Goal: Task Accomplishment & Management: Use online tool/utility

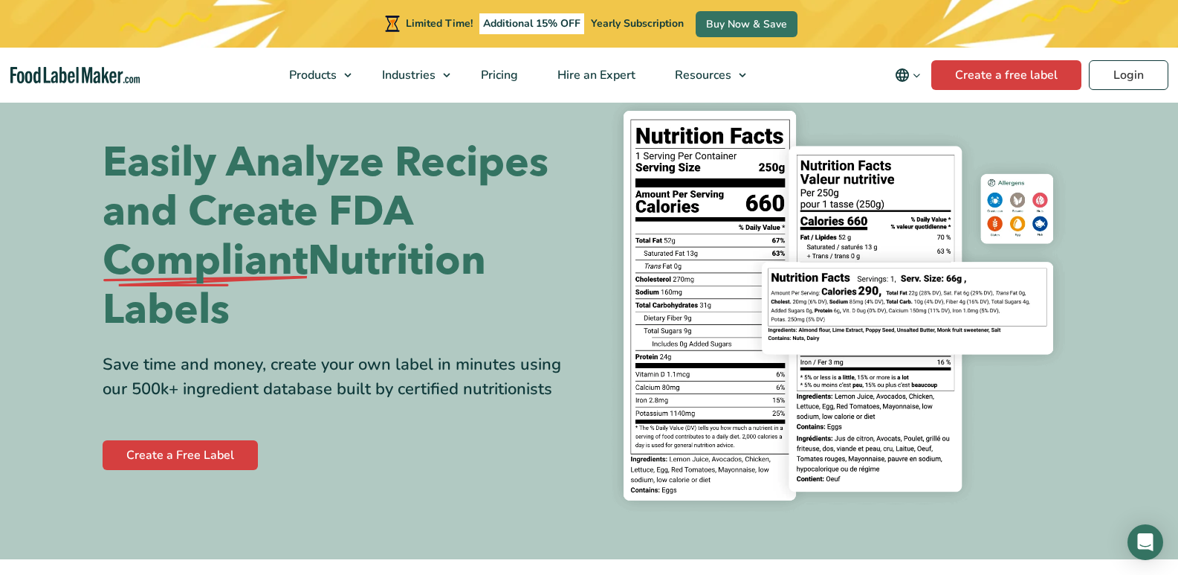
scroll to position [74, 0]
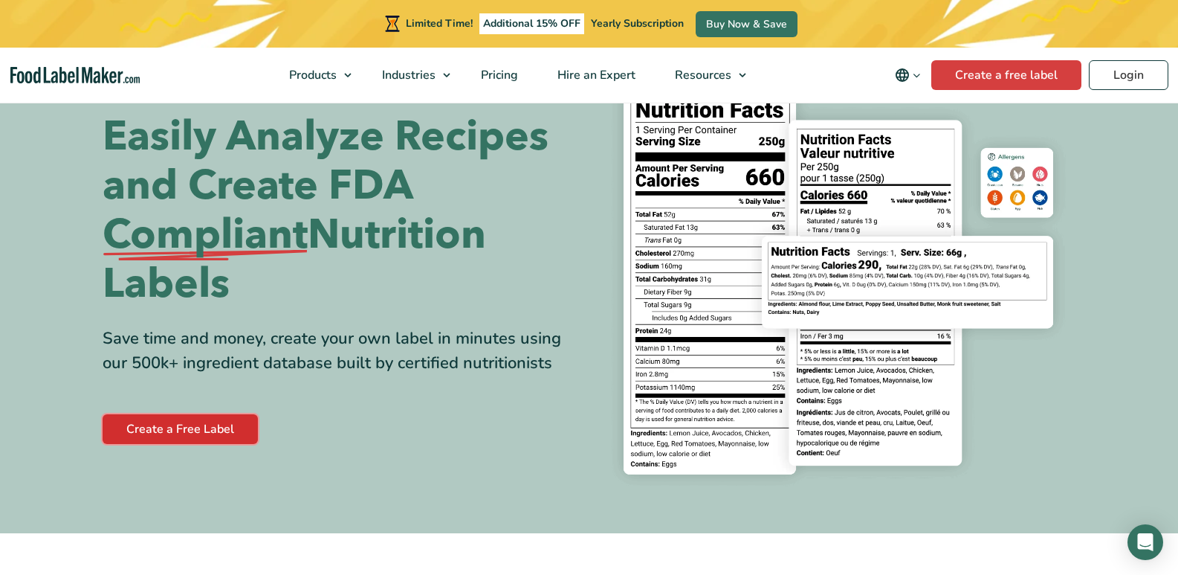
click at [226, 430] on link "Create a Free Label" at bounding box center [180, 429] width 155 height 30
click at [515, 68] on span "Pricing" at bounding box center [497, 75] width 43 height 16
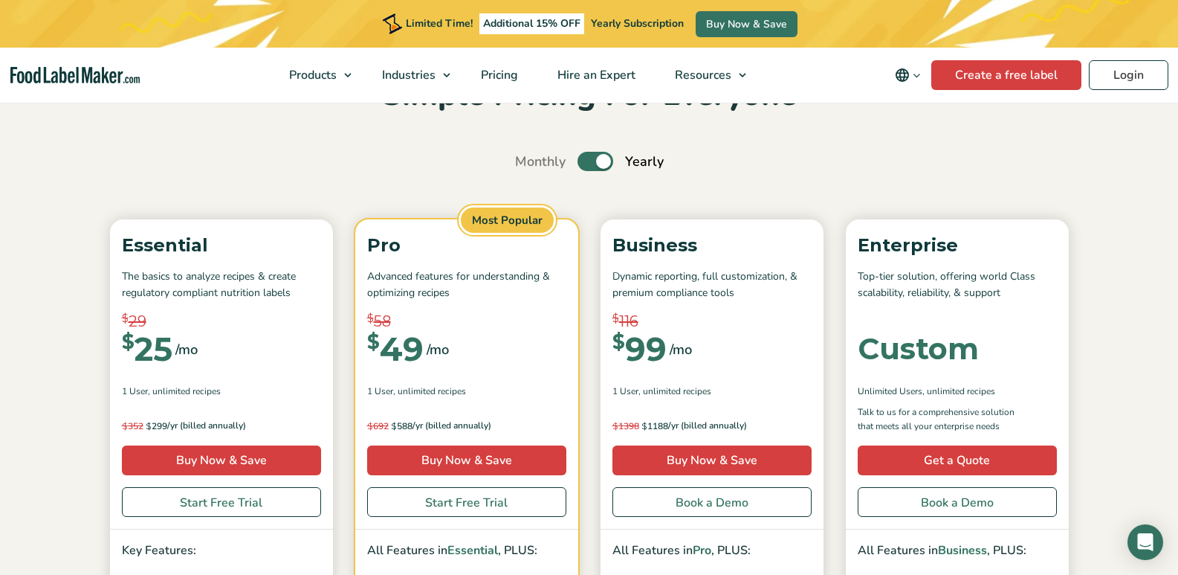
scroll to position [74, 0]
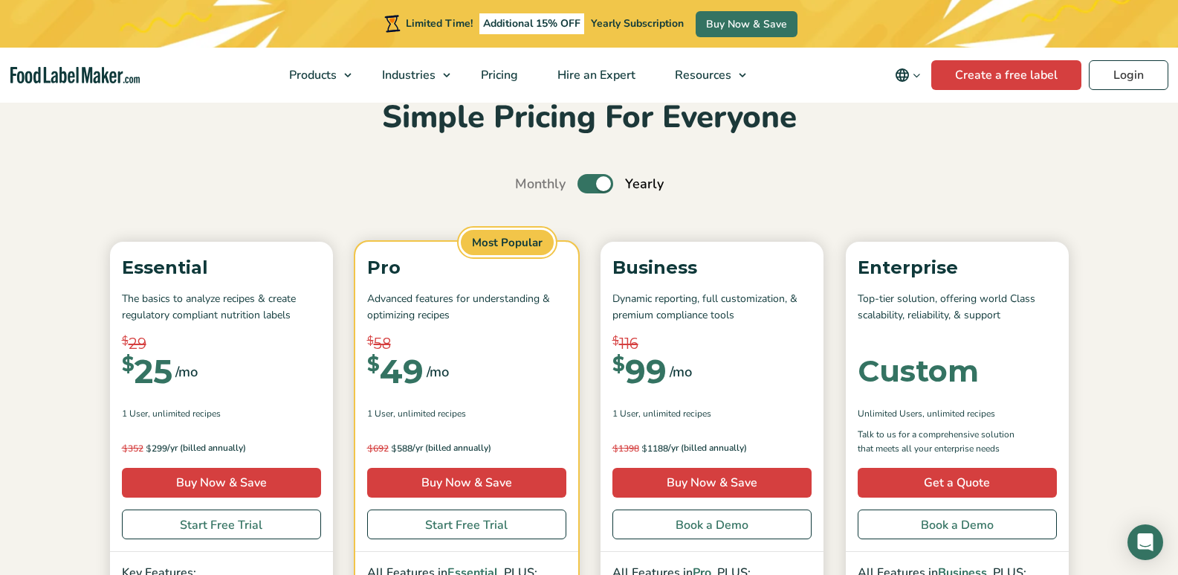
click at [595, 187] on label "Toggle" at bounding box center [595, 183] width 36 height 19
click at [528, 187] on input "Toggle" at bounding box center [523, 184] width 10 height 10
checkbox input "false"
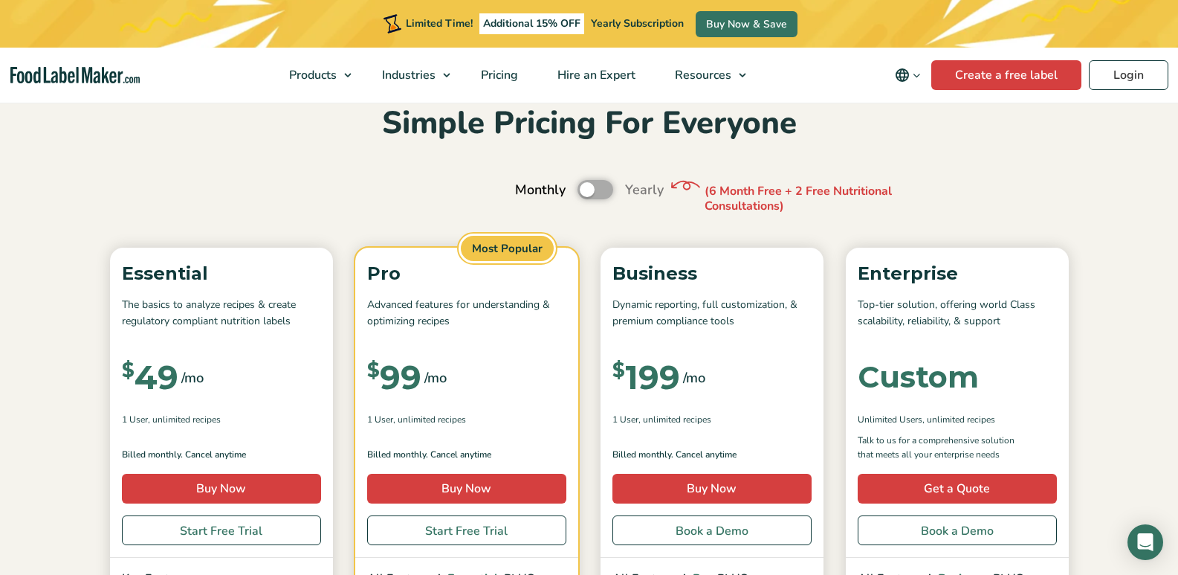
scroll to position [0, 0]
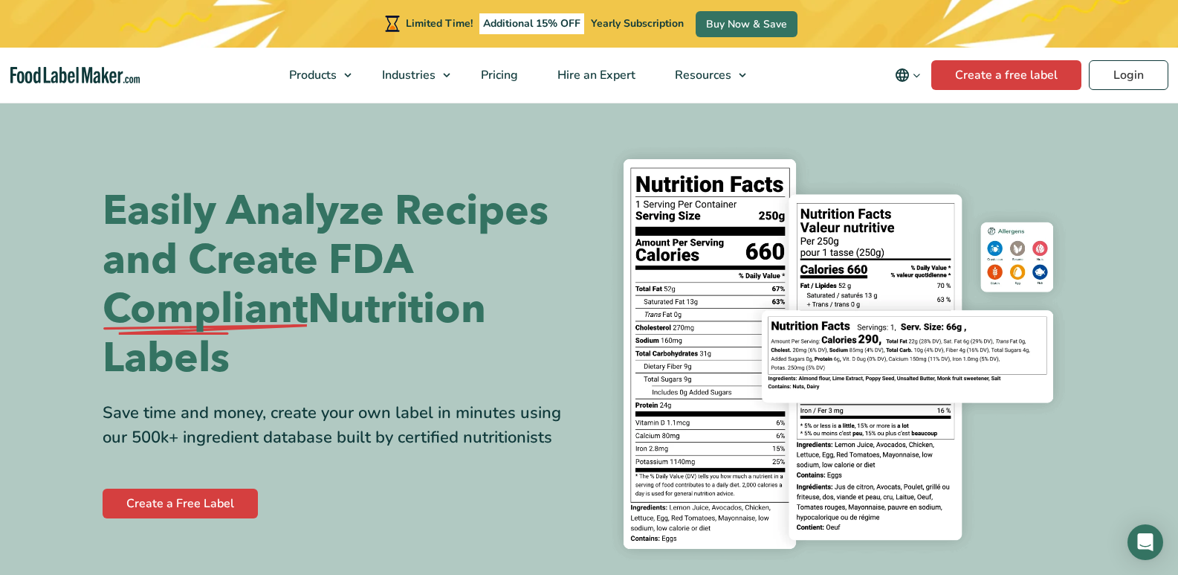
scroll to position [74, 0]
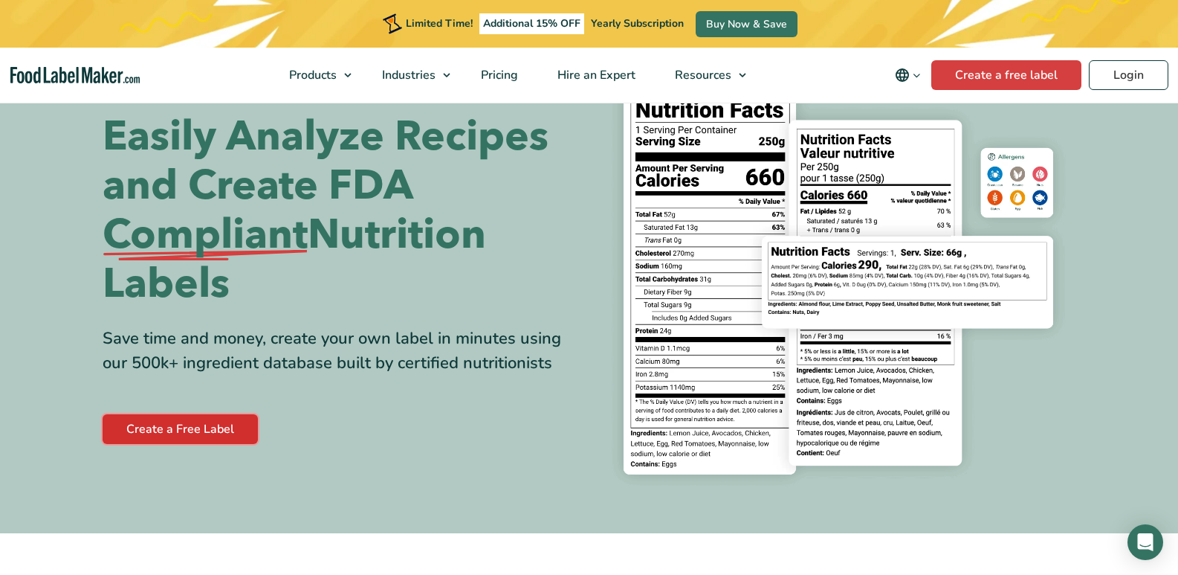
click at [231, 424] on link "Create a Free Label" at bounding box center [180, 429] width 155 height 30
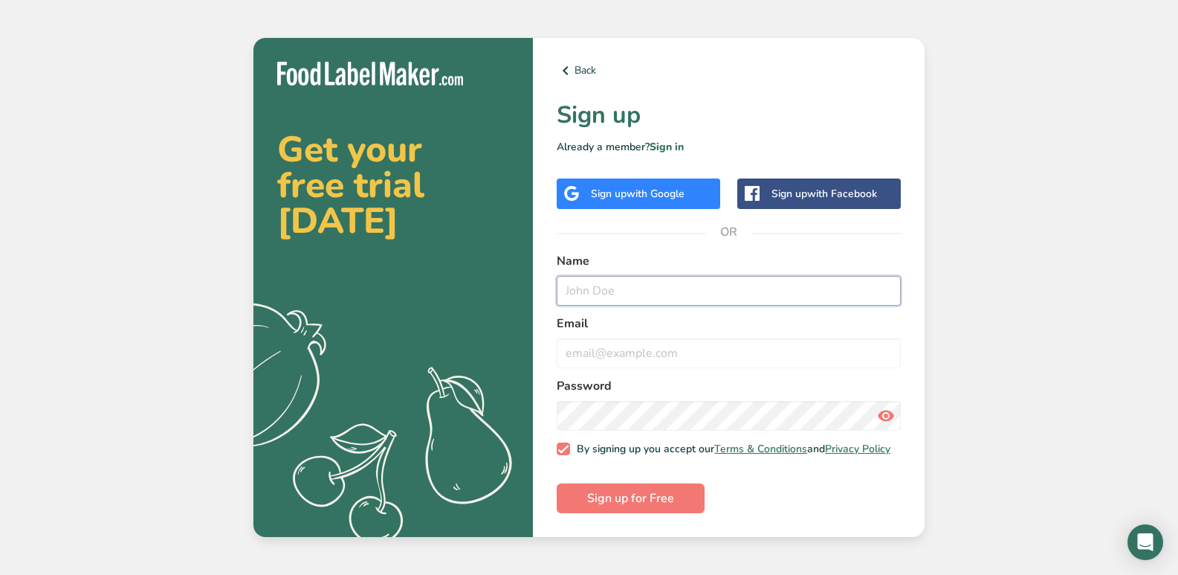
click at [630, 276] on input "text" at bounding box center [729, 291] width 344 height 30
type input "[PERSON_NAME]"
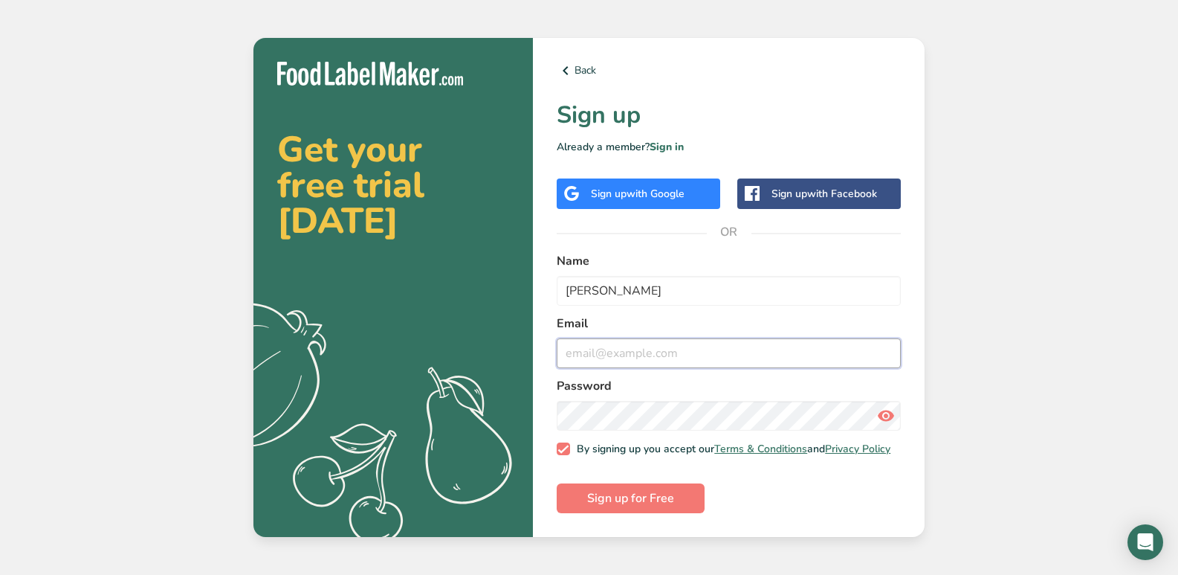
click at [653, 340] on input "email" at bounding box center [729, 353] width 344 height 30
type input "[EMAIL_ADDRESS][DOMAIN_NAME]"
click at [890, 413] on icon at bounding box center [886, 415] width 18 height 27
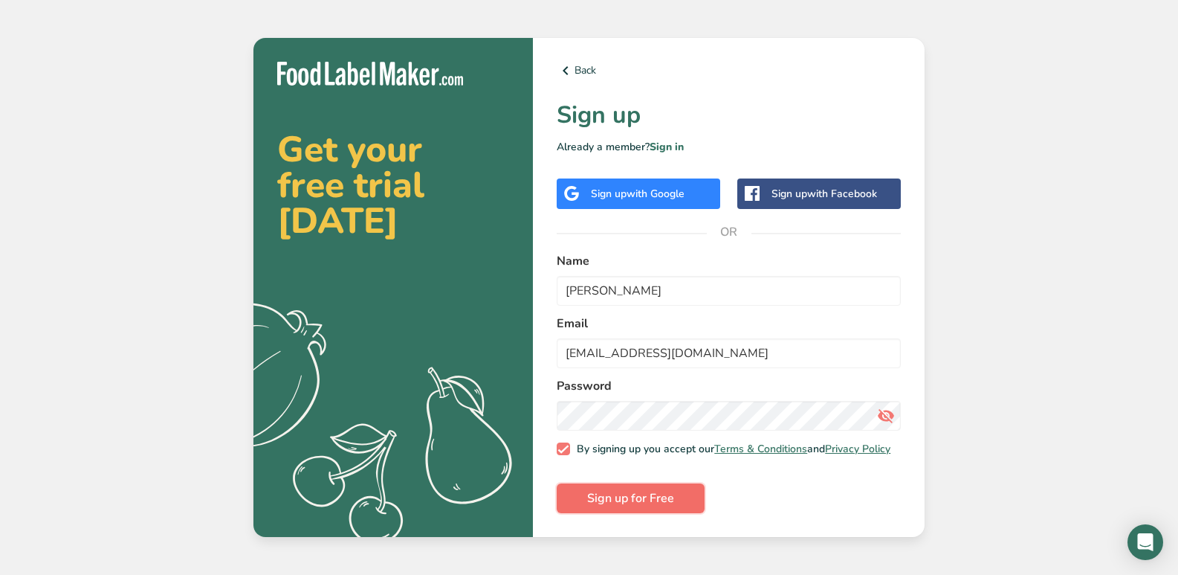
click at [693, 502] on button "Sign up for Free" at bounding box center [631, 498] width 148 height 30
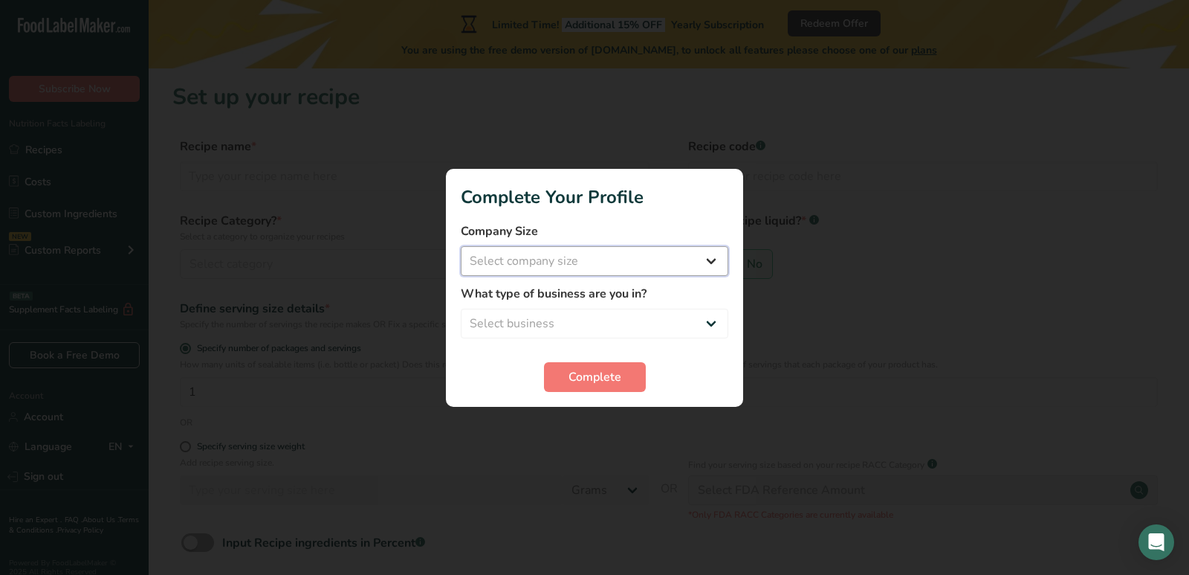
click at [712, 261] on select "Select company size Fewer than 10 Employees 10 to 50 Employees 51 to 500 Employ…" at bounding box center [595, 261] width 268 height 30
select select "1"
click at [461, 246] on select "Select company size Fewer than 10 Employees 10 to 50 Employees 51 to 500 Employ…" at bounding box center [595, 261] width 268 height 30
click at [698, 321] on select "Select business Packaged Food Manufacturer Restaurant & Cafe Bakery Meal Plans …" at bounding box center [595, 323] width 268 height 30
select select "1"
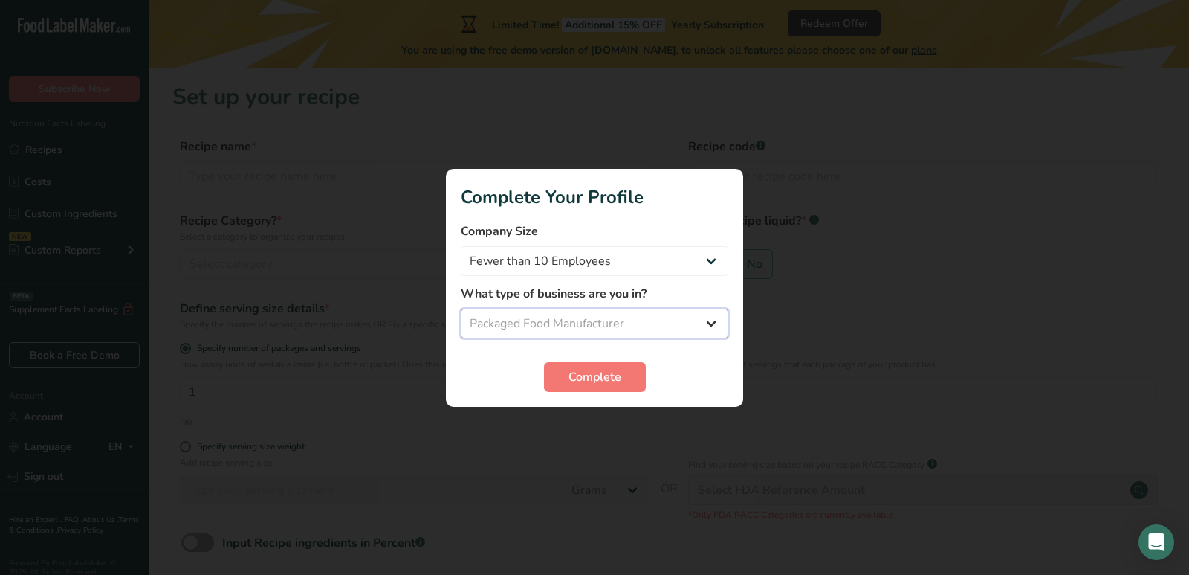
click at [461, 308] on select "Select business Packaged Food Manufacturer Restaurant & Cafe Bakery Meal Plans …" at bounding box center [595, 323] width 268 height 30
click at [716, 328] on select "Packaged Food Manufacturer Restaurant & Cafe Bakery Meal Plans & Catering Compa…" at bounding box center [595, 323] width 268 height 30
click at [461, 308] on select "Packaged Food Manufacturer Restaurant & Cafe Bakery Meal Plans & Catering Compa…" at bounding box center [595, 323] width 268 height 30
click at [611, 369] on span "Complete" at bounding box center [595, 377] width 53 height 18
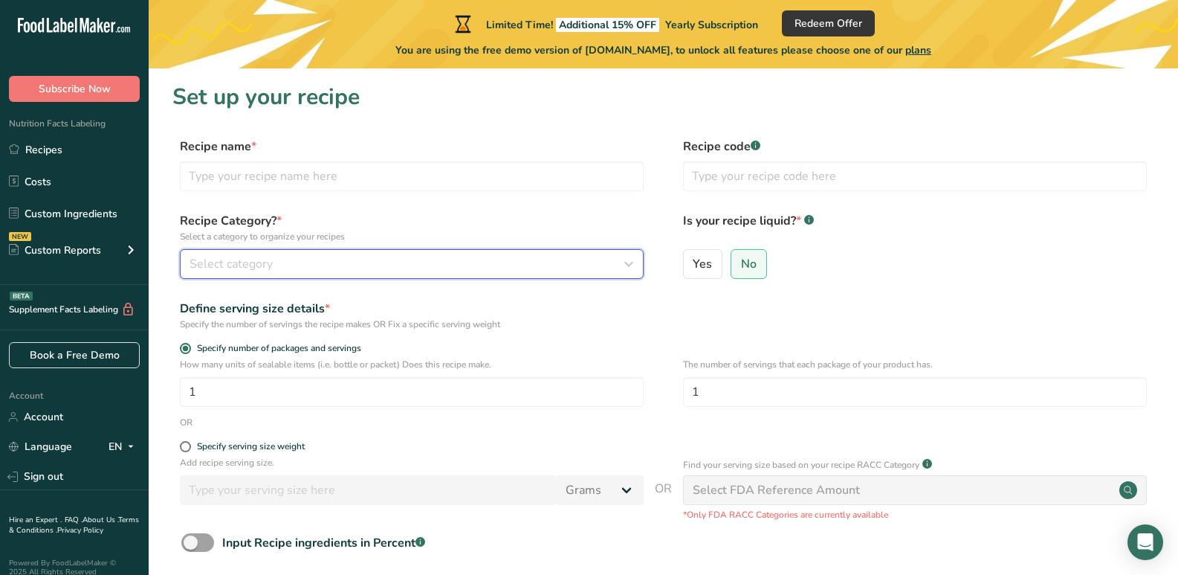
click at [621, 259] on icon "button" at bounding box center [629, 263] width 18 height 27
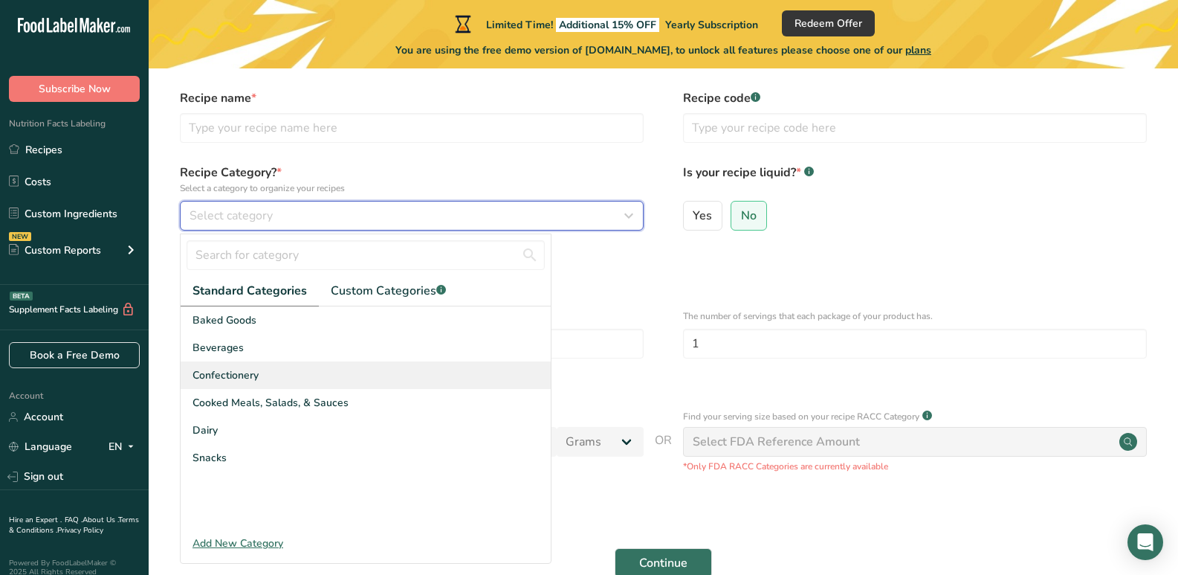
scroll to position [74, 0]
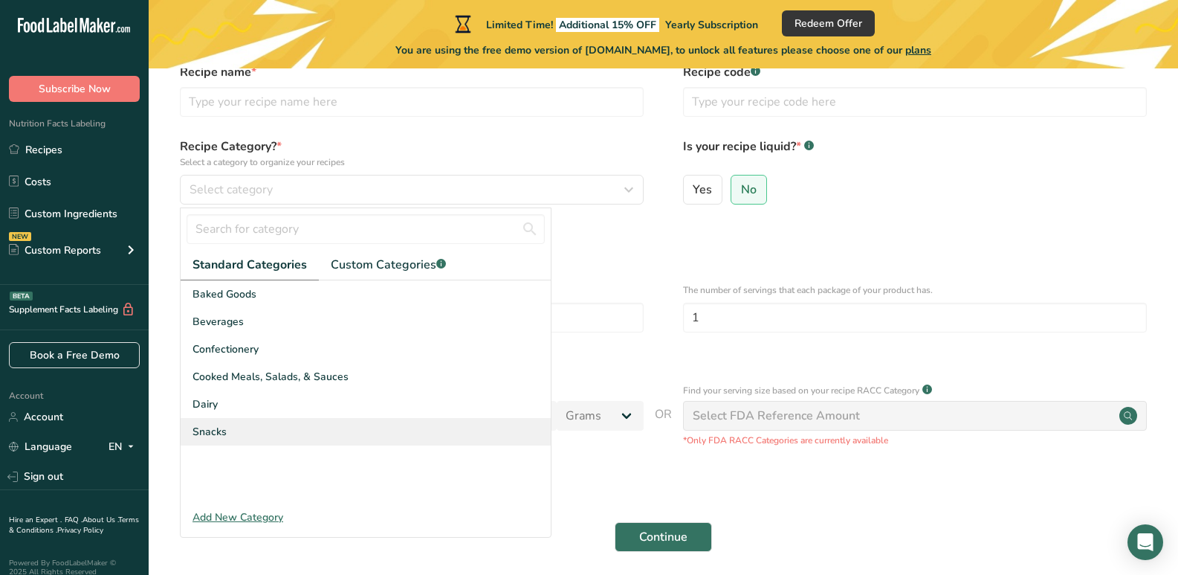
click at [210, 431] on span "Snacks" at bounding box center [209, 432] width 34 height 16
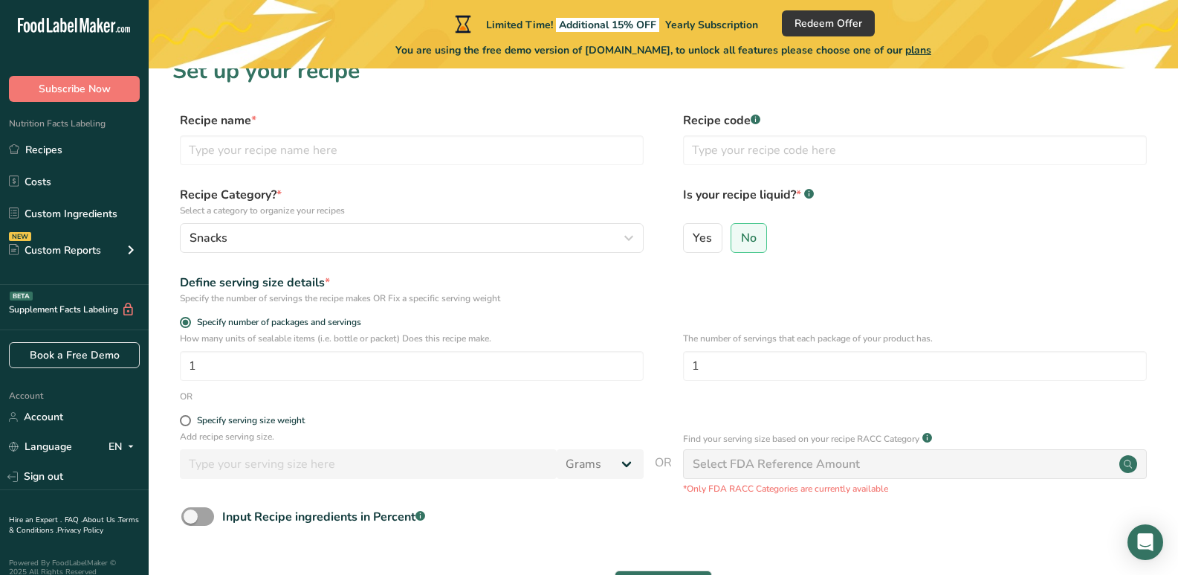
scroll to position [0, 0]
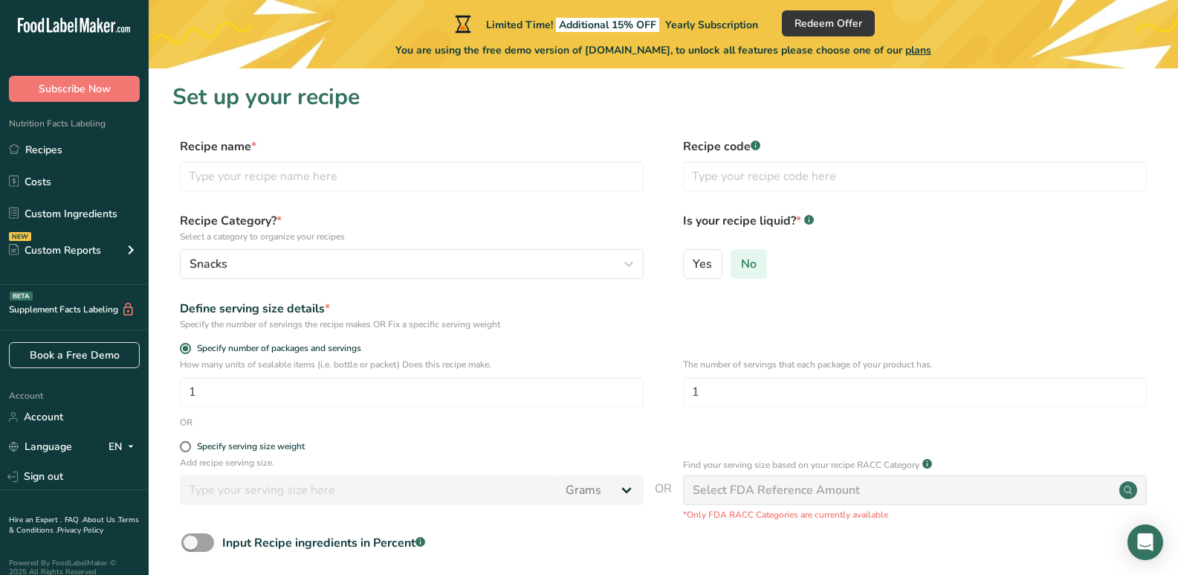
click at [736, 258] on label "No" at bounding box center [749, 264] width 36 height 30
click at [736, 259] on input "No" at bounding box center [736, 264] width 10 height 10
click at [349, 178] on input "text" at bounding box center [412, 176] width 464 height 30
click at [221, 175] on input "Montys Original" at bounding box center [412, 176] width 464 height 30
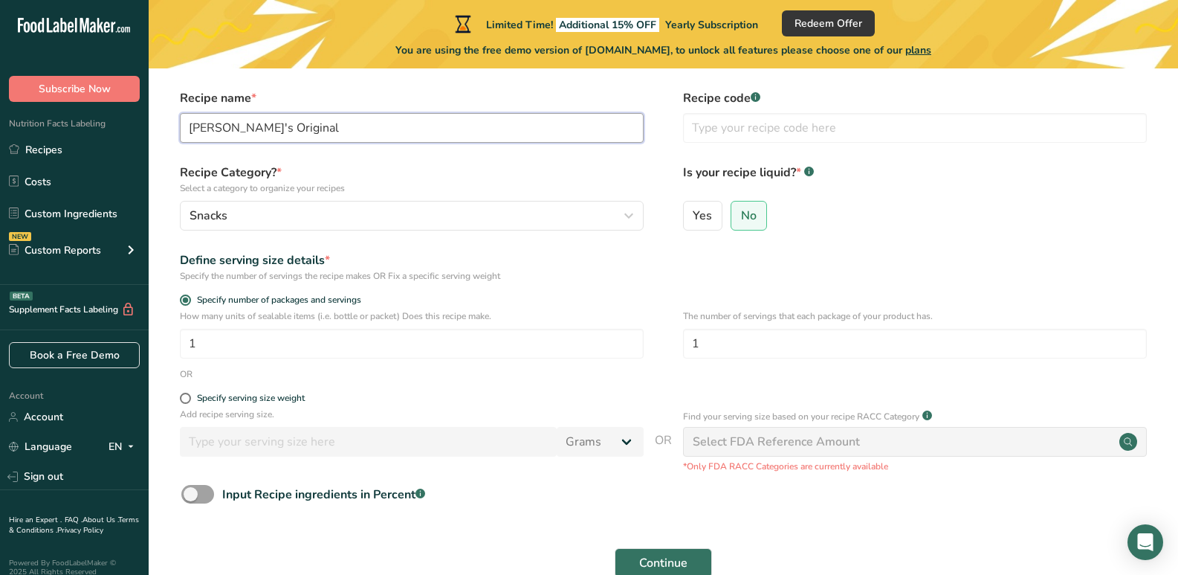
scroll to position [74, 0]
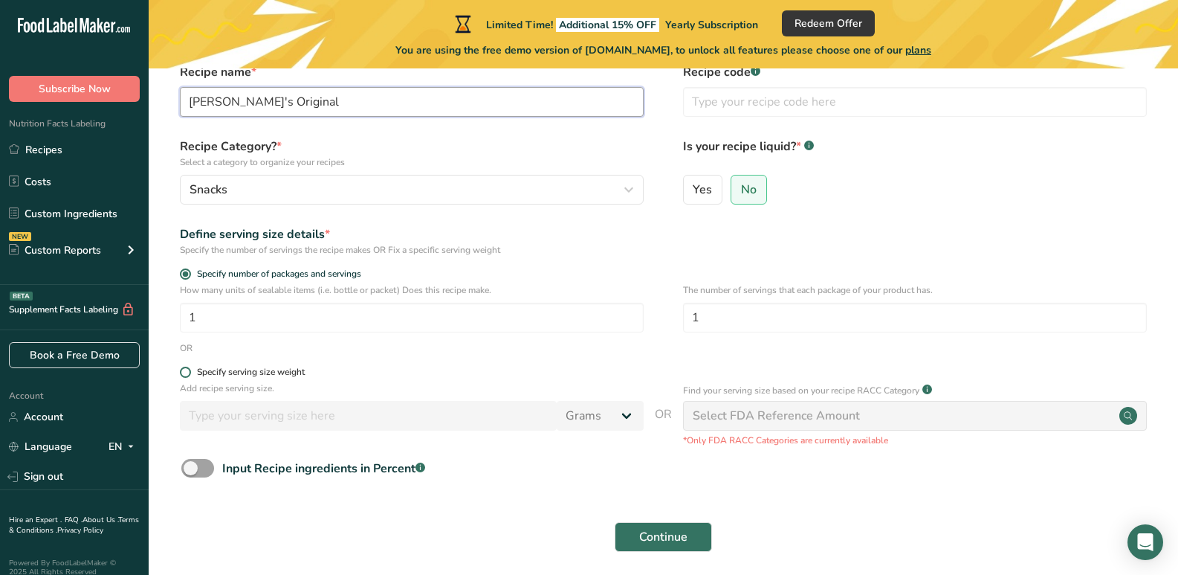
type input "[PERSON_NAME]'s Original"
click at [184, 372] on span at bounding box center [185, 371] width 11 height 11
click at [184, 372] on input "Specify serving size weight" at bounding box center [185, 372] width 10 height 10
radio input "true"
radio input "false"
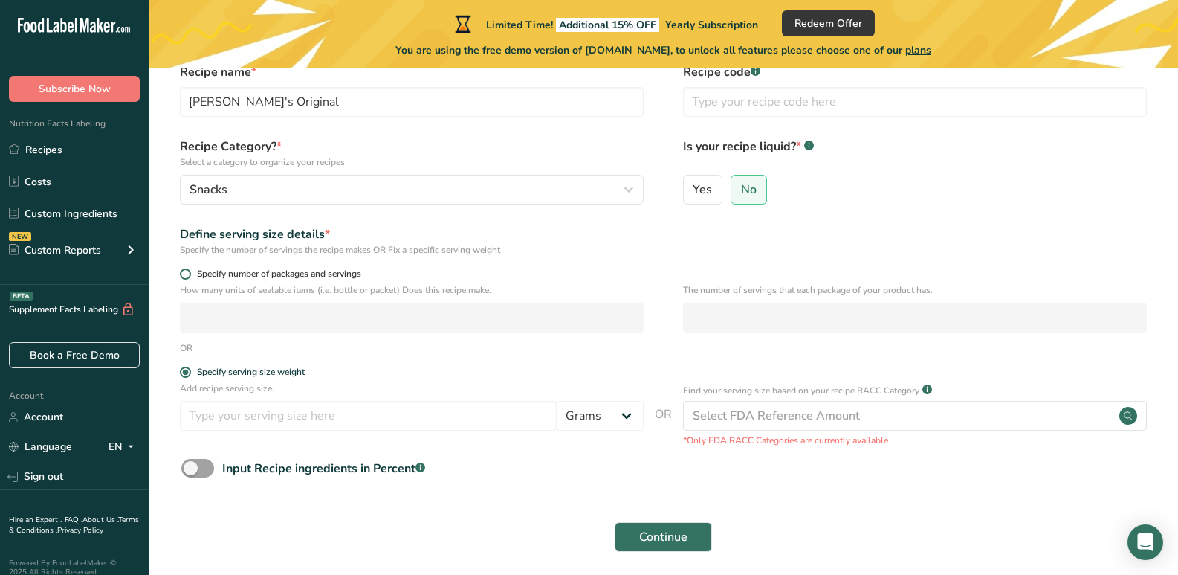
click at [185, 274] on span at bounding box center [185, 273] width 11 height 11
click at [185, 274] on input "Specify number of packages and servings" at bounding box center [185, 274] width 10 height 10
radio input "true"
radio input "false"
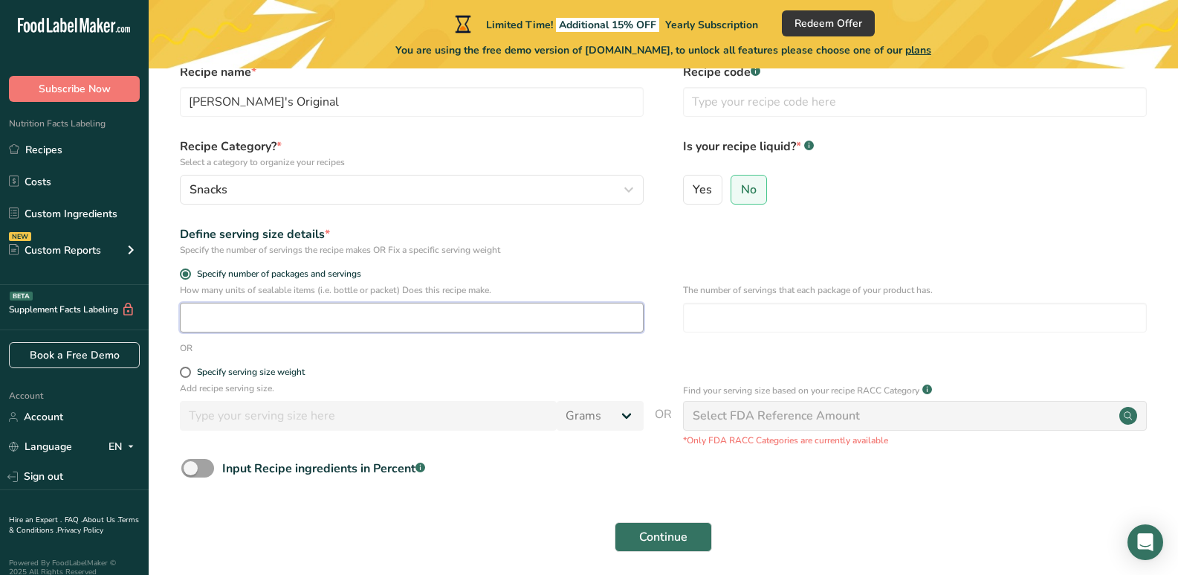
click at [302, 307] on input "number" at bounding box center [412, 317] width 464 height 30
type input "20"
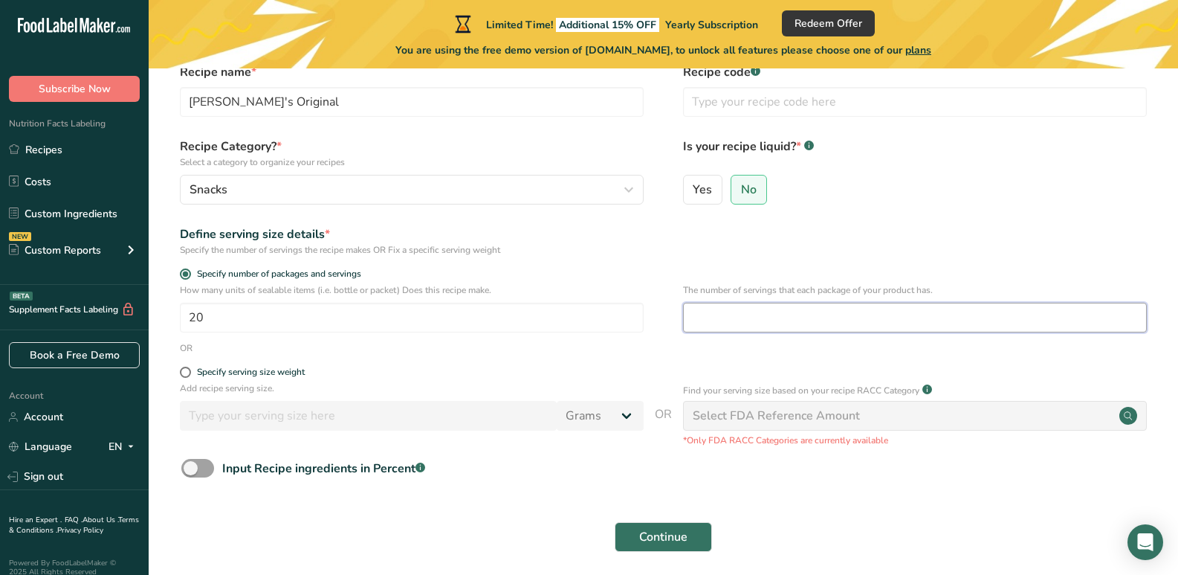
click at [725, 308] on input "number" at bounding box center [915, 317] width 464 height 30
type input "2"
click at [658, 537] on span "Continue" at bounding box center [663, 537] width 48 height 18
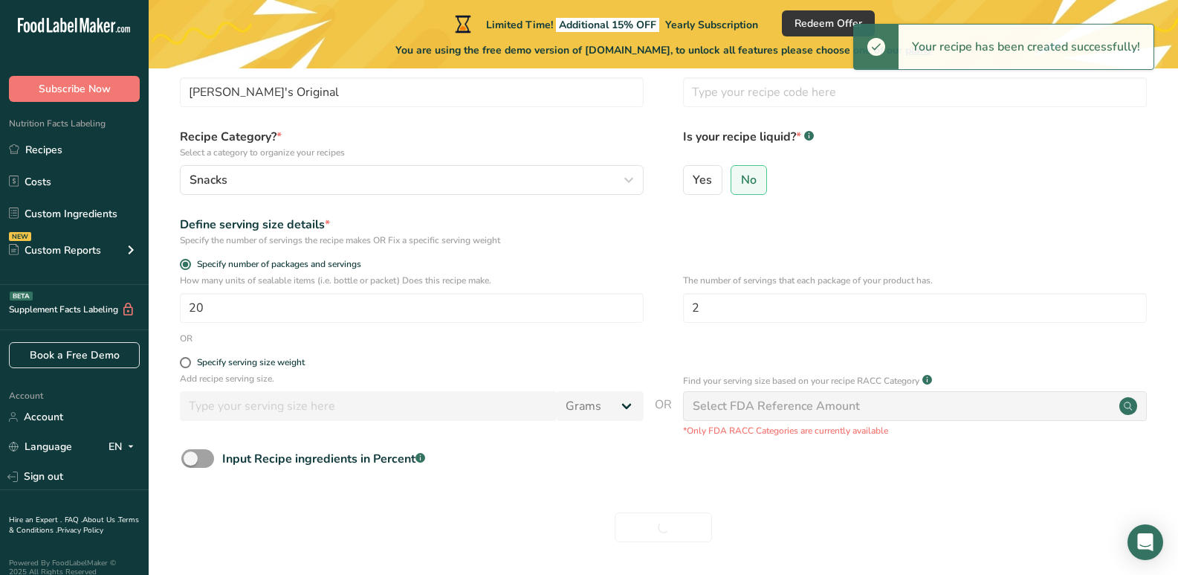
scroll to position [57, 0]
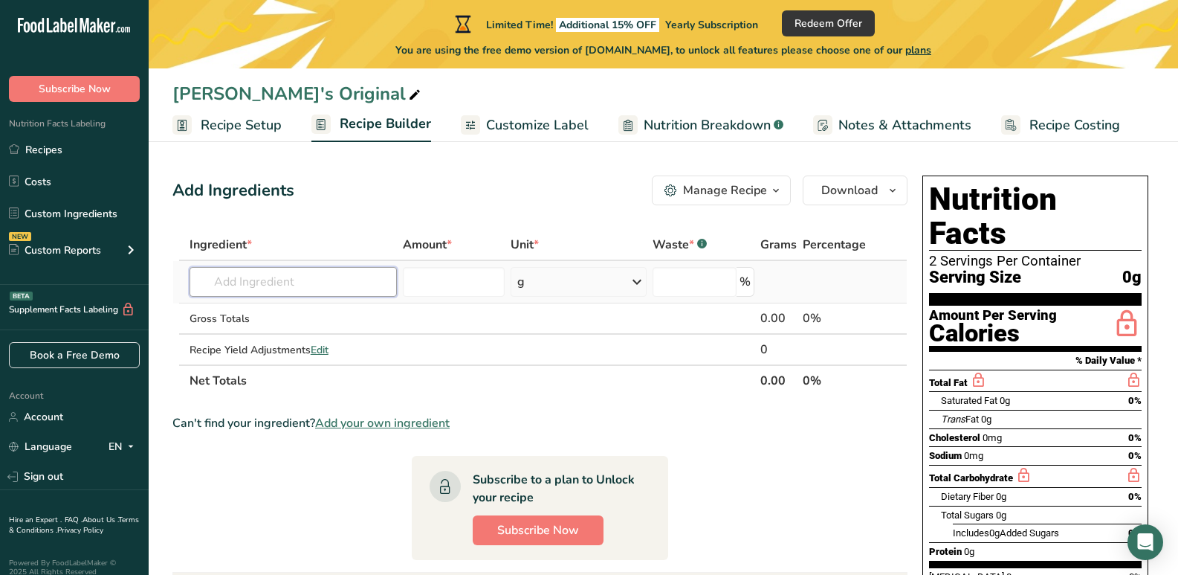
click at [264, 282] on input "text" at bounding box center [294, 282] width 208 height 30
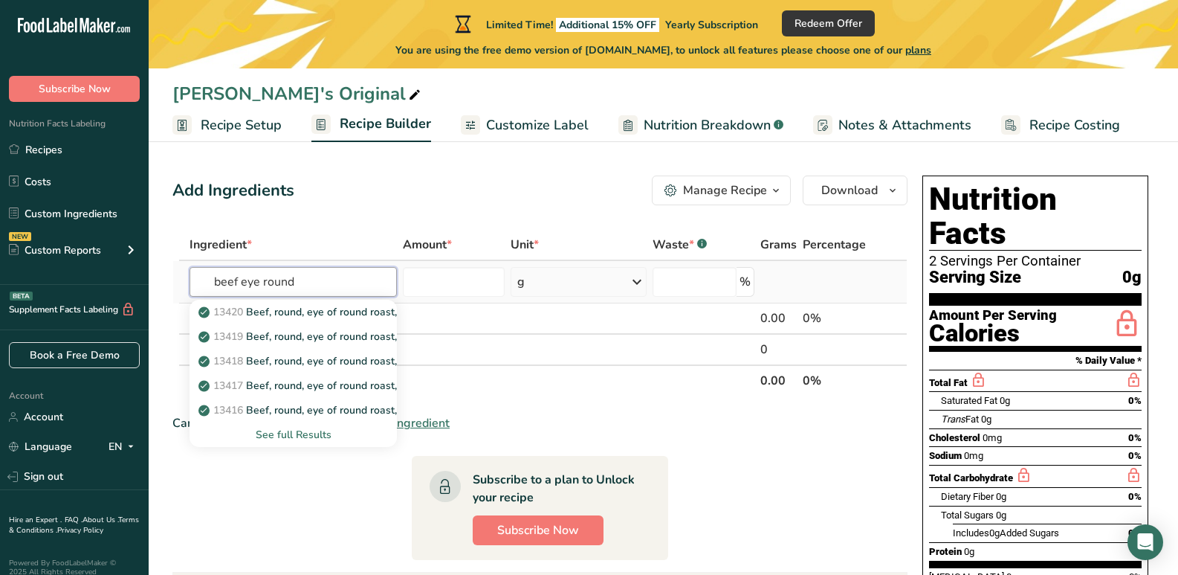
type input "beef eye round"
click at [311, 436] on div "See full Results" at bounding box center [293, 435] width 184 height 16
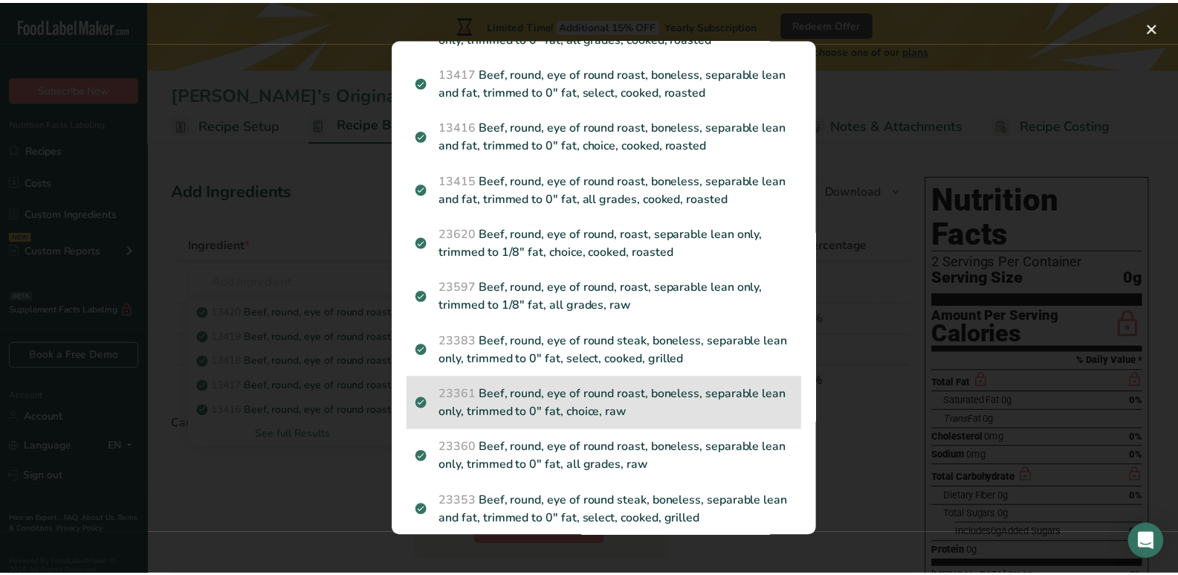
scroll to position [223, 0]
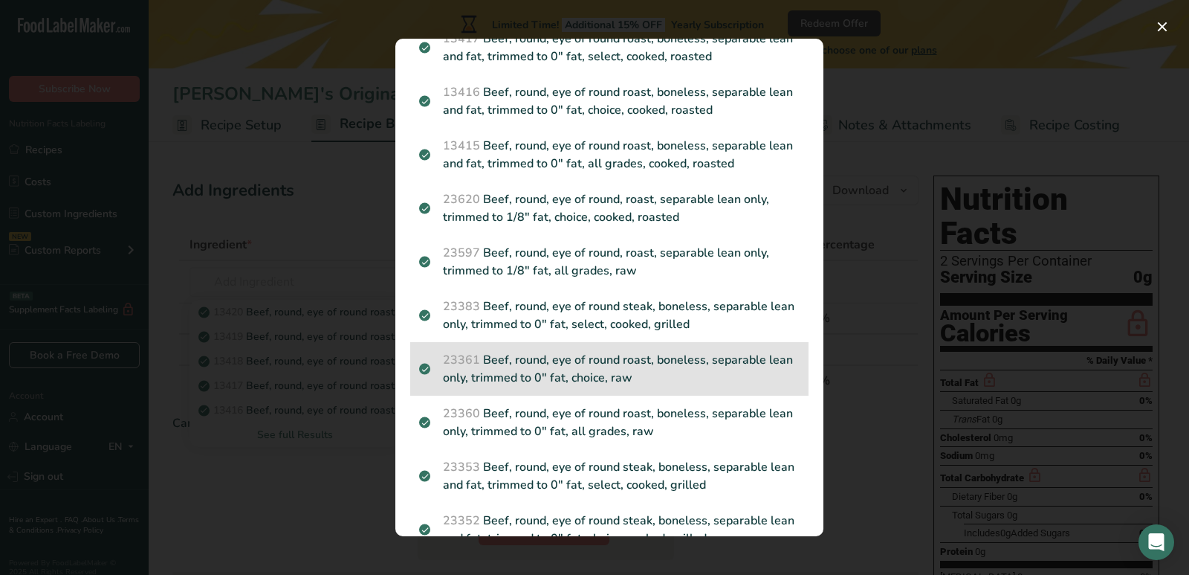
click at [646, 378] on p "23361 Beef, round, eye of round roast, boneless, separable lean only, trimmed t…" at bounding box center [609, 369] width 381 height 36
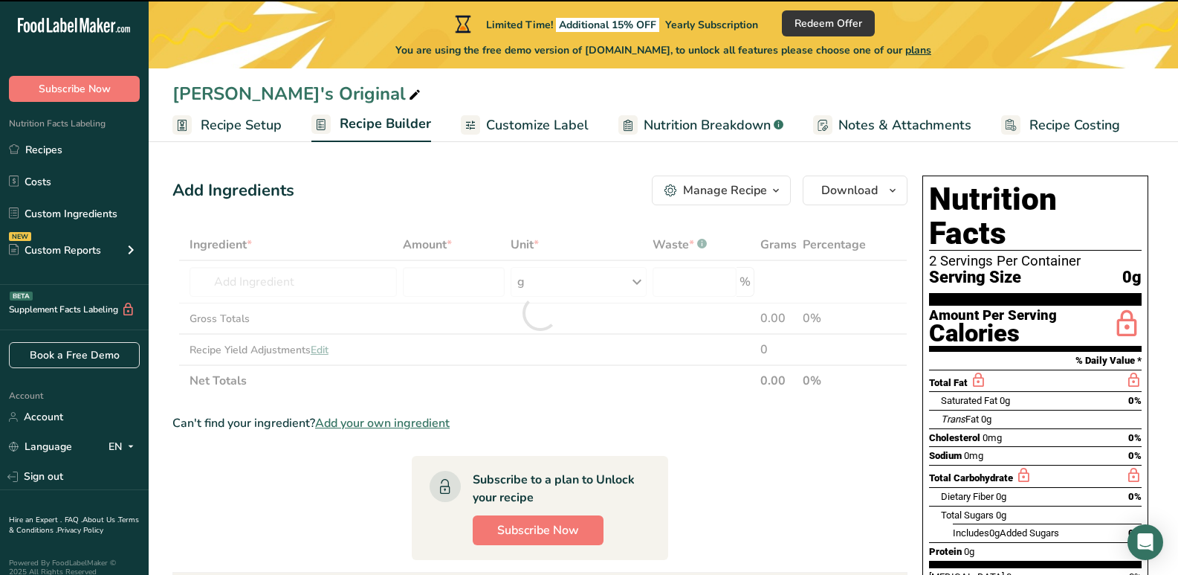
type input "0"
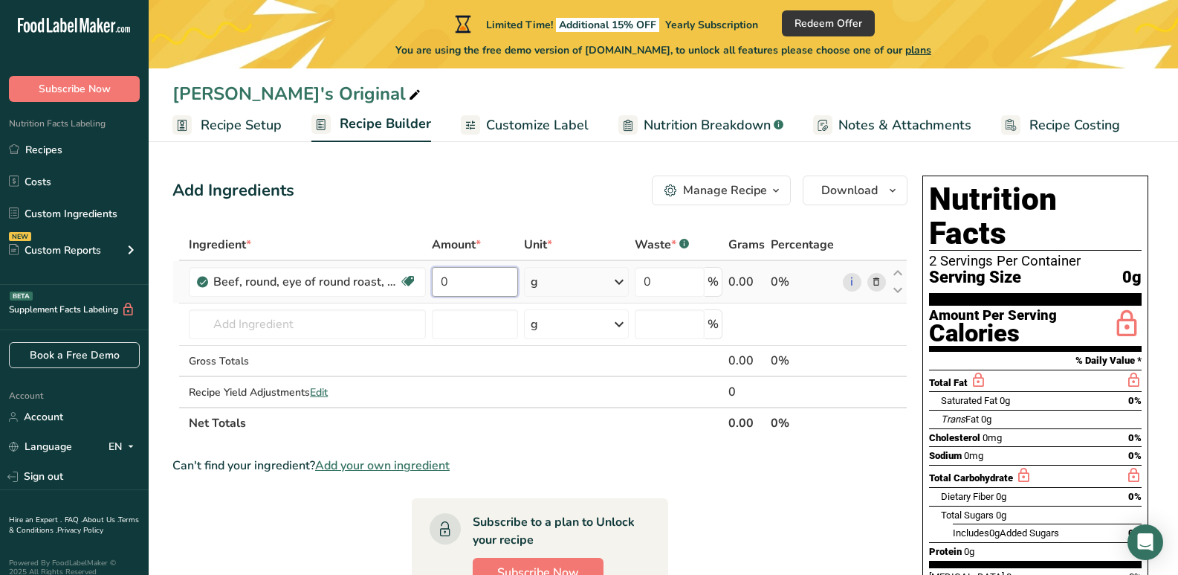
click at [467, 276] on input "0" at bounding box center [475, 282] width 86 height 30
type input "6"
click at [544, 280] on div "Ingredient * Amount * Unit * Waste * .a-a{fill:#347362;}.b-a{fill:#fff;} Grams …" at bounding box center [539, 334] width 735 height 210
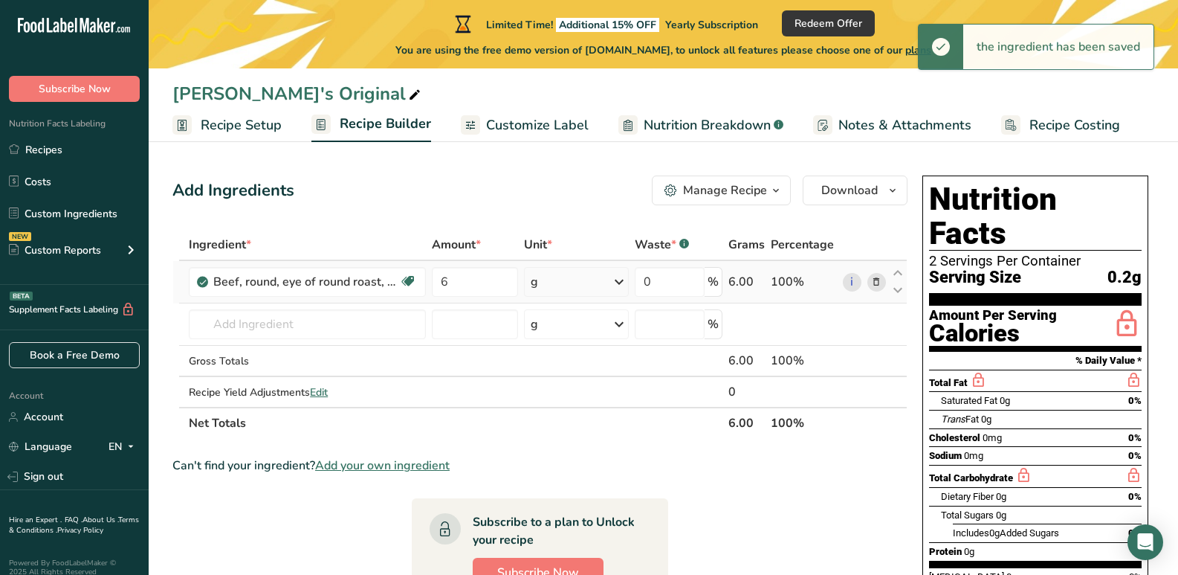
click at [533, 283] on div "g" at bounding box center [534, 282] width 7 height 18
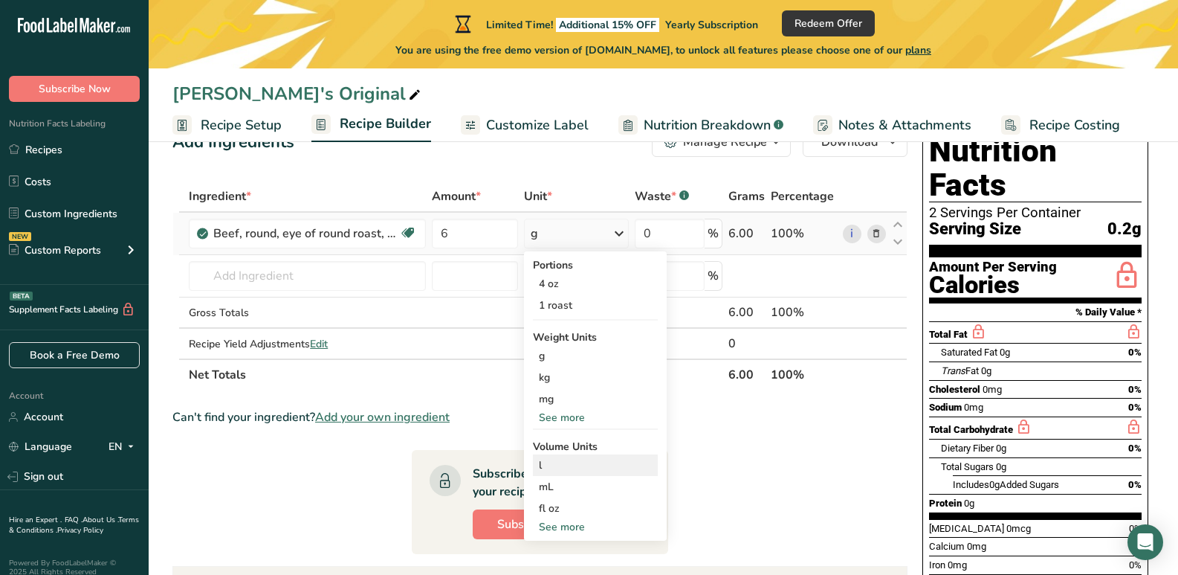
scroll to position [74, 0]
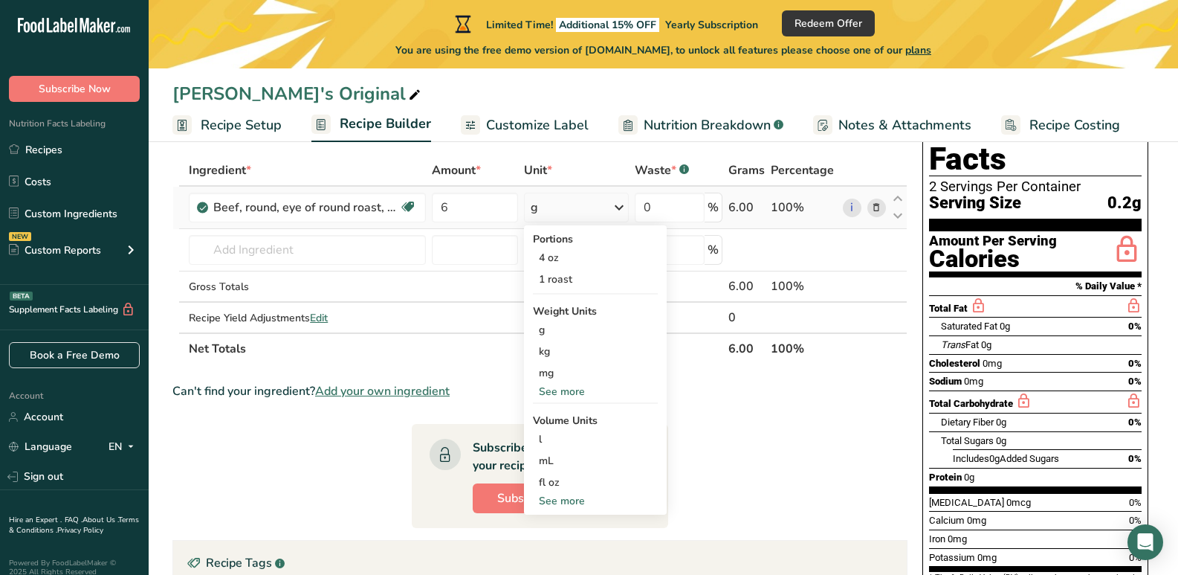
click at [554, 390] on div "See more" at bounding box center [595, 392] width 125 height 16
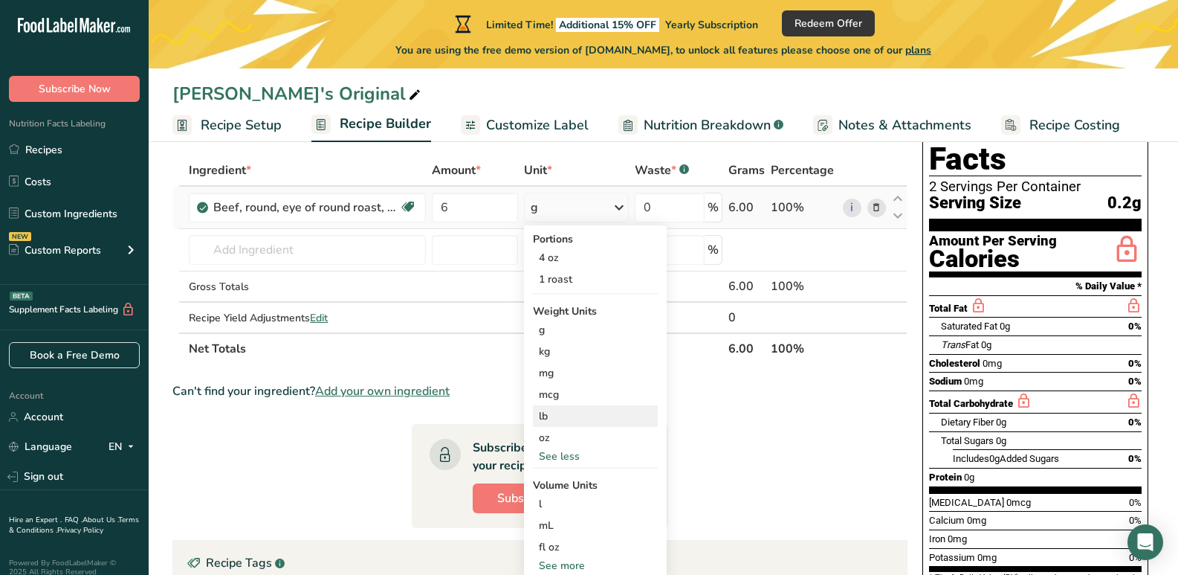
click at [551, 410] on div "lb" at bounding box center [595, 416] width 125 height 22
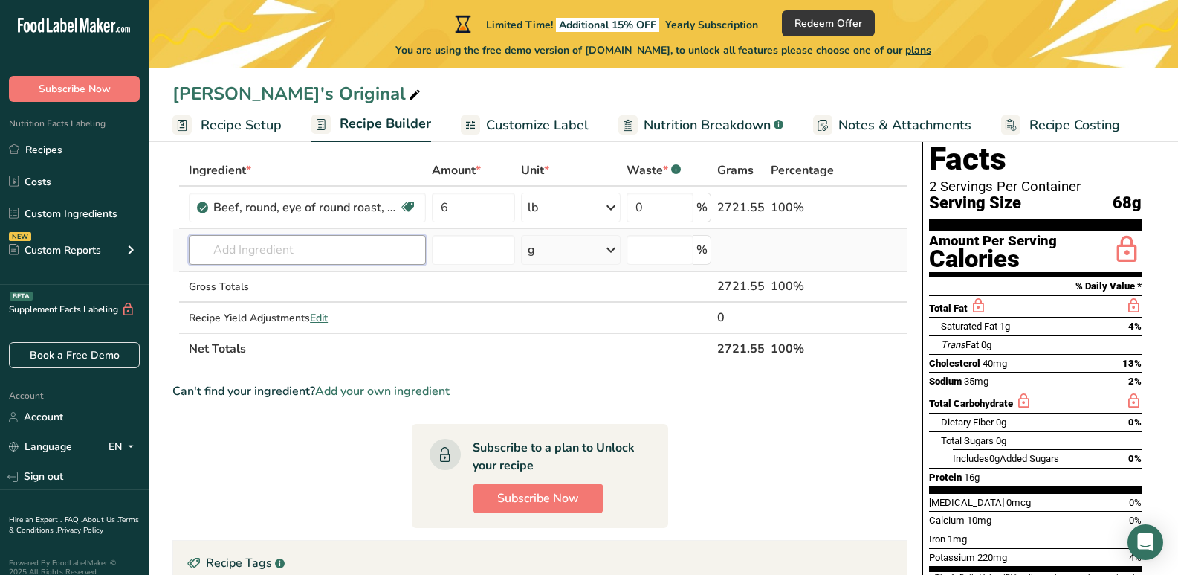
click at [255, 253] on input "text" at bounding box center [307, 250] width 237 height 30
type input "m"
type input "a"
type input "msg"
click at [283, 299] on div "Add your own ingredient" at bounding box center [307, 305] width 213 height 16
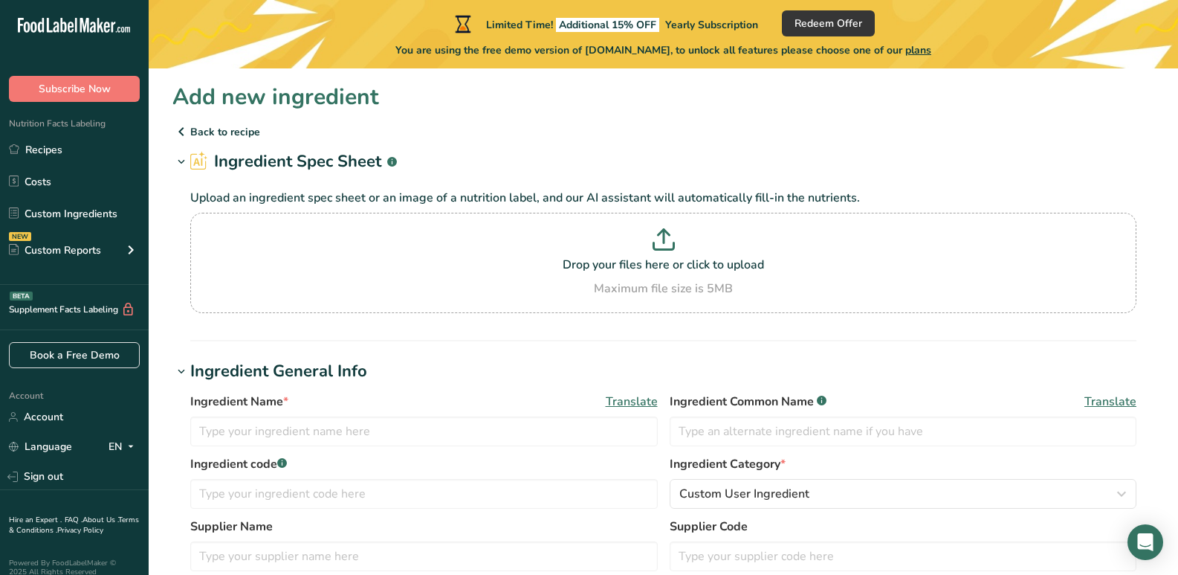
click at [247, 123] on p "Back to recipe" at bounding box center [663, 132] width 982 height 18
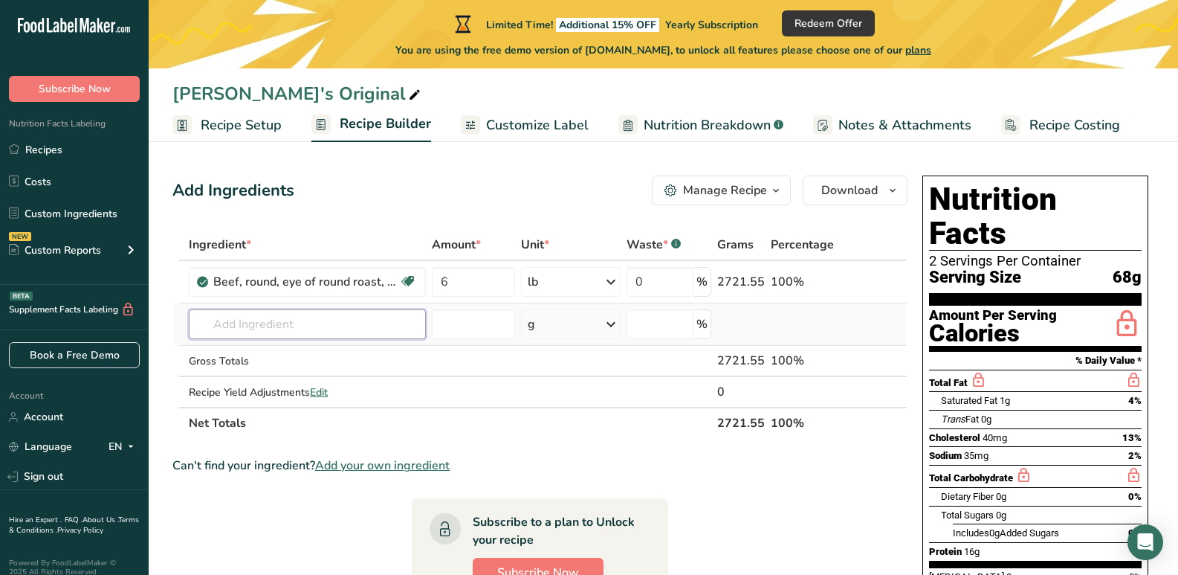
click at [279, 321] on input "text" at bounding box center [307, 324] width 237 height 30
type input "B"
type input "Monosodium Glutamate"
click at [525, 430] on th "Net Totals" at bounding box center [450, 422] width 528 height 31
click at [204, 323] on input "text" at bounding box center [307, 324] width 237 height 30
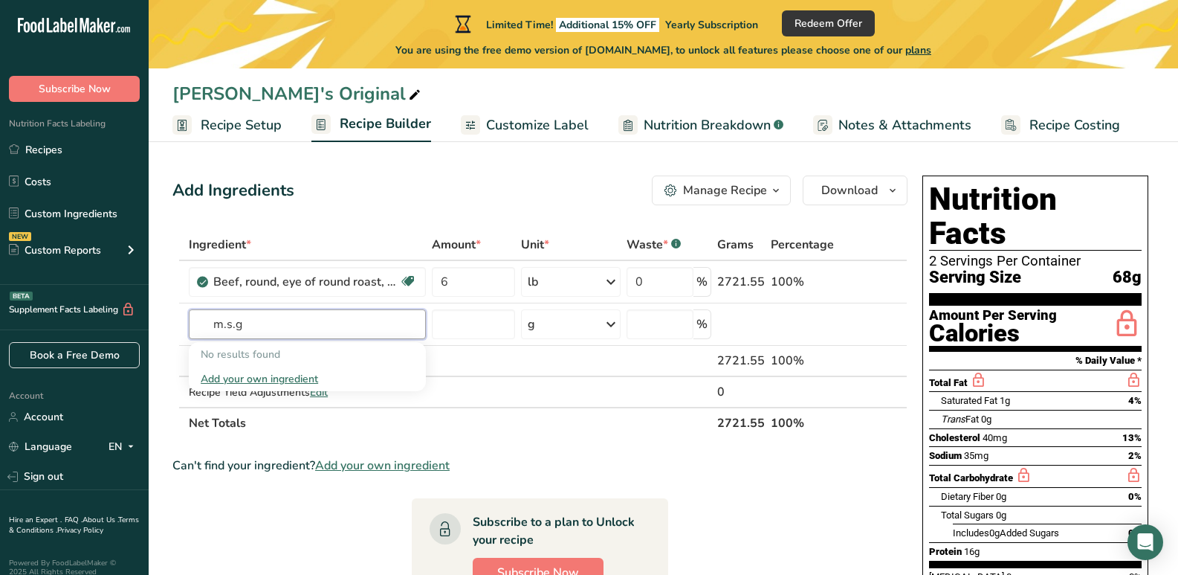
type input "m.s.g"
click at [278, 379] on div "Add your own ingredient" at bounding box center [307, 379] width 213 height 16
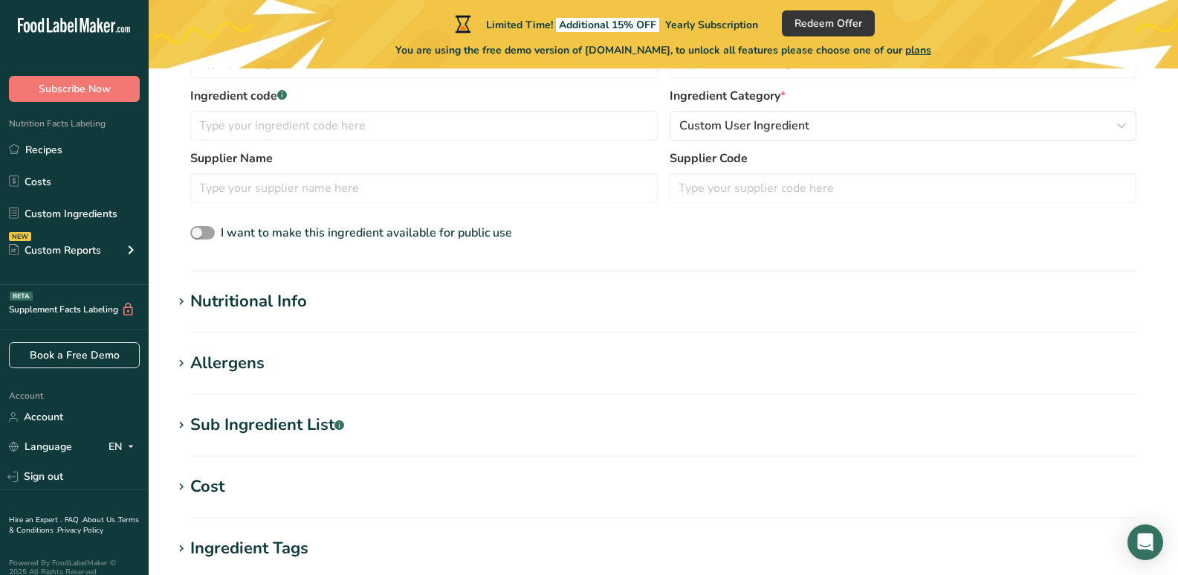
scroll to position [372, 0]
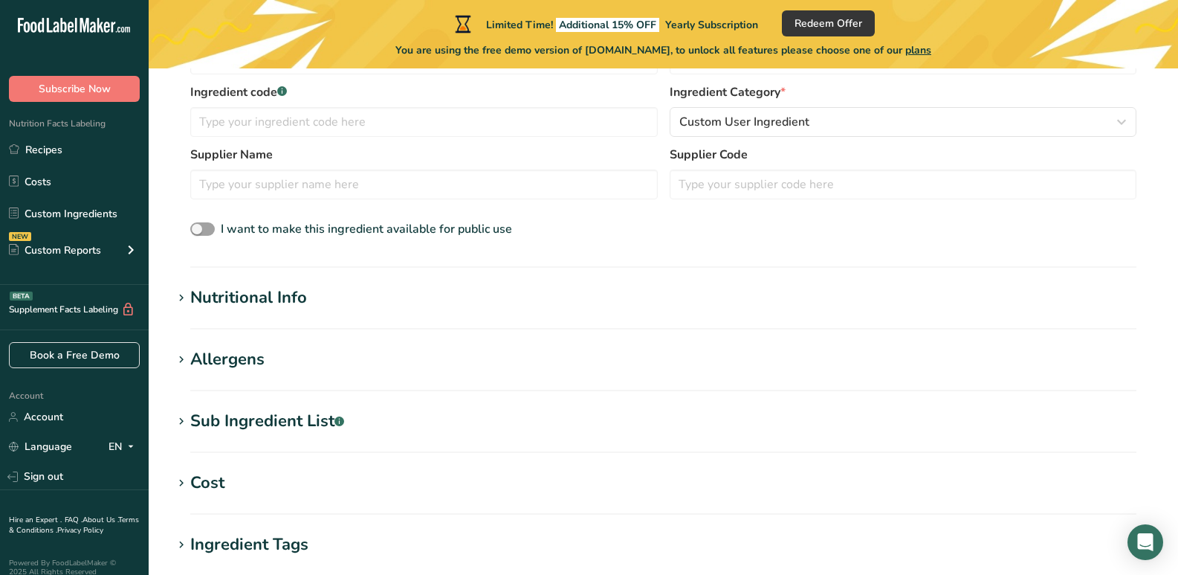
click at [175, 299] on icon at bounding box center [181, 298] width 13 height 21
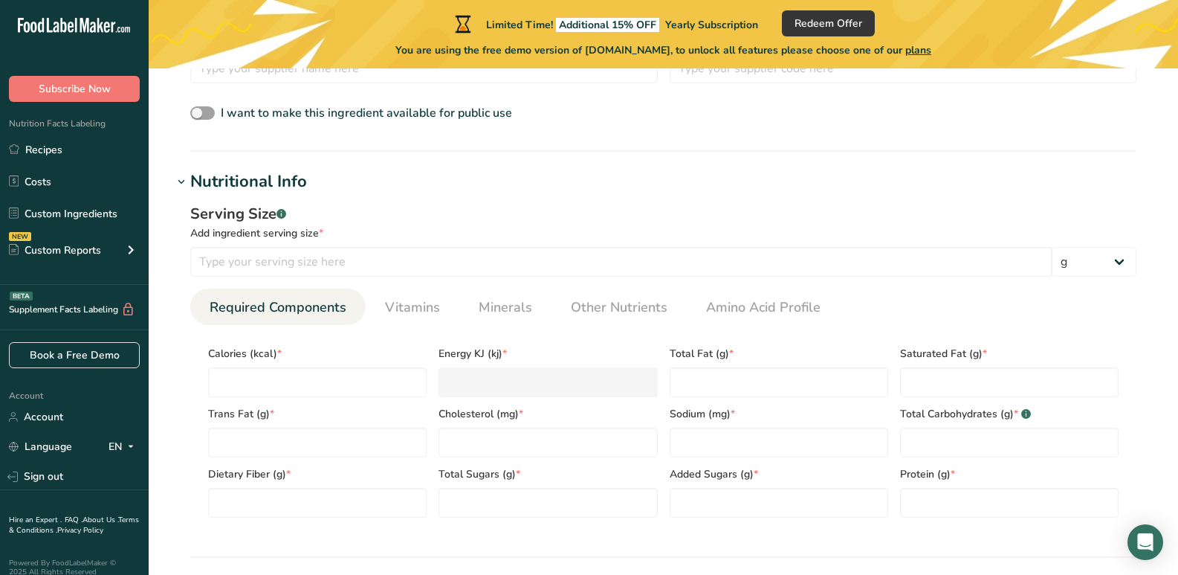
scroll to position [520, 0]
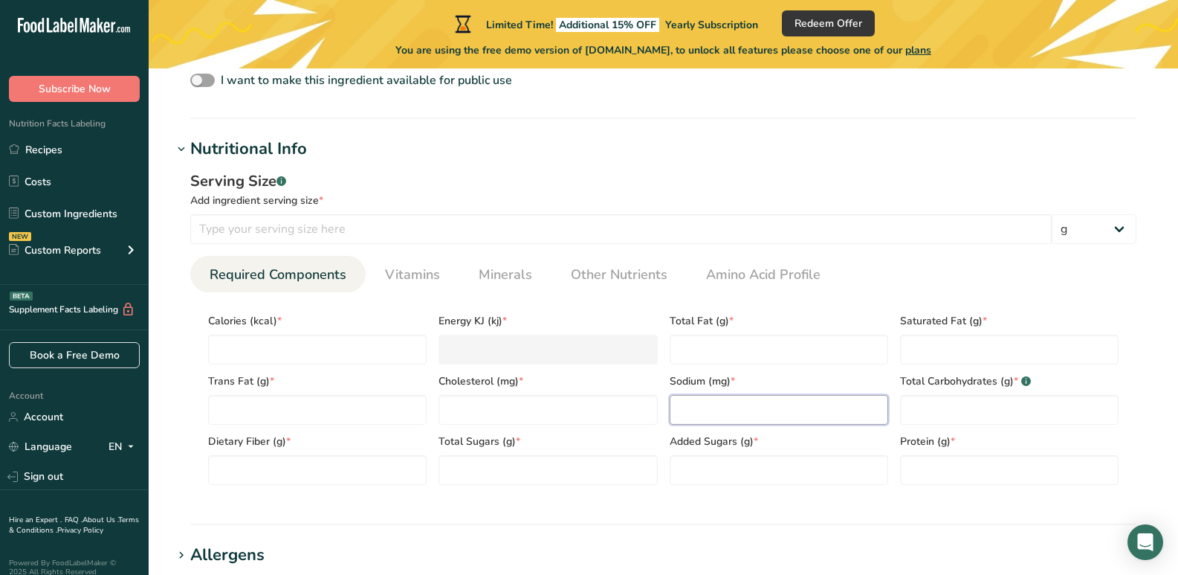
click at [693, 400] on input "number" at bounding box center [779, 410] width 219 height 30
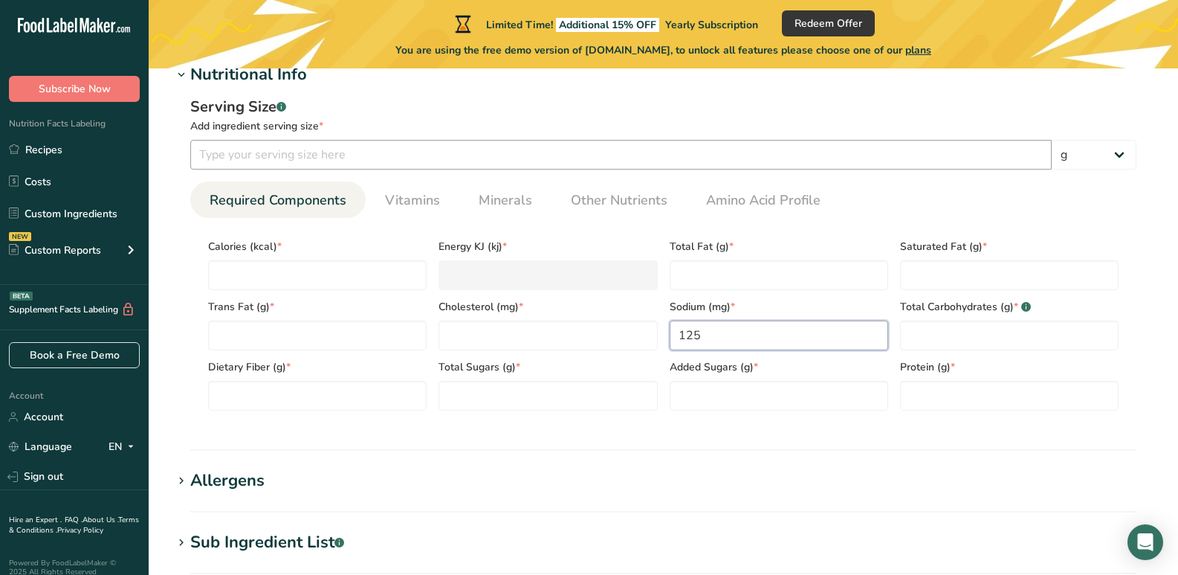
type input "125"
click at [323, 150] on input "number" at bounding box center [620, 155] width 861 height 30
click at [255, 268] on input "number" at bounding box center [317, 275] width 219 height 30
type input "0"
type KJ "0"
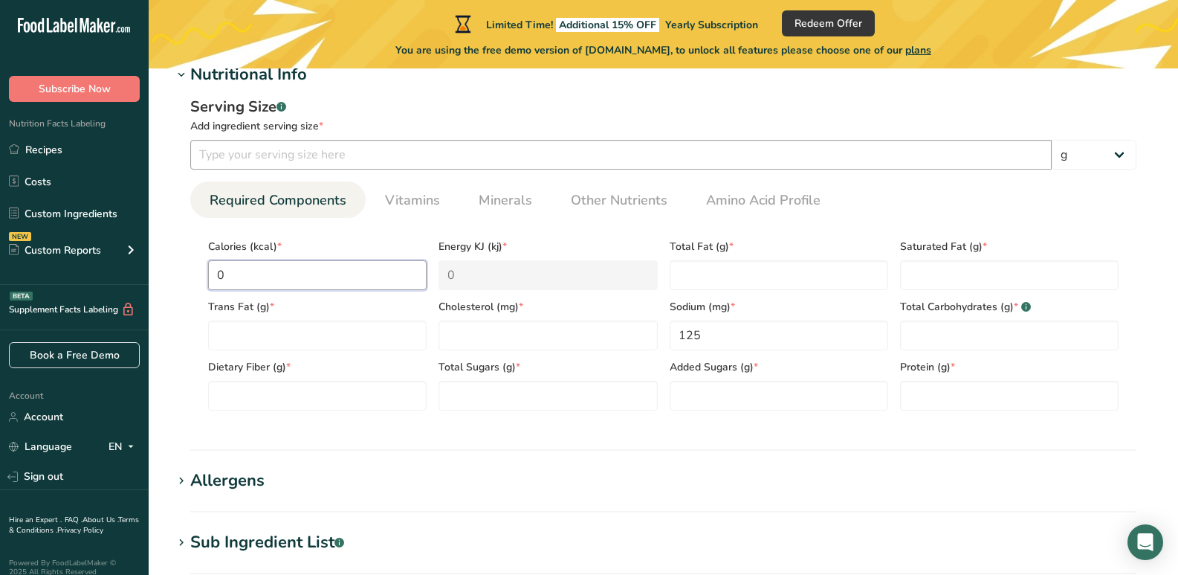
type input "0"
click at [279, 158] on input "number" at bounding box center [620, 155] width 861 height 30
type input "1"
click at [583, 434] on section "Nutritional Info Serving Size .a-a{fill:#347362;}.b-a{fill:#fff;} Add ingredien…" at bounding box center [663, 256] width 982 height 388
click at [534, 391] on Sugars "number" at bounding box center [547, 396] width 219 height 30
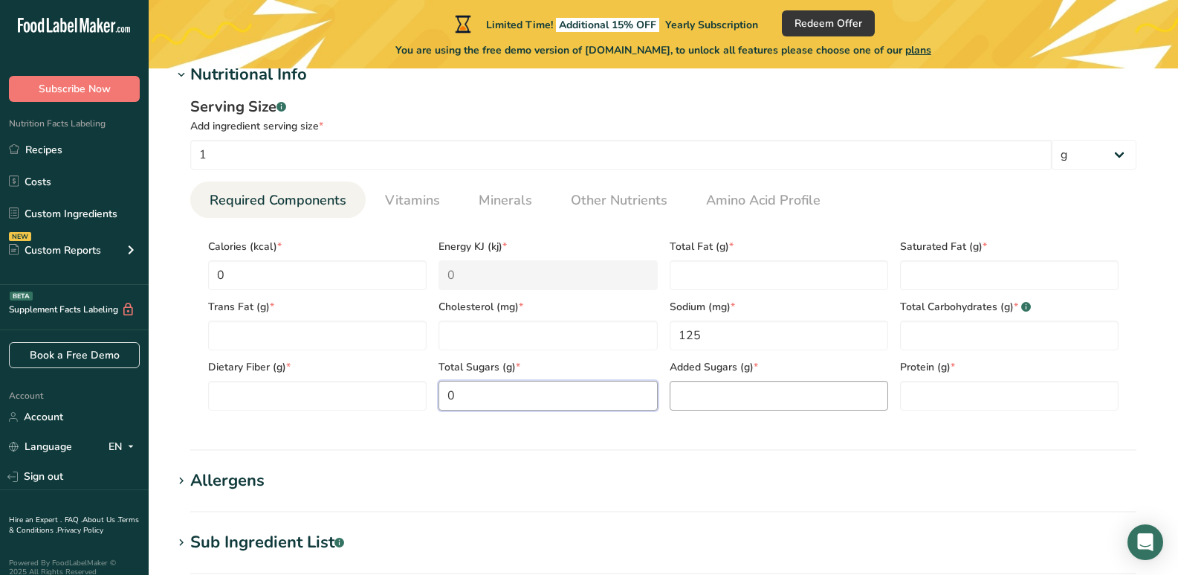
type Sugars "0"
click at [685, 395] on Sugars "number" at bounding box center [779, 396] width 219 height 30
type Sugars "0"
click at [921, 389] on input "number" at bounding box center [1009, 396] width 219 height 30
type input "0"
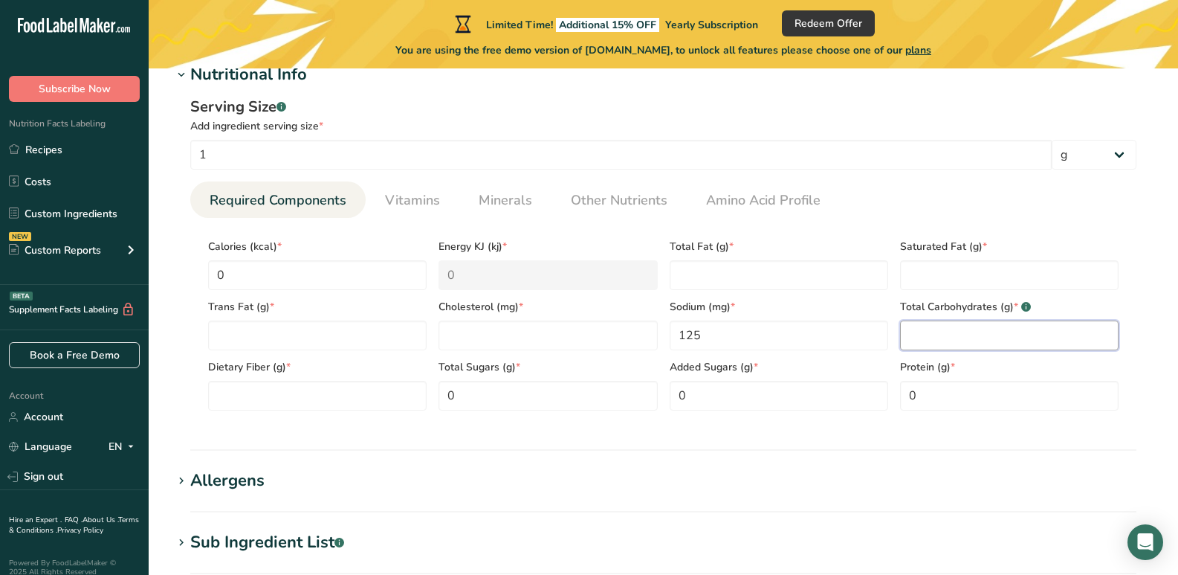
click at [911, 333] on Carbohydrates "number" at bounding box center [1009, 335] width 219 height 30
click at [925, 268] on Fat "number" at bounding box center [1009, 275] width 219 height 30
type Fat "0"
click at [931, 334] on Carbohydrates "number" at bounding box center [1009, 335] width 219 height 30
type Carbohydrates "0"
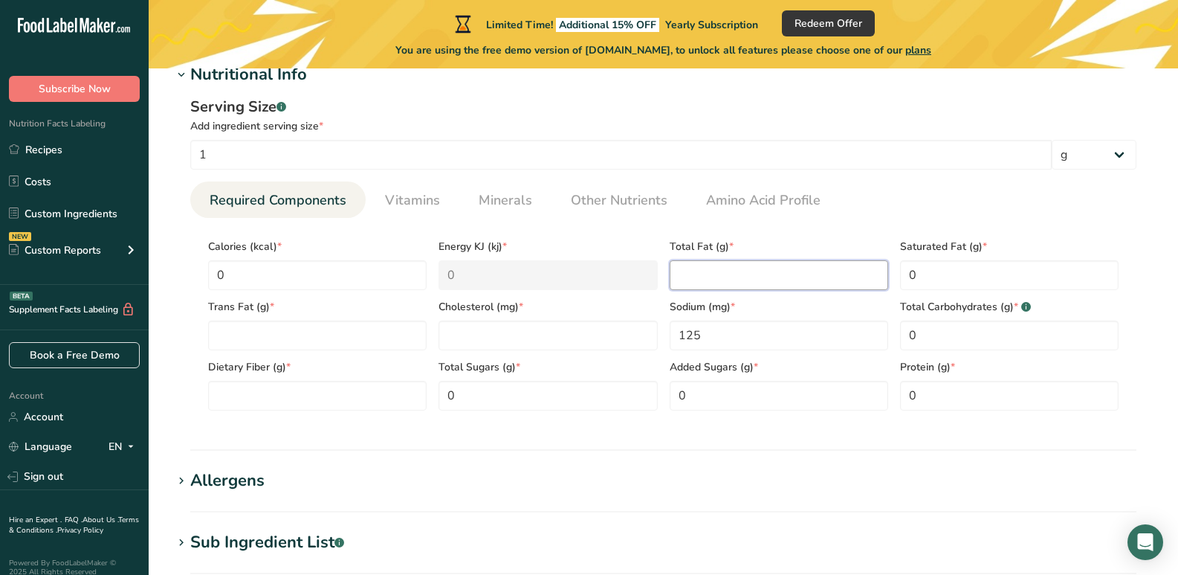
click at [698, 279] on Fat "number" at bounding box center [779, 275] width 219 height 30
type Fat "0"
click at [485, 326] on input "number" at bounding box center [547, 335] width 219 height 30
type input "0"
click at [305, 331] on Fat "number" at bounding box center [317, 335] width 219 height 30
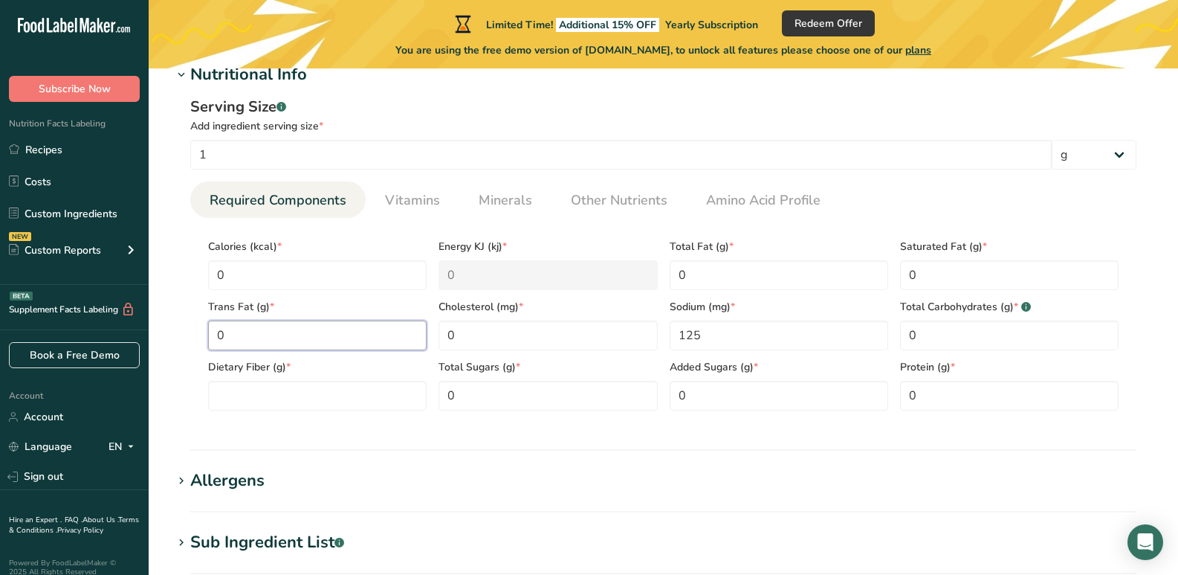
type Fat "0"
click at [282, 378] on div "Dietary Fiber (g) *" at bounding box center [317, 380] width 230 height 60
click at [282, 385] on Fiber "number" at bounding box center [317, 396] width 219 height 30
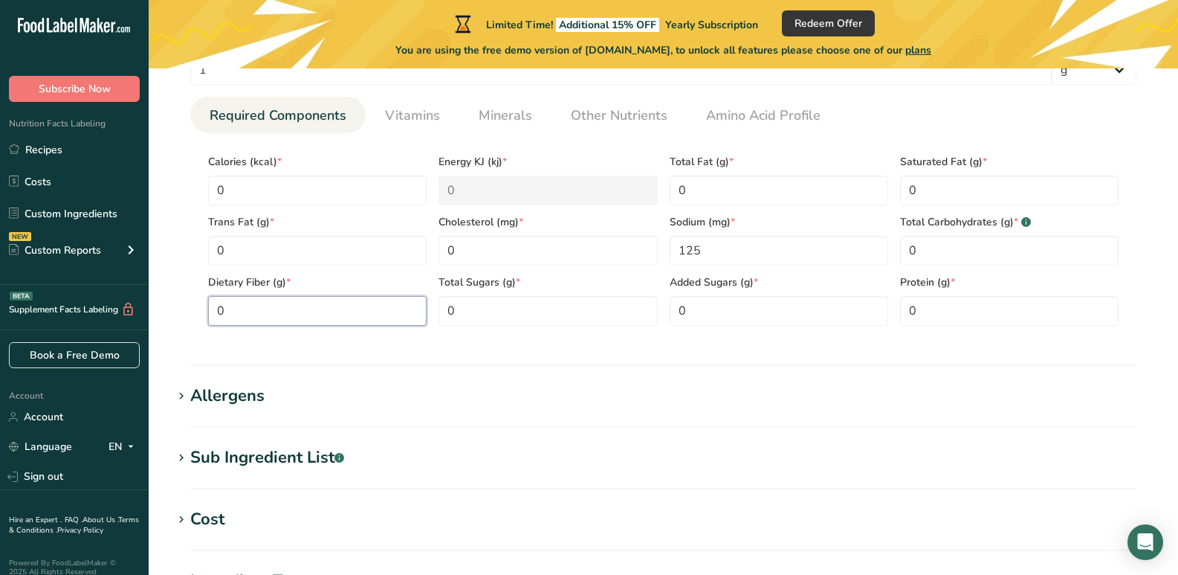
scroll to position [743, 0]
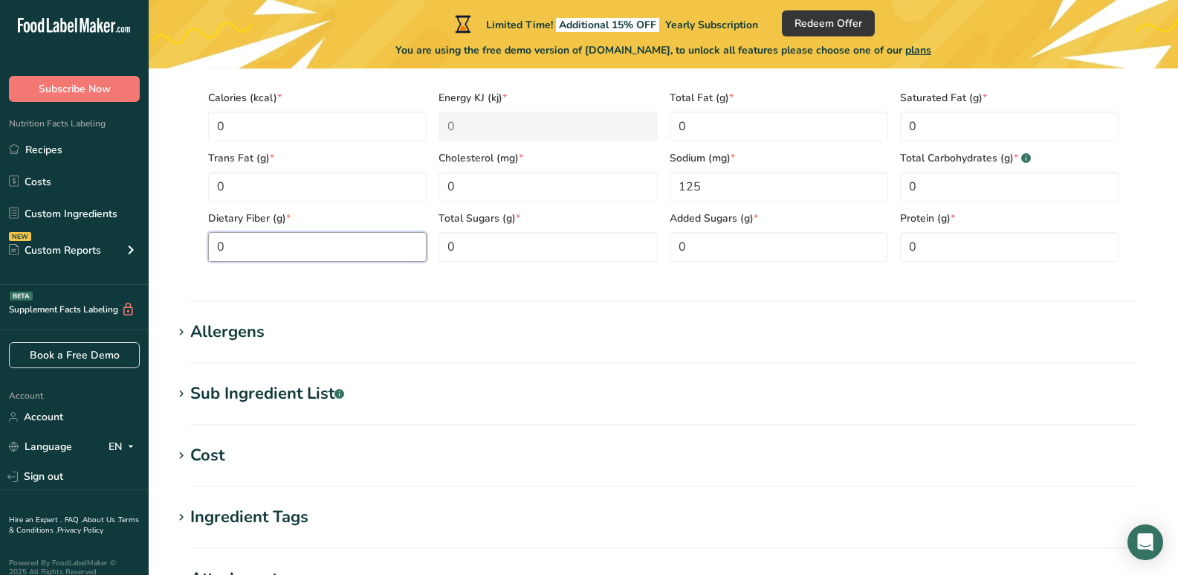
type Fiber "0"
click at [275, 333] on h1 "Allergens" at bounding box center [663, 332] width 982 height 25
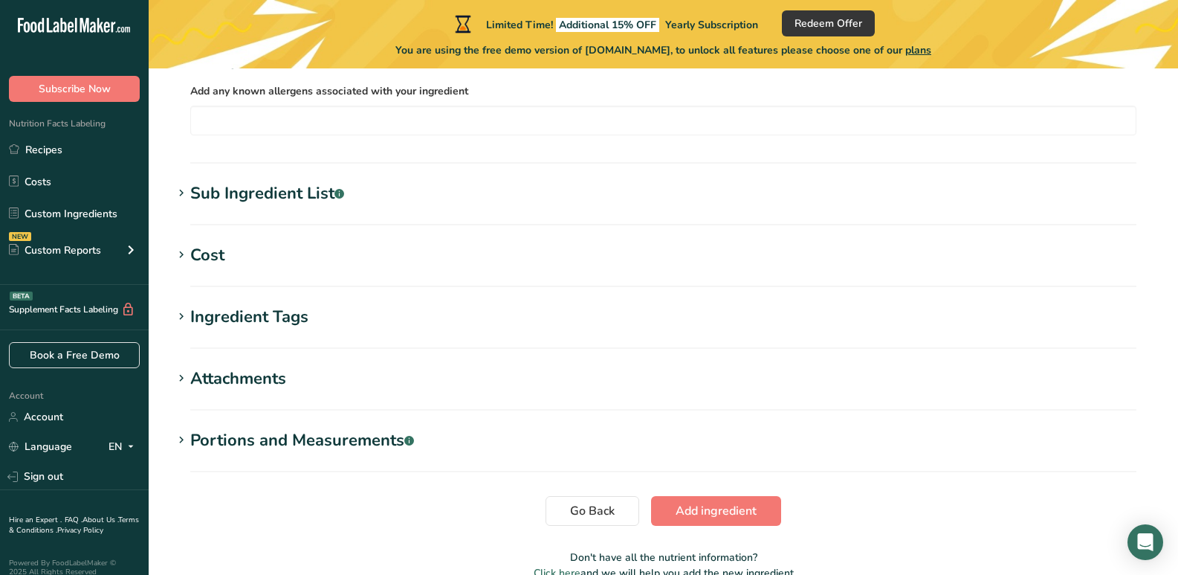
scroll to position [1041, 0]
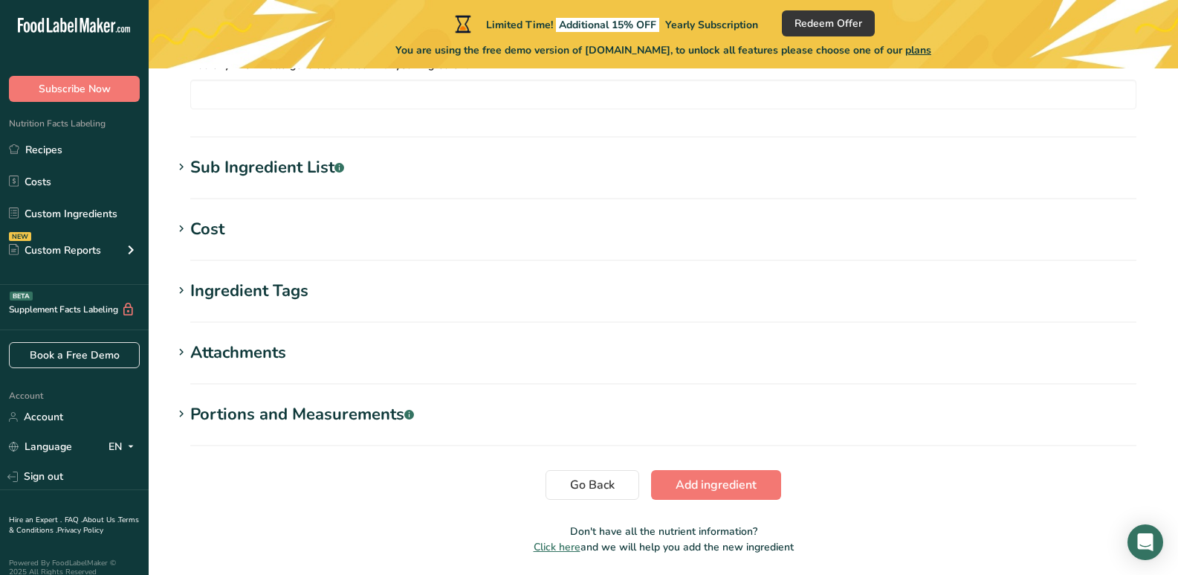
click at [268, 409] on div "Portions and Measurements .a-a{fill:#347362;}.b-a{fill:#fff;}" at bounding box center [302, 414] width 224 height 25
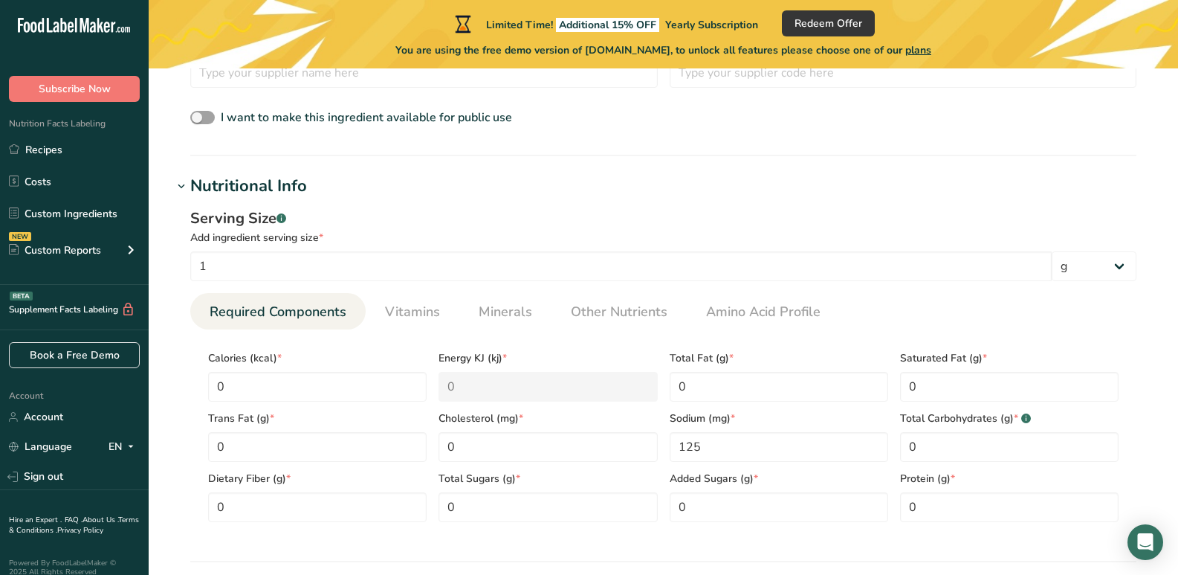
scroll to position [446, 0]
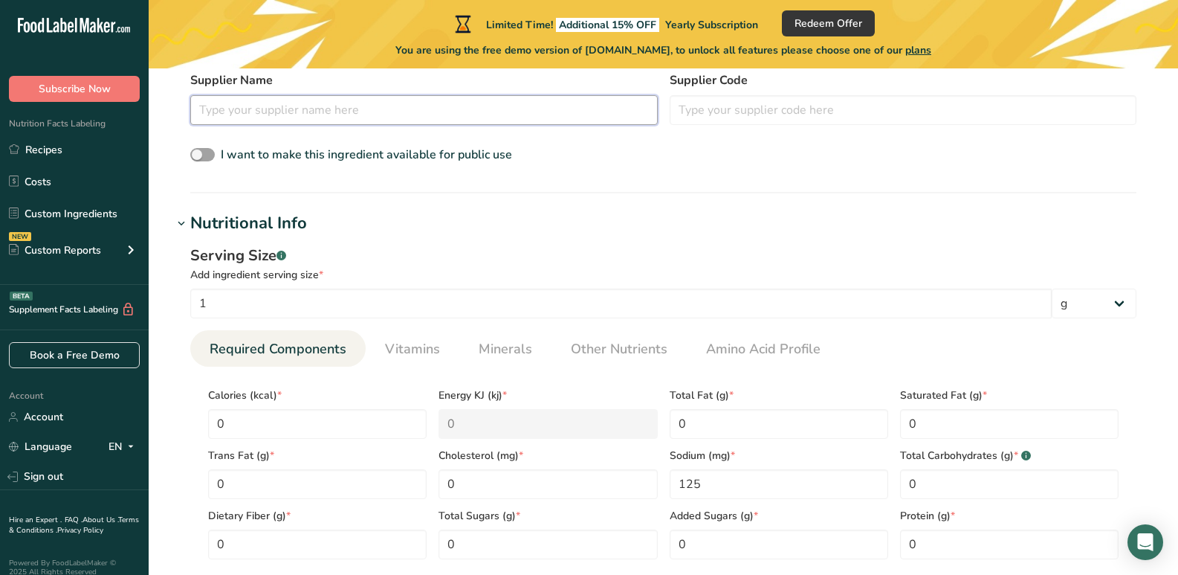
click at [313, 115] on input "text" at bounding box center [423, 110] width 467 height 30
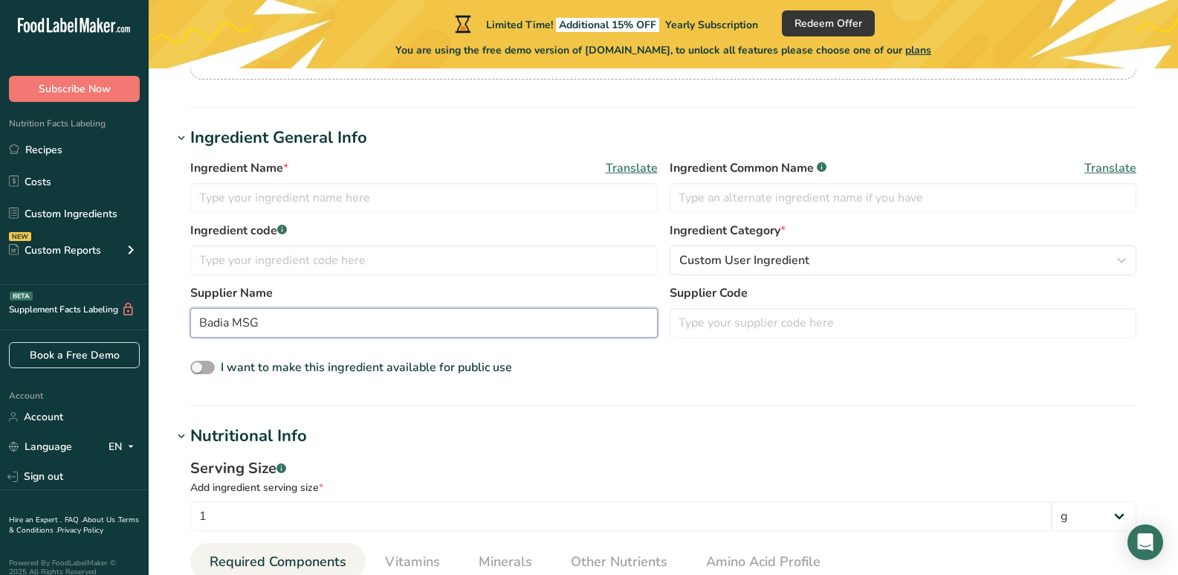
scroll to position [223, 0]
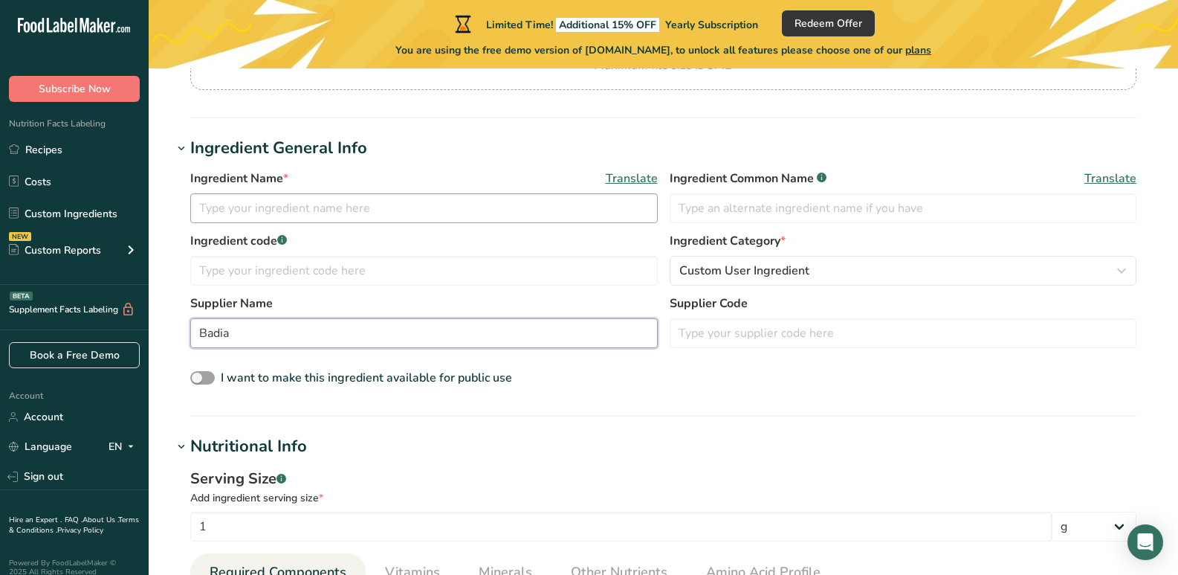
type input "Badia"
click at [396, 217] on input "text" at bounding box center [423, 208] width 467 height 30
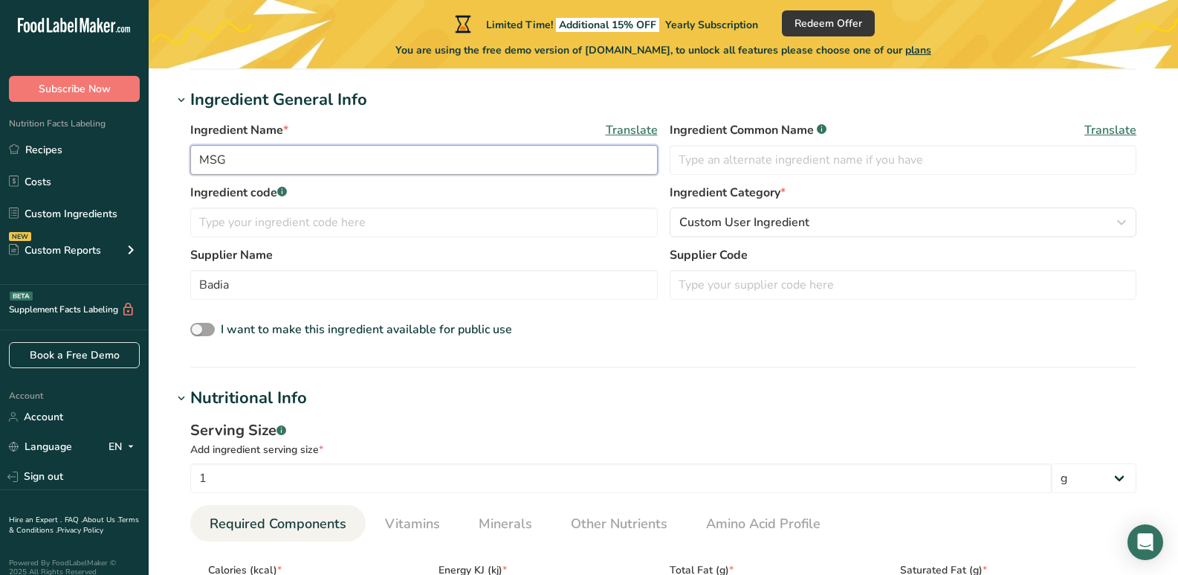
scroll to position [297, 0]
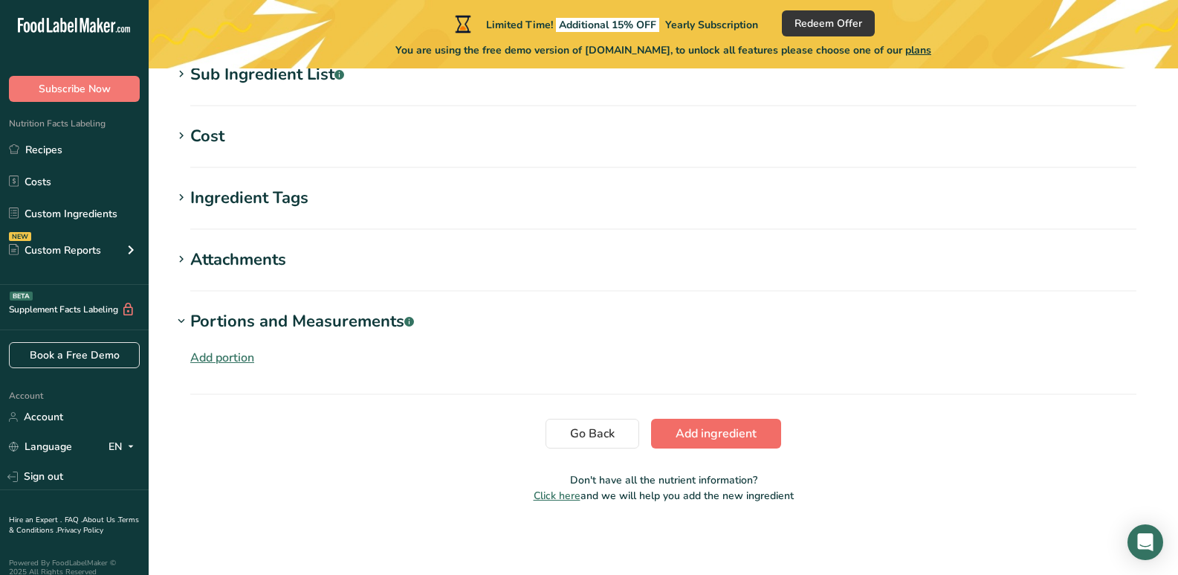
type input "MSG"
click at [679, 424] on span "Add ingredient" at bounding box center [716, 433] width 81 height 18
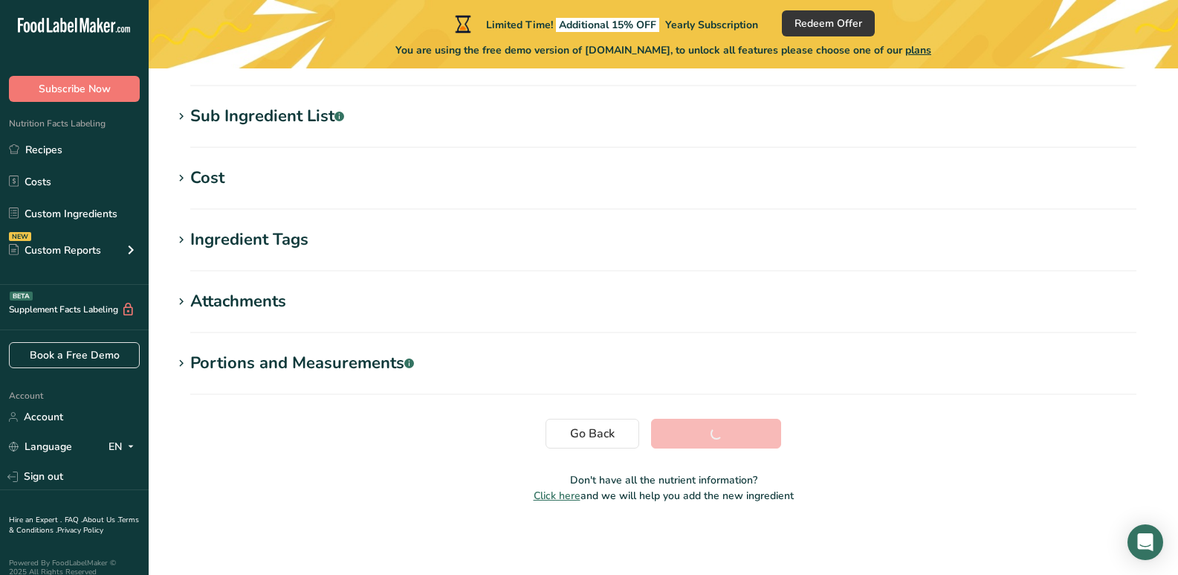
scroll to position [292, 0]
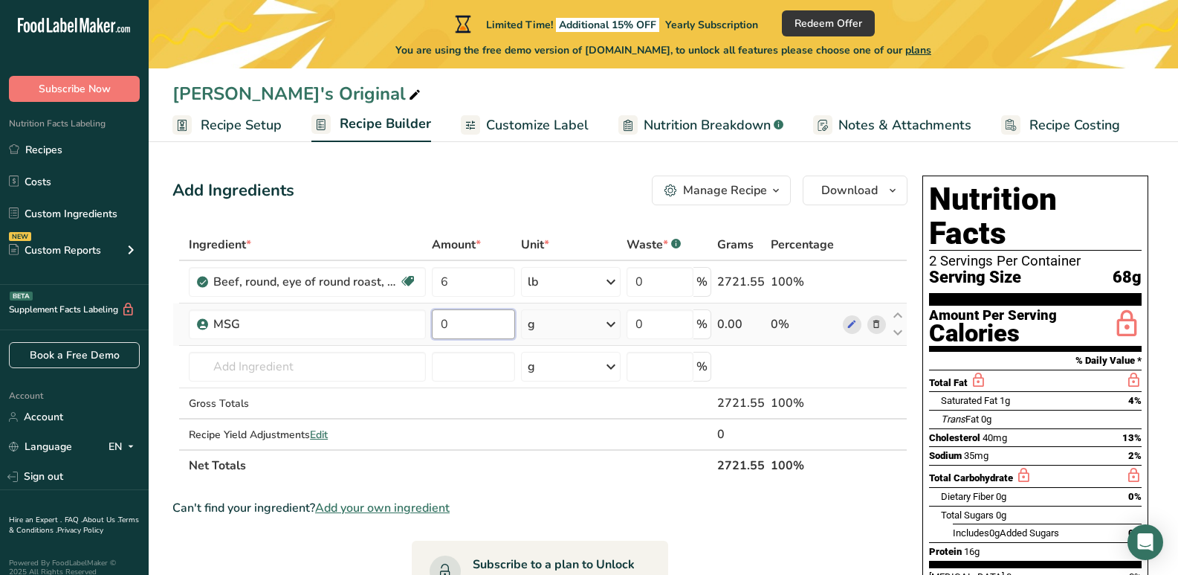
click at [464, 331] on input "0" at bounding box center [473, 324] width 82 height 30
type input "4"
click at [537, 323] on div "Ingredient * Amount * Unit * Waste * .a-a{fill:#347362;}.b-a{fill:#fff;} Grams …" at bounding box center [539, 355] width 735 height 252
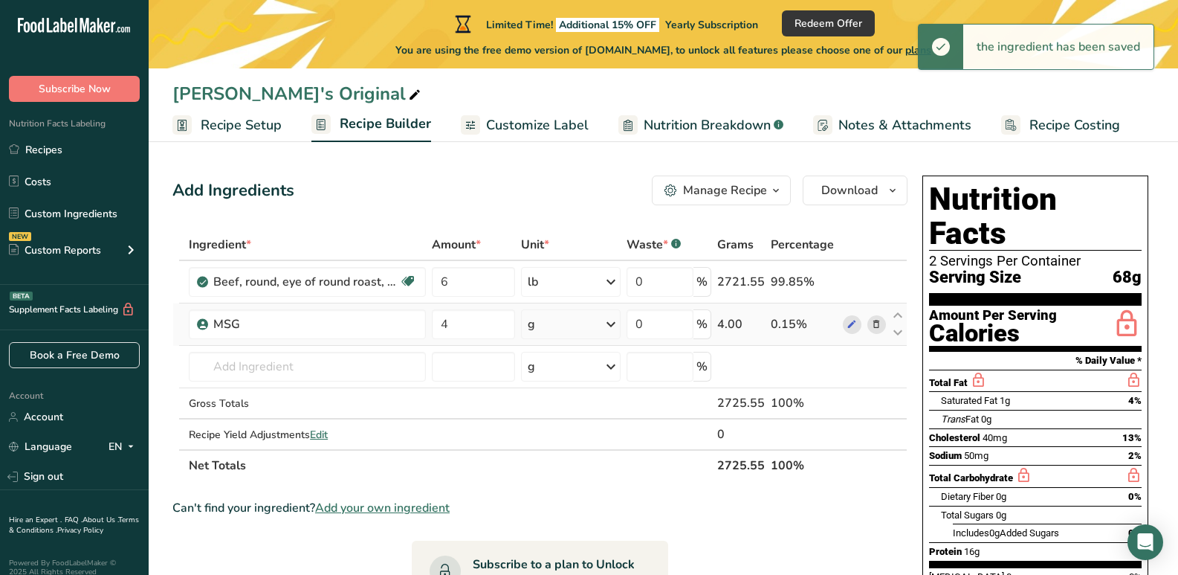
click at [534, 323] on div "g" at bounding box center [531, 324] width 7 height 18
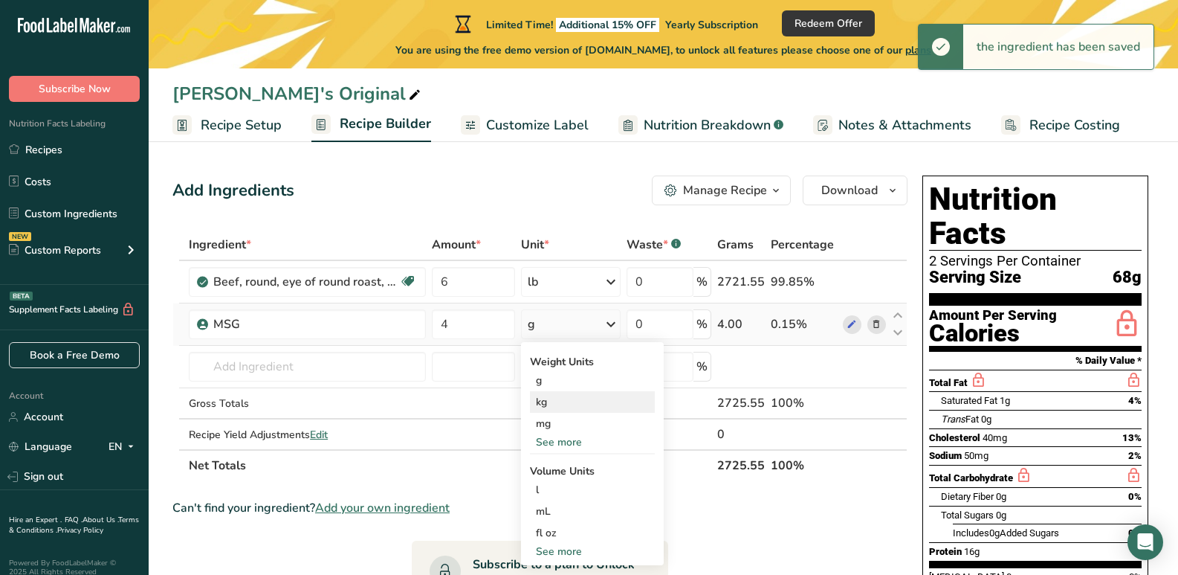
scroll to position [74, 0]
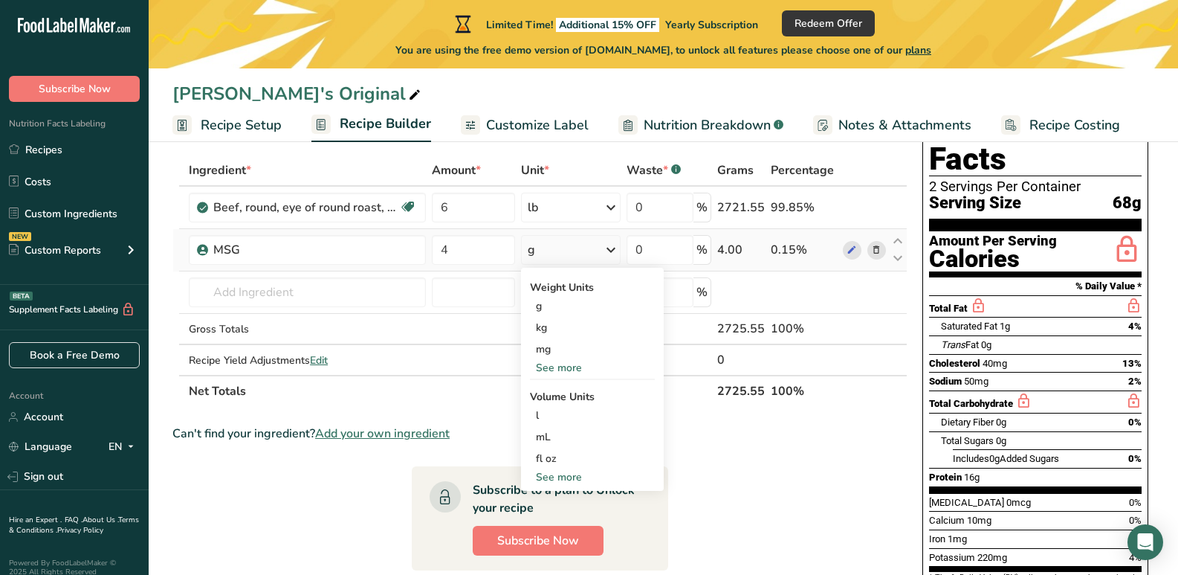
click at [563, 474] on div "See more" at bounding box center [592, 477] width 125 height 16
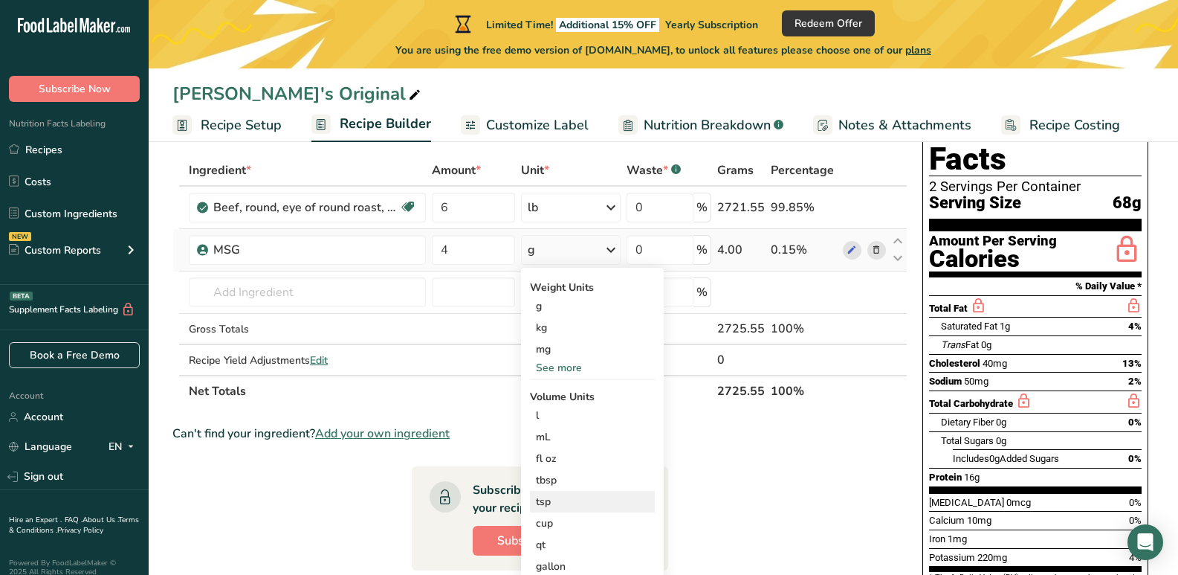
click at [552, 497] on div "tsp" at bounding box center [592, 501] width 113 height 16
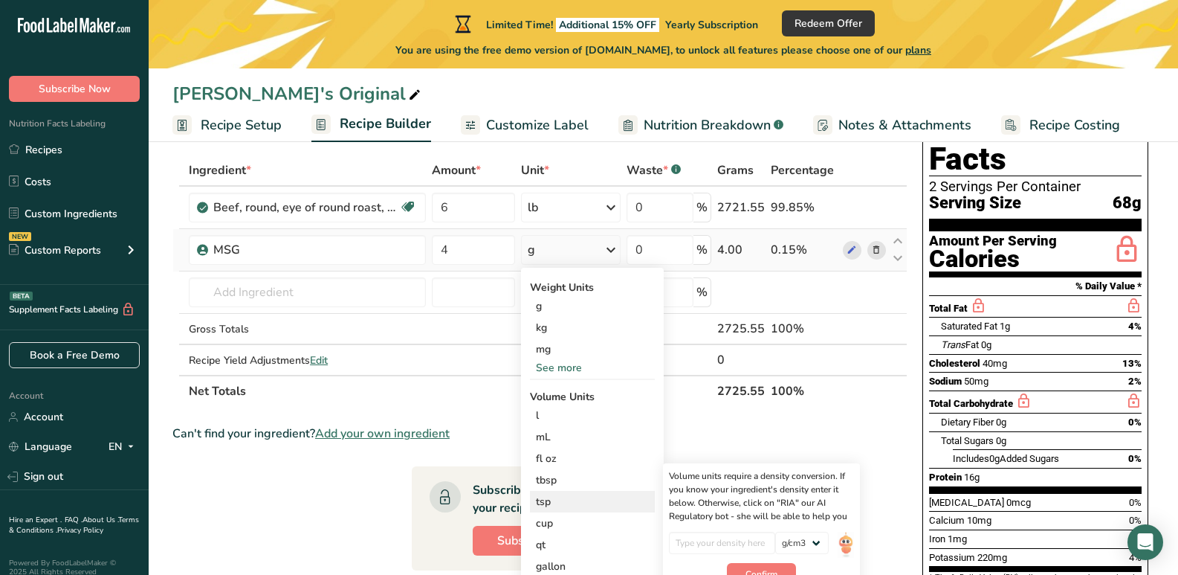
scroll to position [149, 0]
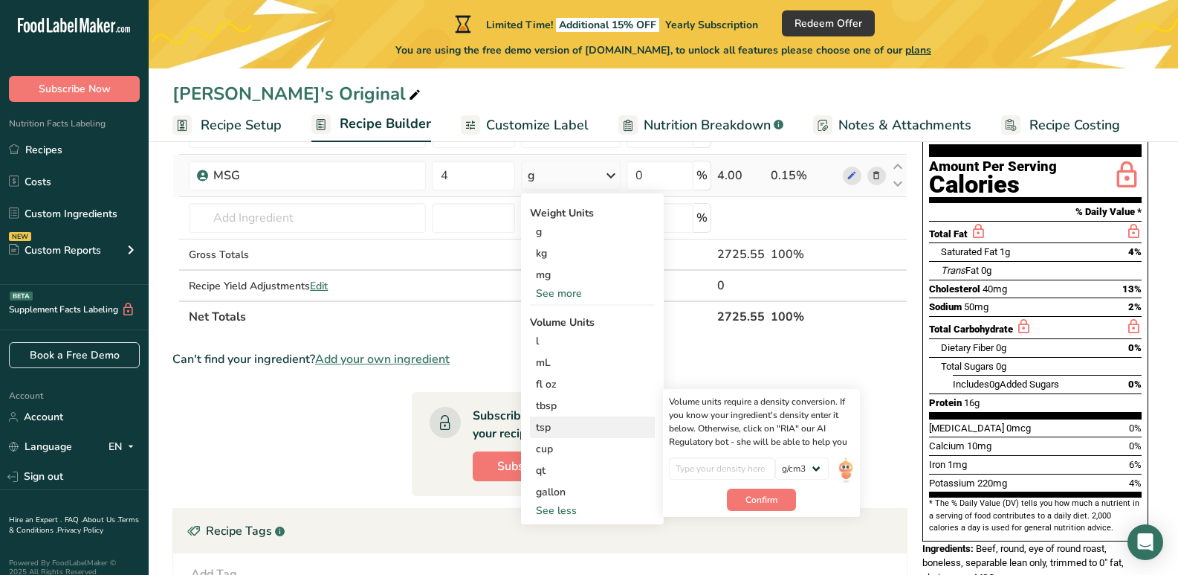
click at [546, 425] on div "tsp" at bounding box center [592, 427] width 113 height 16
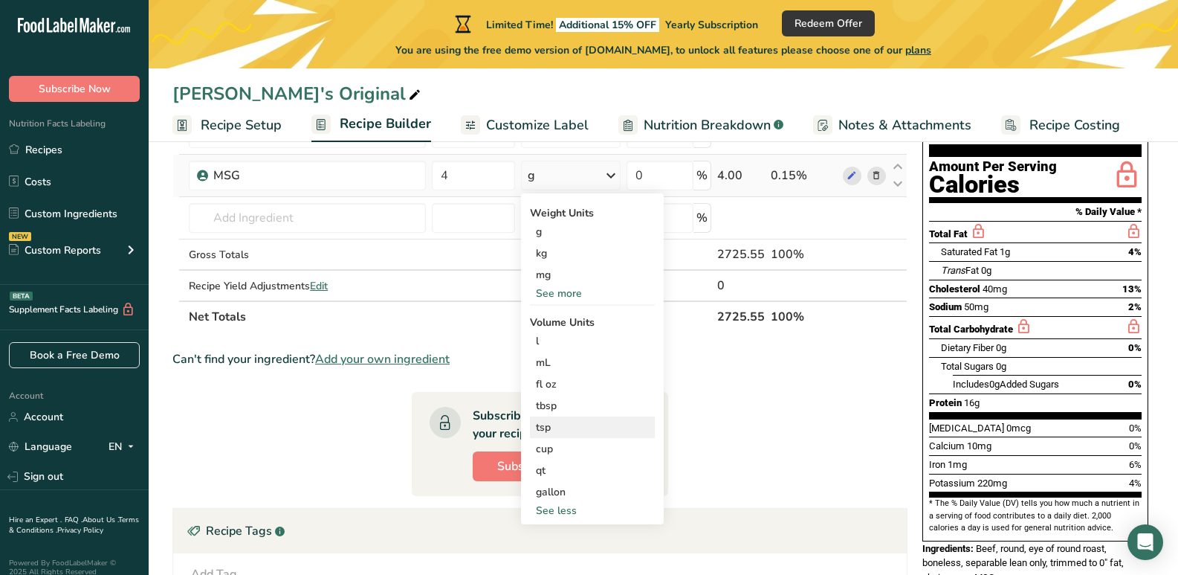
click at [546, 425] on div "tsp" at bounding box center [592, 427] width 113 height 16
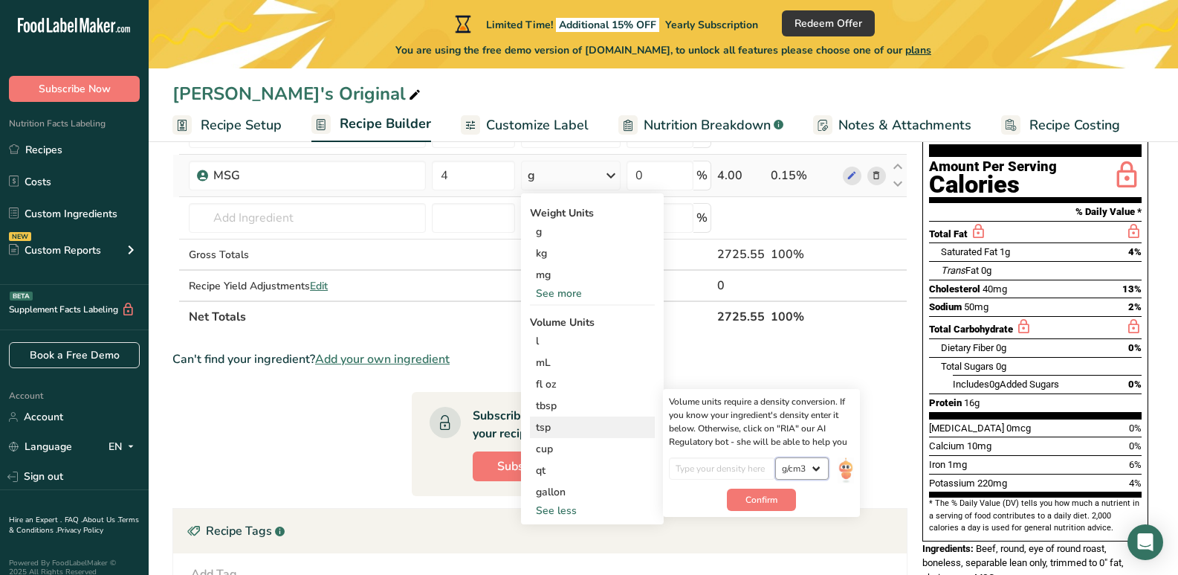
click at [817, 462] on select "lb/ft3 g/cm3" at bounding box center [802, 468] width 54 height 22
click at [865, 300] on th at bounding box center [864, 315] width 49 height 31
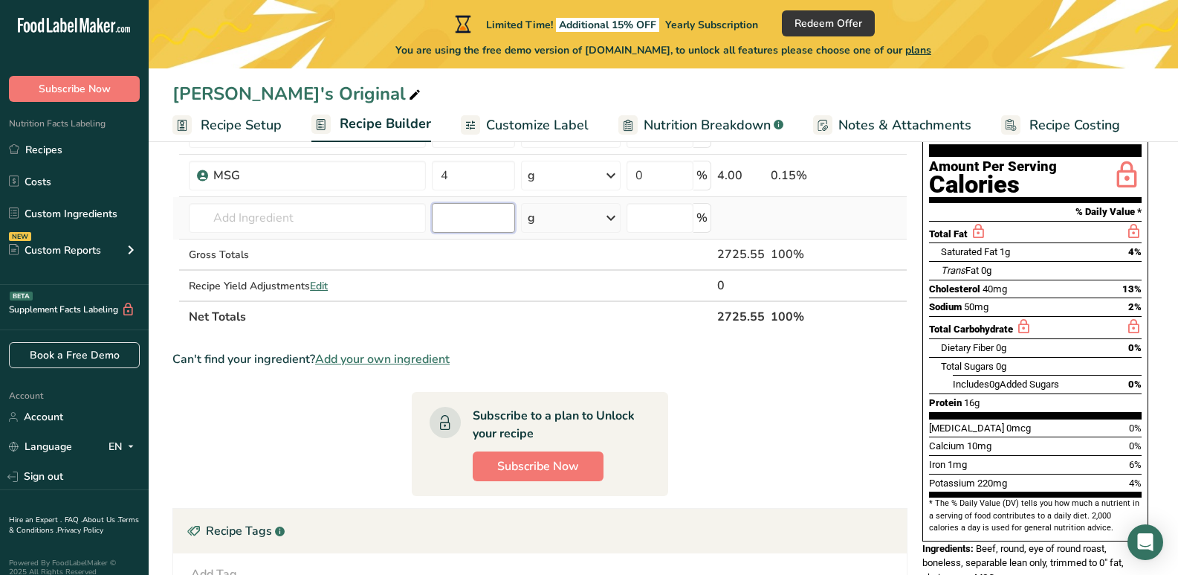
click at [438, 223] on input "number" at bounding box center [473, 218] width 82 height 30
type input "16"
click at [780, 397] on section "Ingredient * Amount * Unit * Waste * .a-a{fill:#347362;}.b-a{fill:#fff;} Grams …" at bounding box center [539, 419] width 735 height 679
click at [616, 220] on icon at bounding box center [611, 217] width 18 height 27
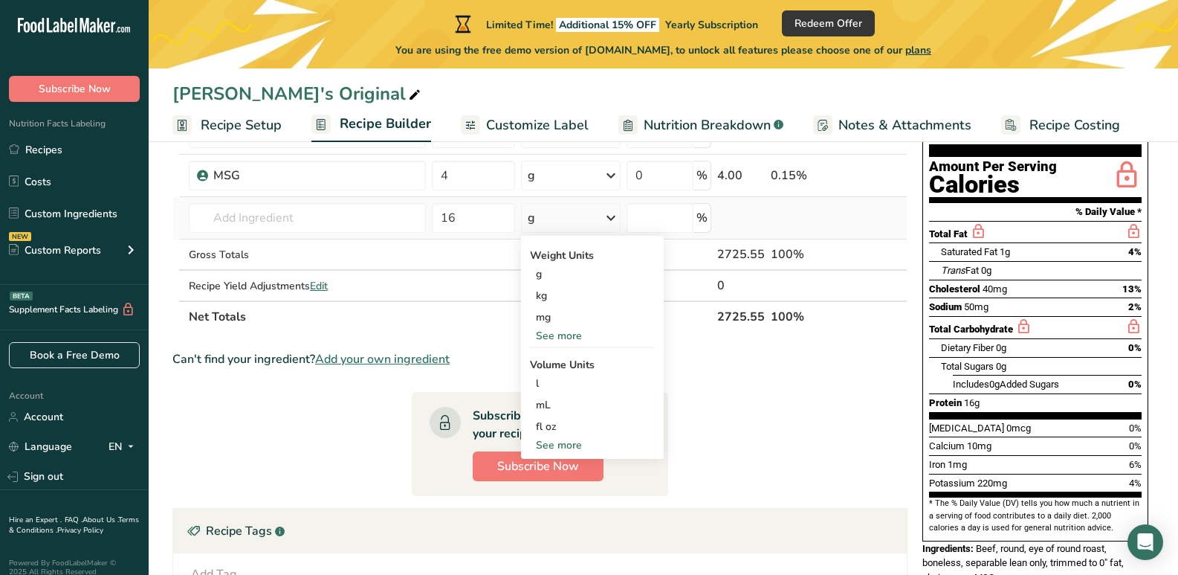
click at [616, 220] on icon at bounding box center [611, 217] width 18 height 27
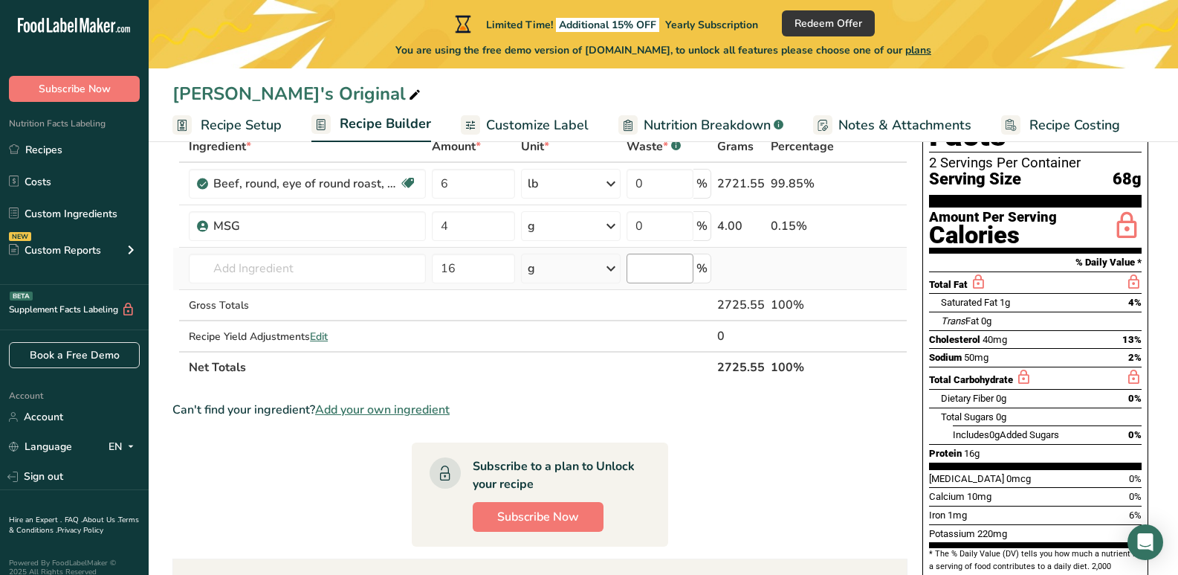
scroll to position [0, 0]
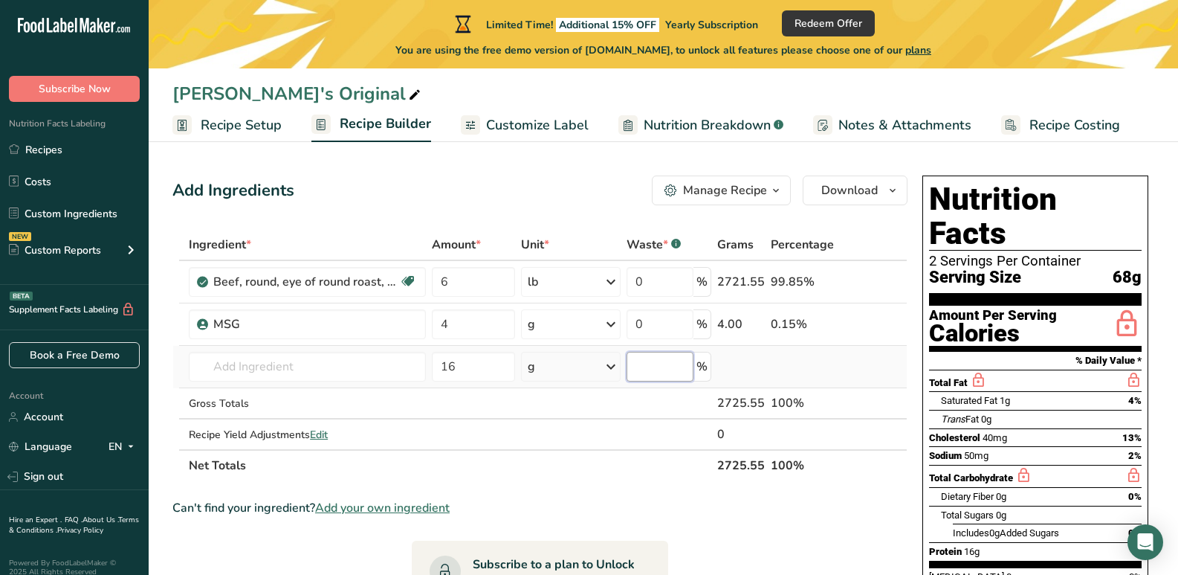
click at [670, 360] on input "number" at bounding box center [660, 367] width 67 height 30
type input "10"
click at [662, 323] on input "0" at bounding box center [660, 324] width 67 height 30
type input "10"
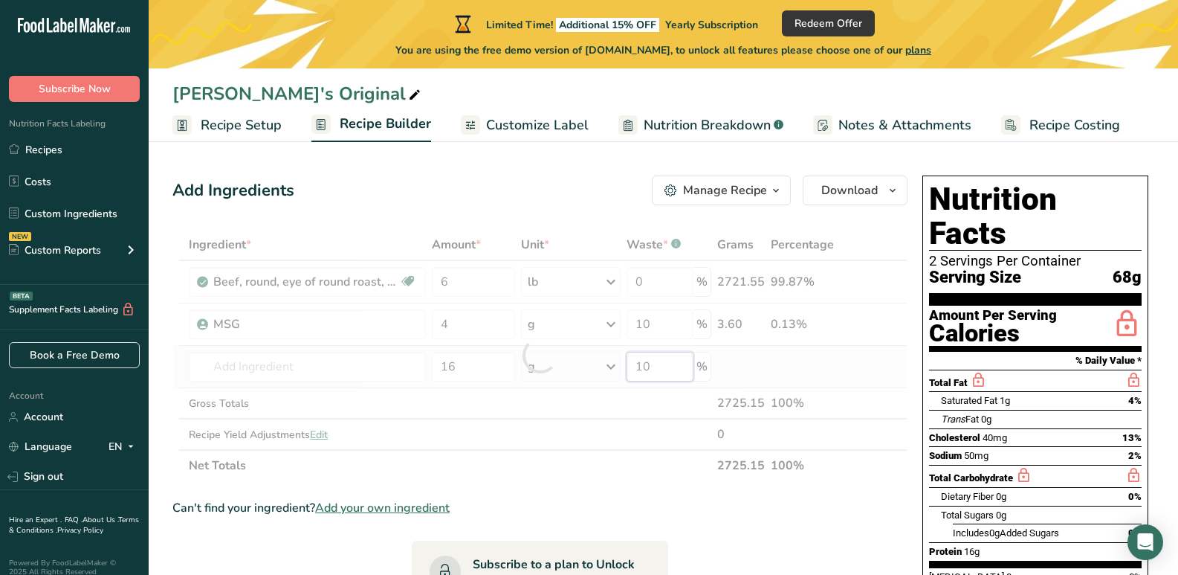
click at [662, 365] on div "Ingredient * Amount * Unit * Waste * .a-a{fill:#347362;}.b-a{fill:#fff;} Grams …" at bounding box center [539, 355] width 735 height 252
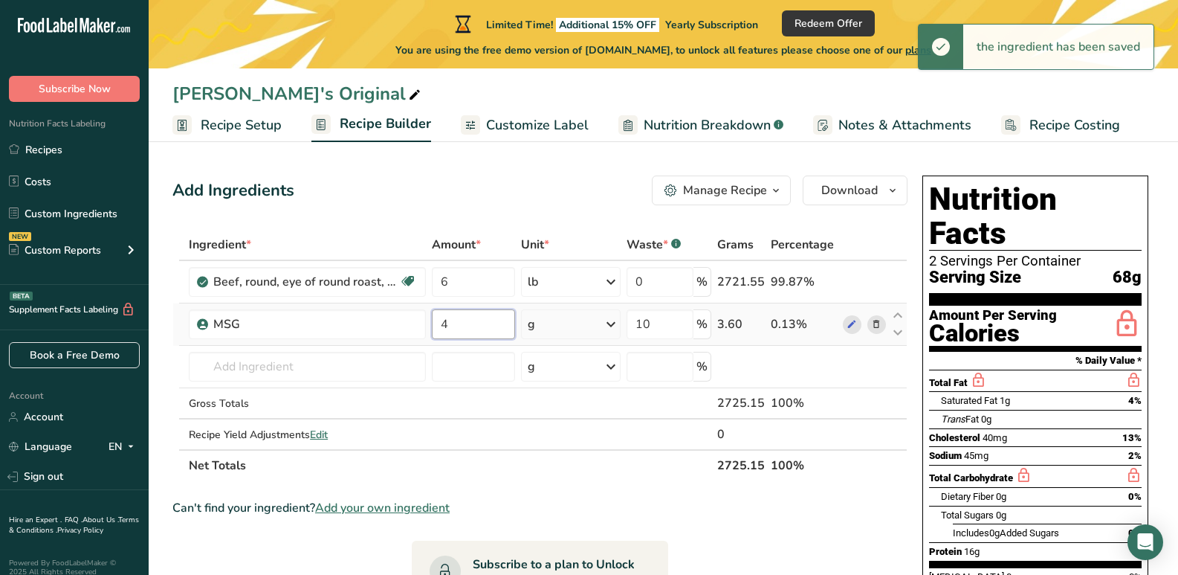
click at [472, 323] on input "4" at bounding box center [473, 324] width 82 height 30
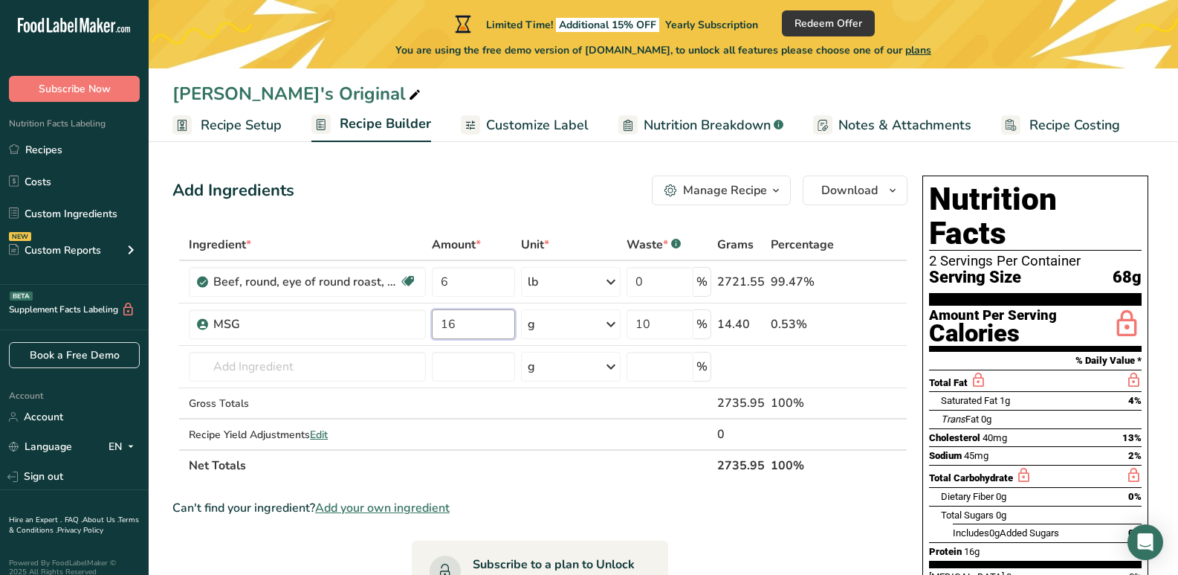
type input "16"
click at [782, 510] on div "Can't find your ingredient? Add your own ingredient" at bounding box center [539, 508] width 735 height 18
click at [247, 364] on input "text" at bounding box center [307, 367] width 237 height 30
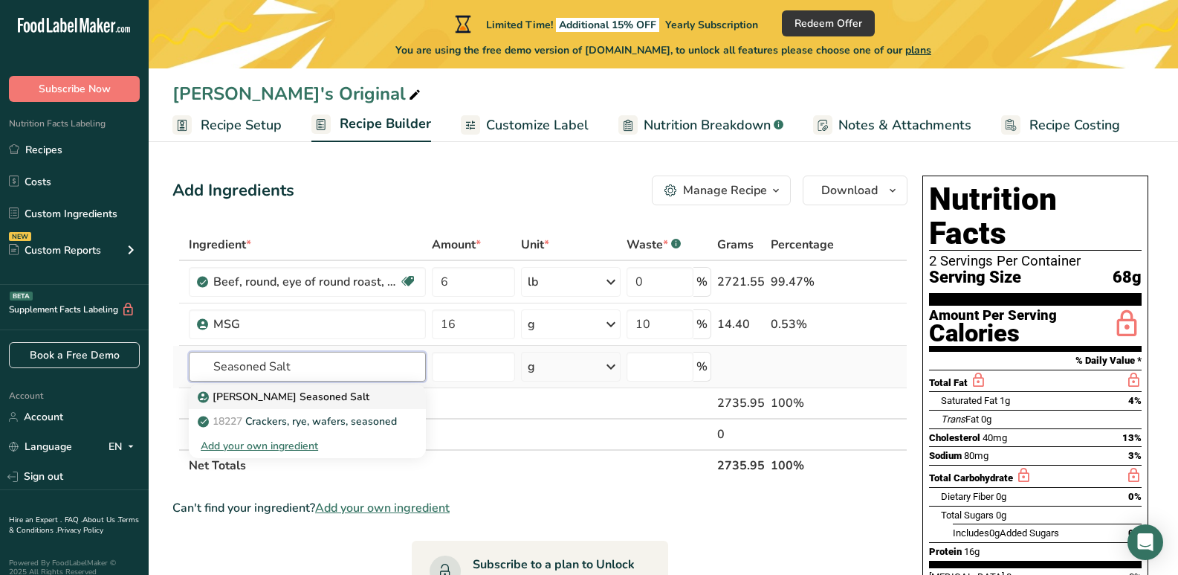
type input "Seasoned Salt"
click at [277, 399] on p "[PERSON_NAME] Seasoned Salt" at bounding box center [285, 397] width 169 height 16
type input "[PERSON_NAME] Seasoned Salt"
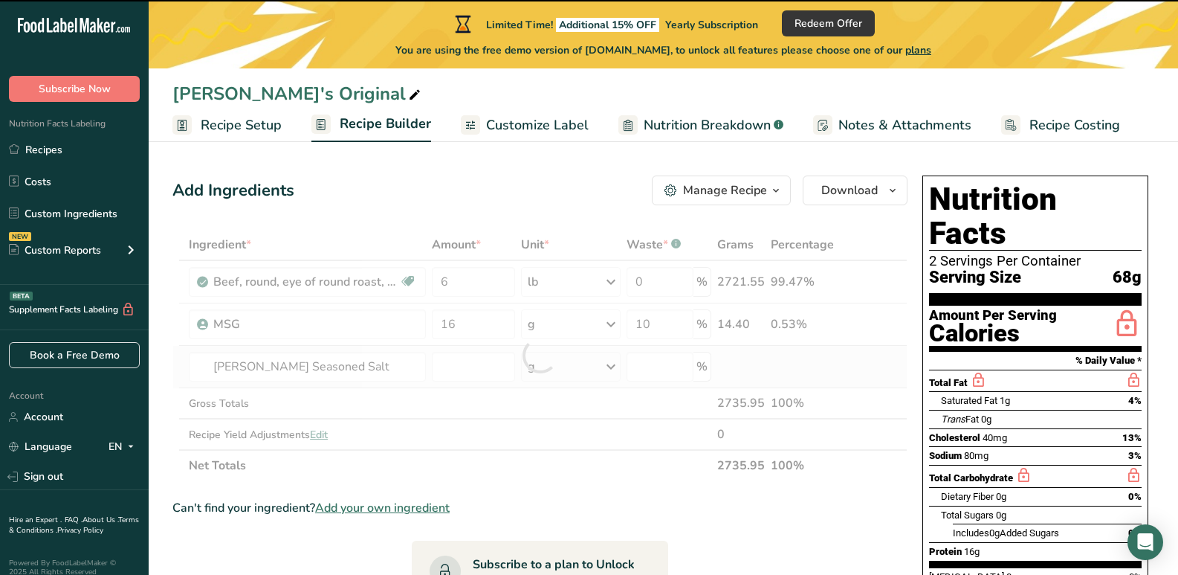
type input "0"
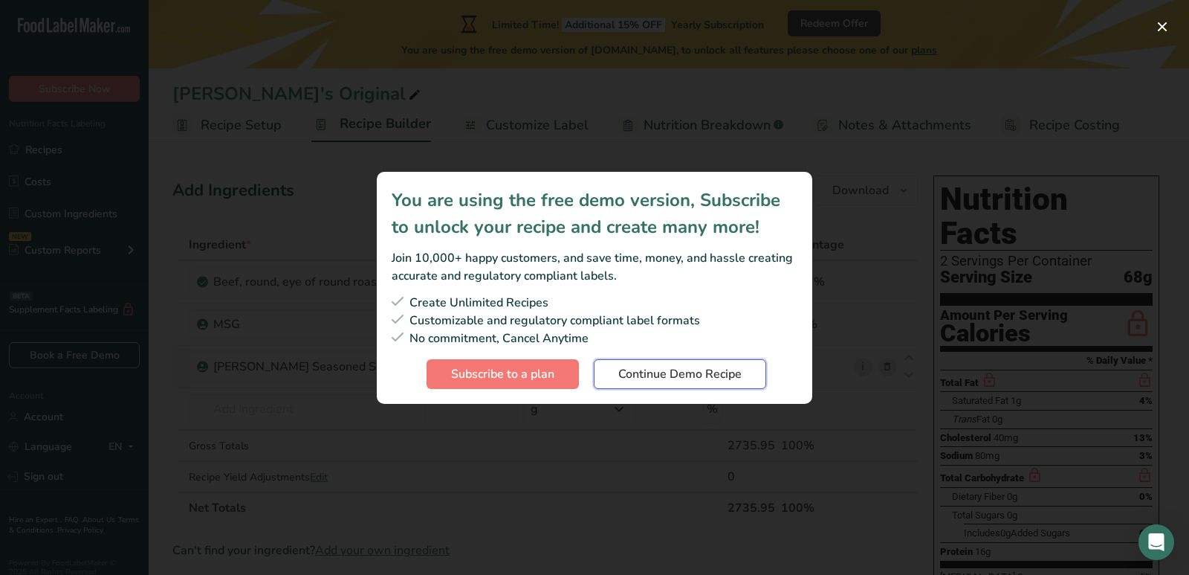
click at [637, 378] on span "Continue Demo Recipe" at bounding box center [679, 374] width 123 height 18
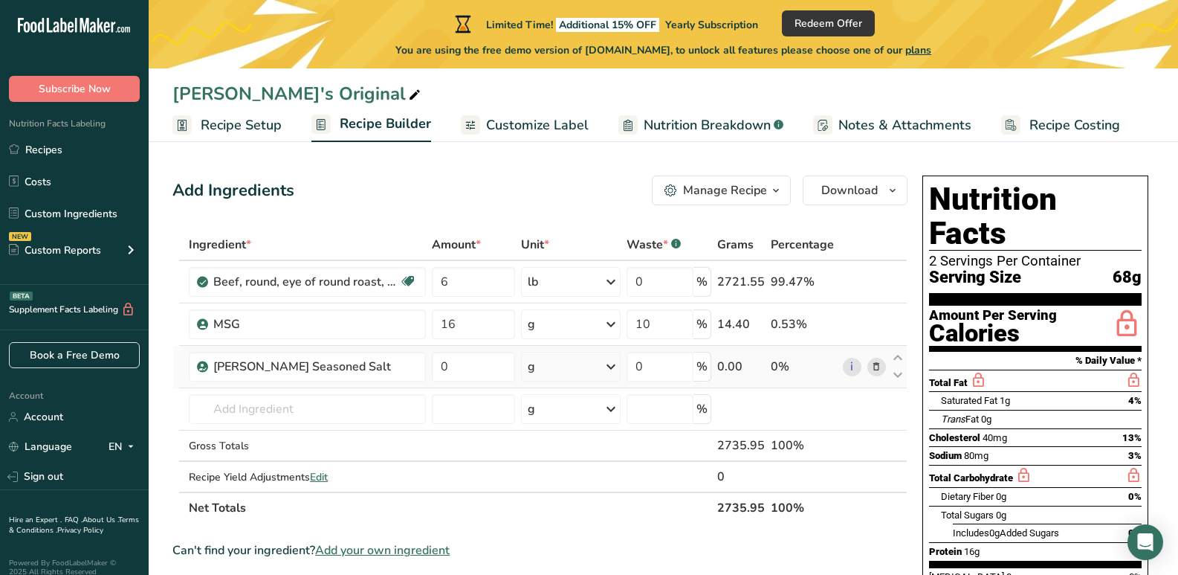
click at [530, 364] on div "g" at bounding box center [531, 366] width 7 height 18
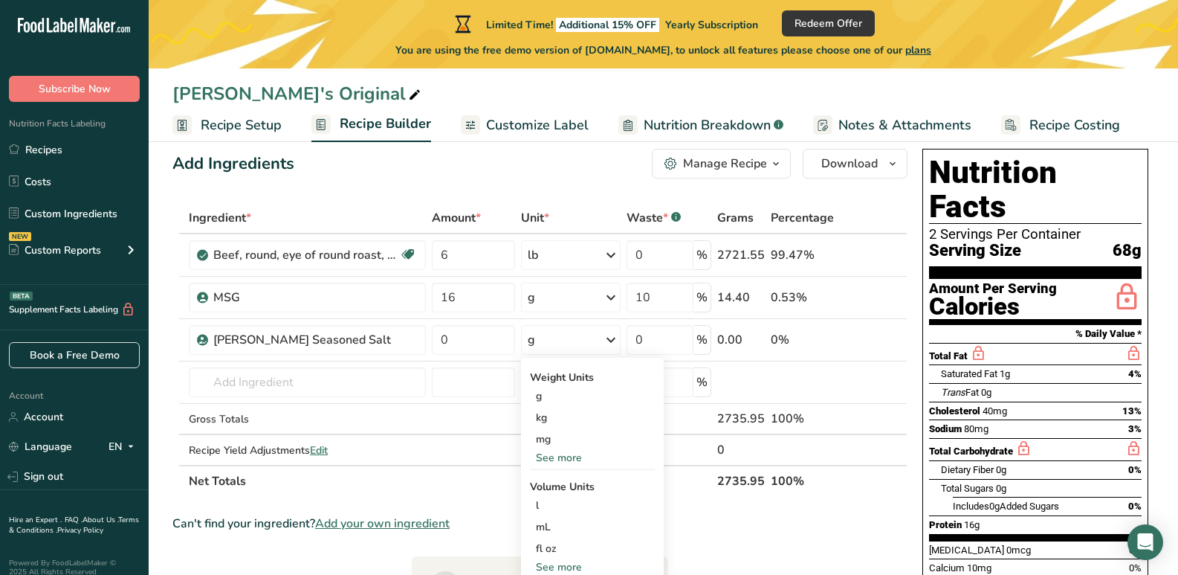
scroll to position [74, 0]
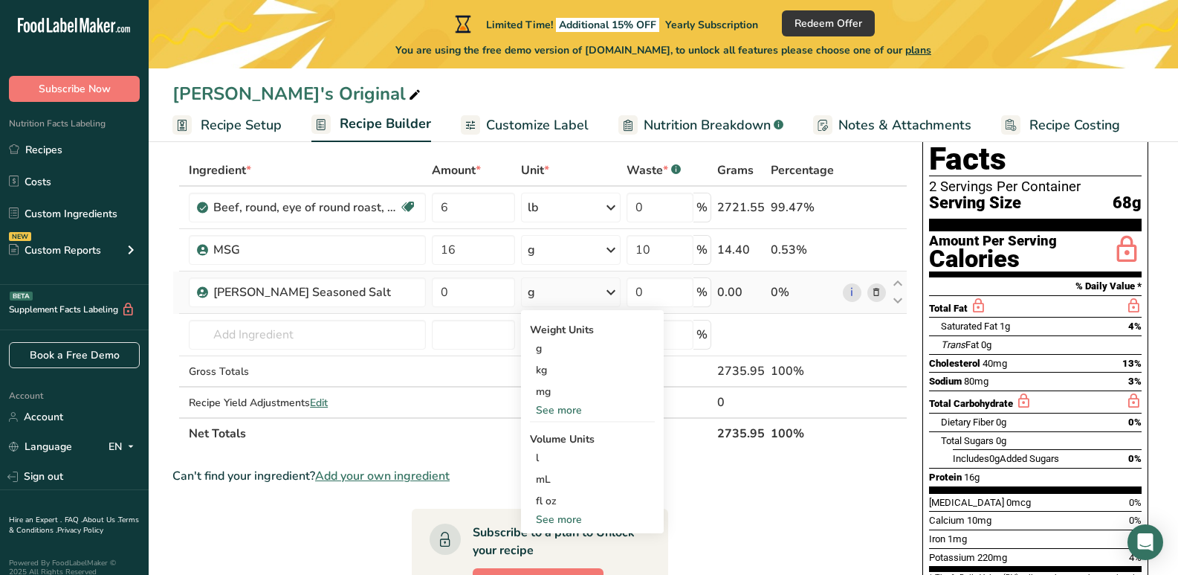
click at [555, 523] on div "See more" at bounding box center [592, 519] width 125 height 16
select select "22"
click at [546, 543] on div "tsp" at bounding box center [592, 544] width 113 height 16
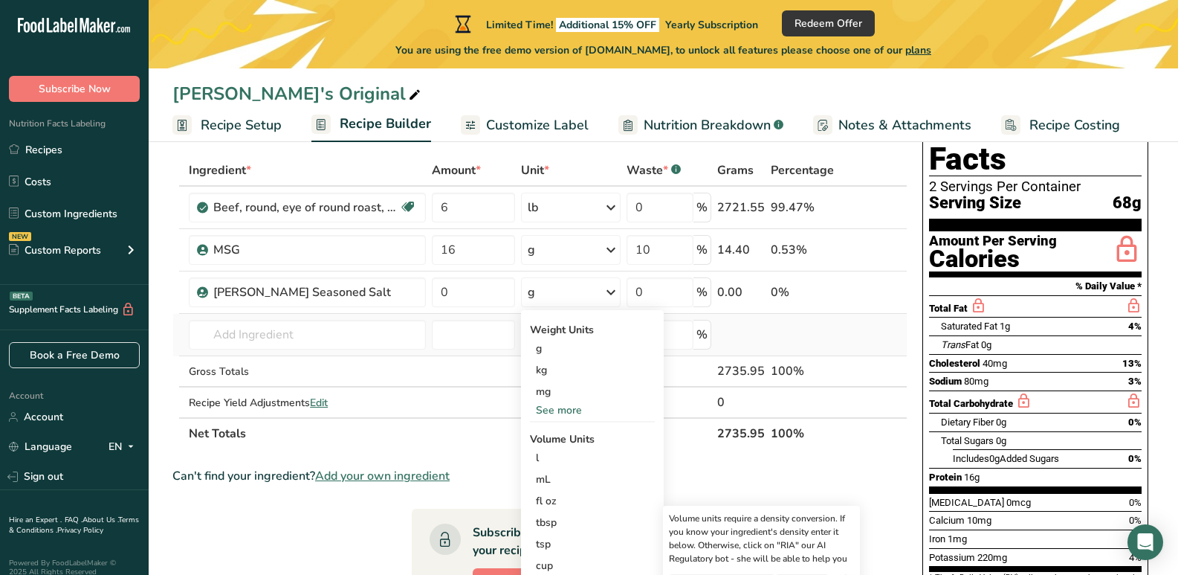
scroll to position [149, 0]
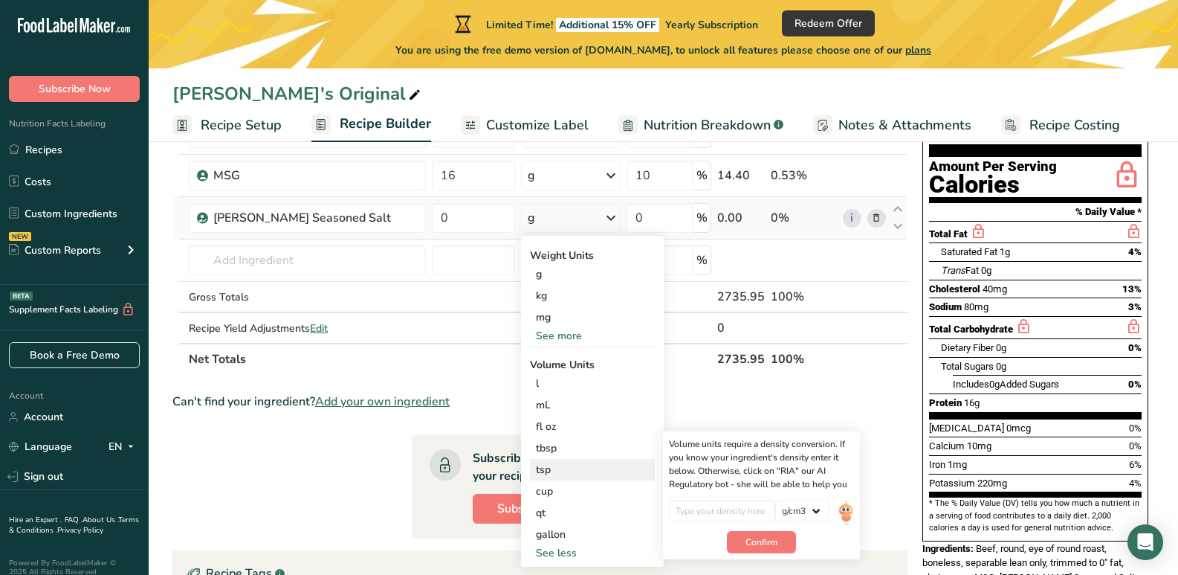
click at [546, 465] on div "tsp" at bounding box center [592, 470] width 113 height 16
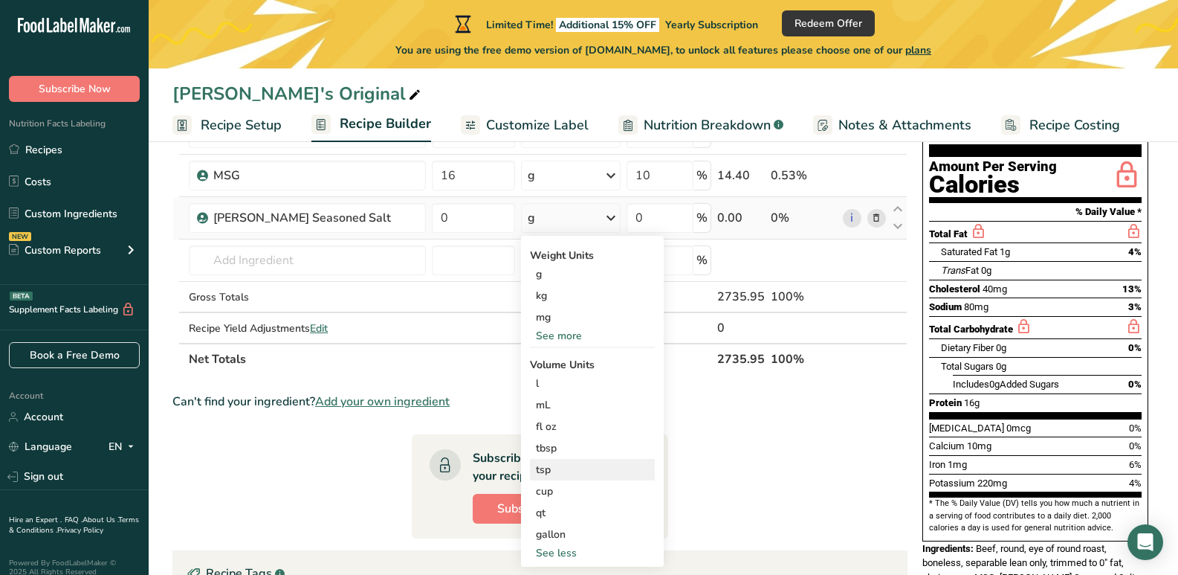
click at [544, 469] on div "tsp" at bounding box center [592, 470] width 113 height 16
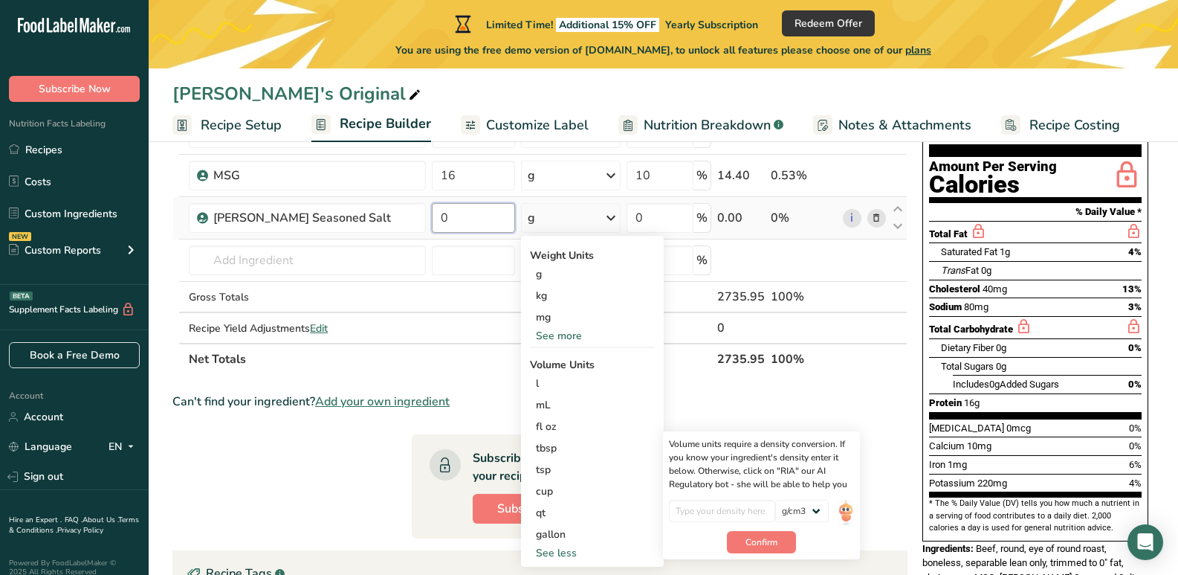
click at [475, 219] on input "0" at bounding box center [473, 218] width 82 height 30
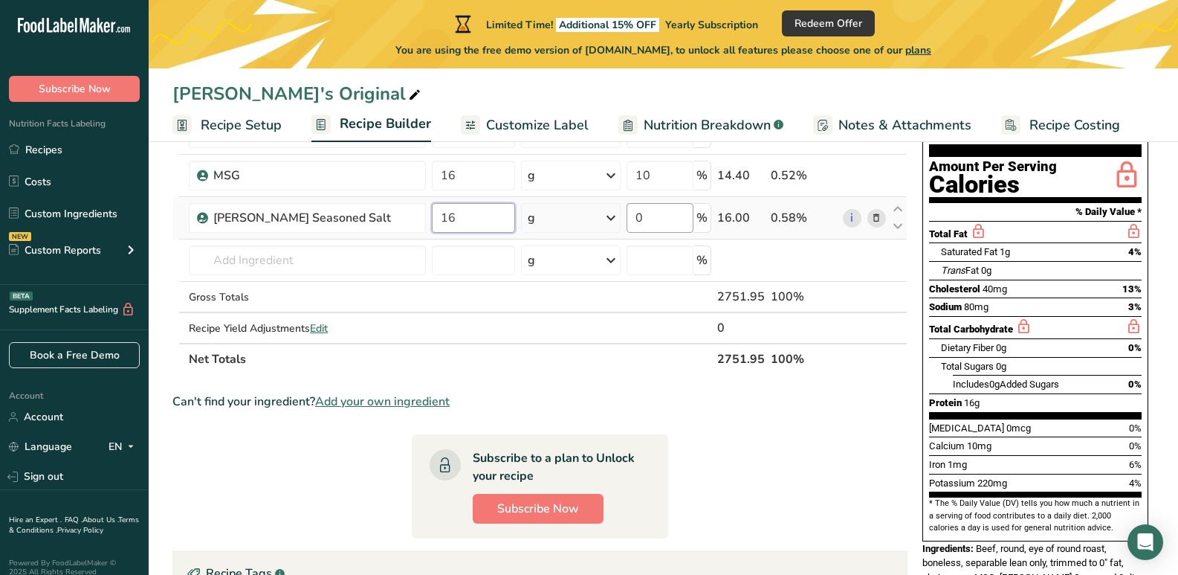
type input "16"
click at [683, 219] on div "Ingredient * Amount * Unit * Waste * .a-a{fill:#347362;}.b-a{fill:#fff;} Grams …" at bounding box center [539, 227] width 735 height 294
type input "10"
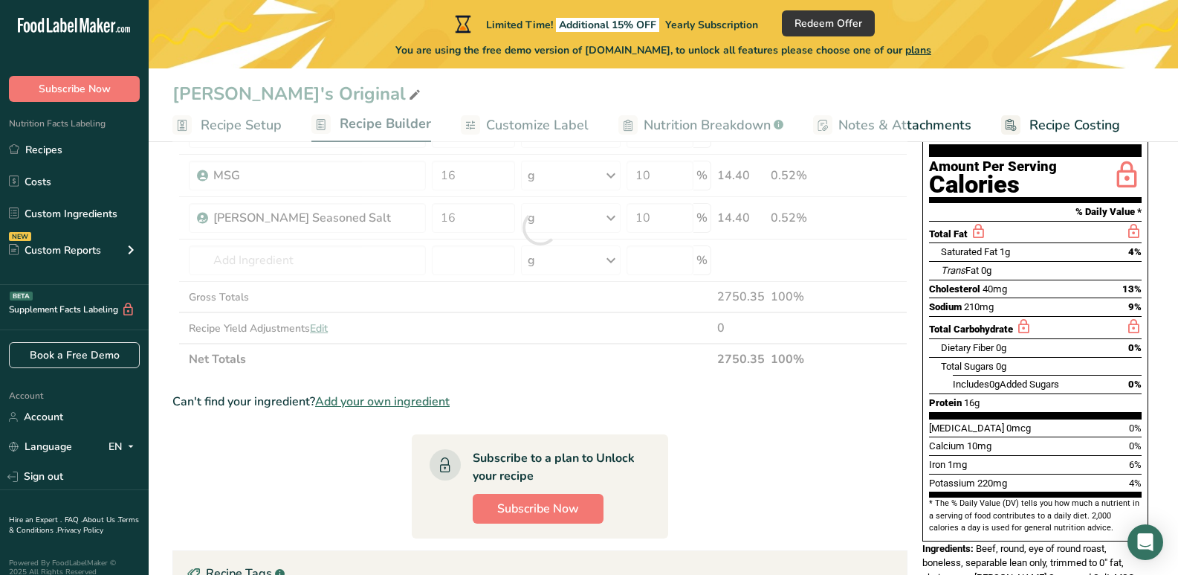
click at [798, 423] on section "Ingredient * Amount * Unit * Waste * .a-a{fill:#347362;}.b-a{fill:#fff;} Grams …" at bounding box center [539, 425] width 735 height 690
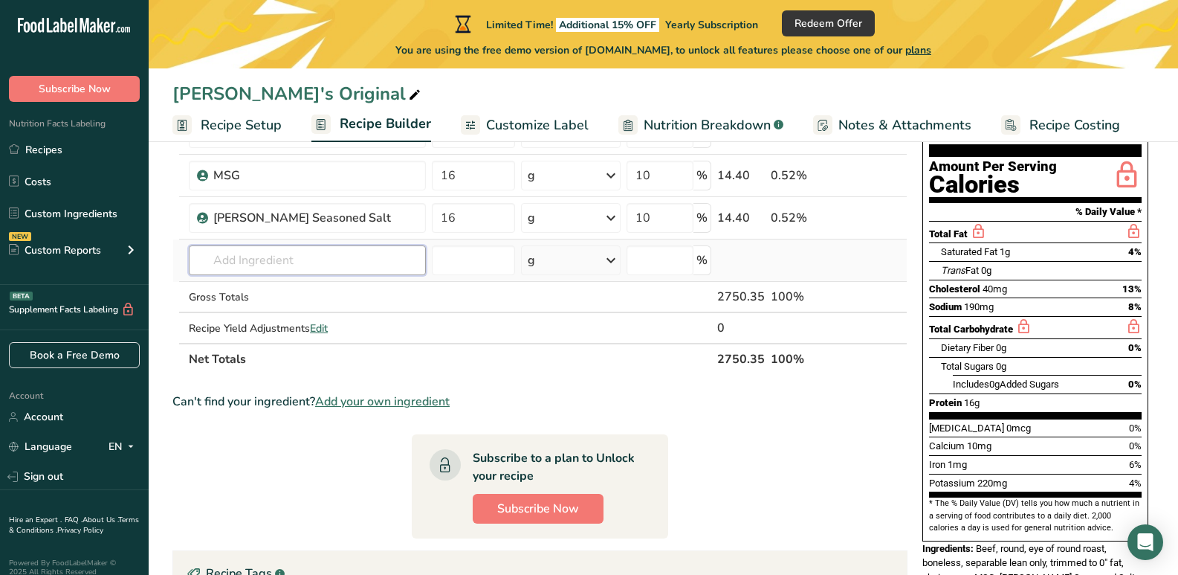
click at [266, 261] on input "text" at bounding box center [307, 260] width 237 height 30
type input "L"
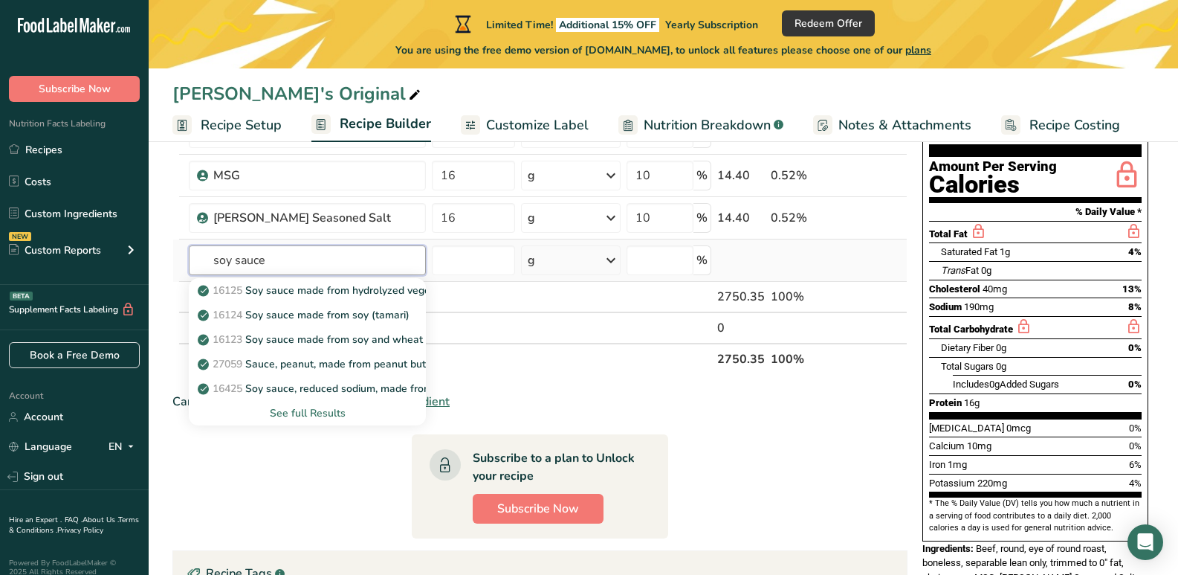
type input "soy sauce"
click at [327, 411] on div "See full Results" at bounding box center [307, 413] width 213 height 16
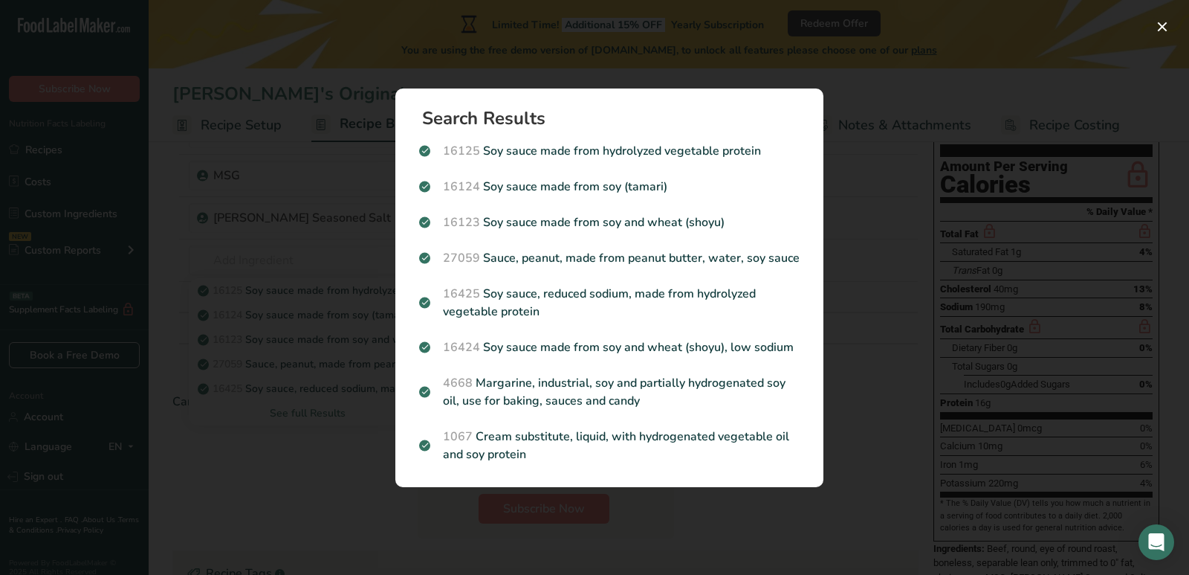
click at [296, 540] on div "Search results modal" at bounding box center [594, 287] width 1189 height 575
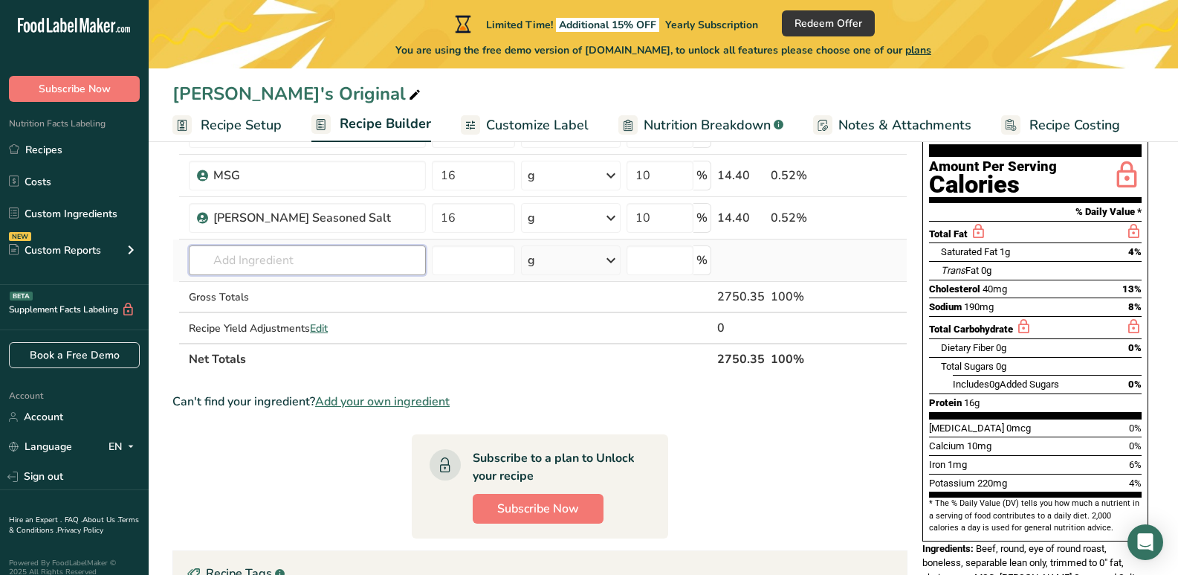
click at [277, 257] on input "text" at bounding box center [307, 260] width 237 height 30
type input "lachoy"
click at [275, 317] on div "Add your own ingredient" at bounding box center [307, 315] width 213 height 16
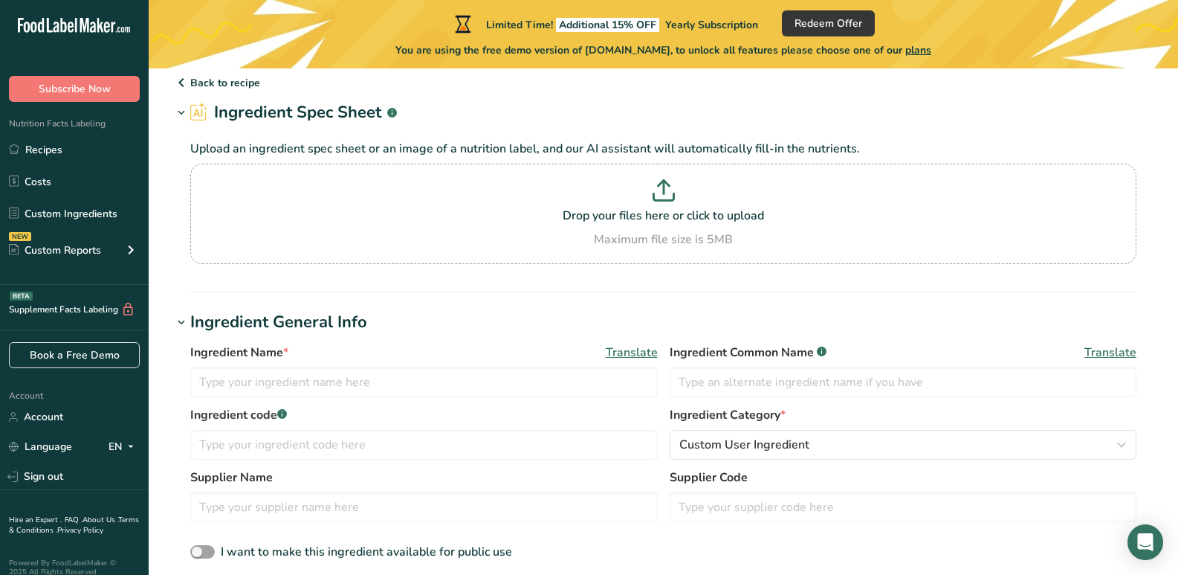
scroll to position [149, 0]
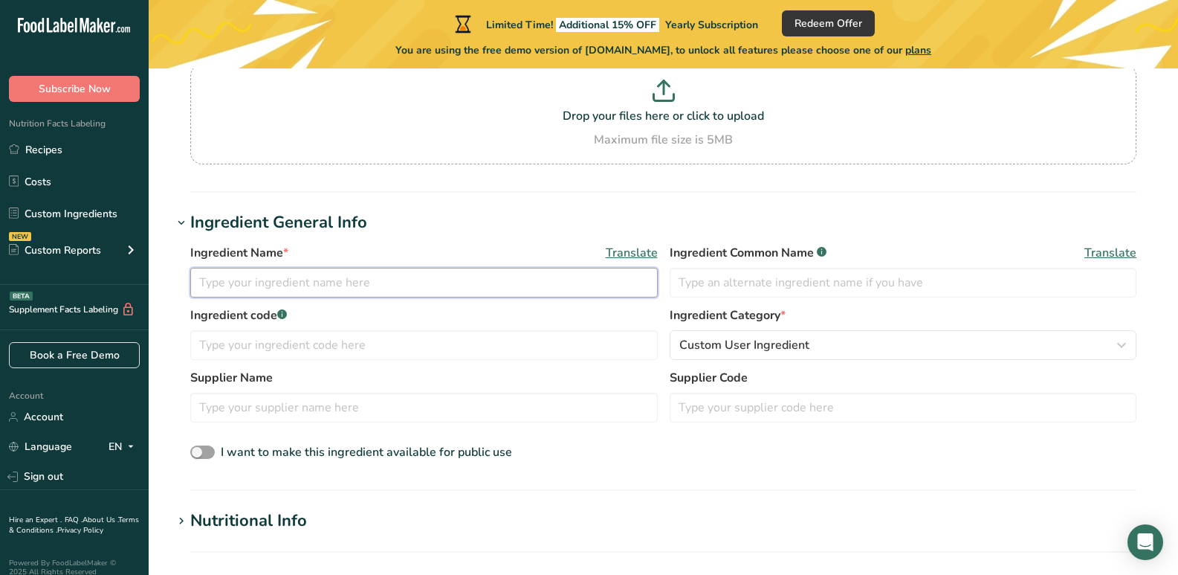
click at [425, 279] on input "text" at bounding box center [423, 283] width 467 height 30
type input "Soy Sauce"
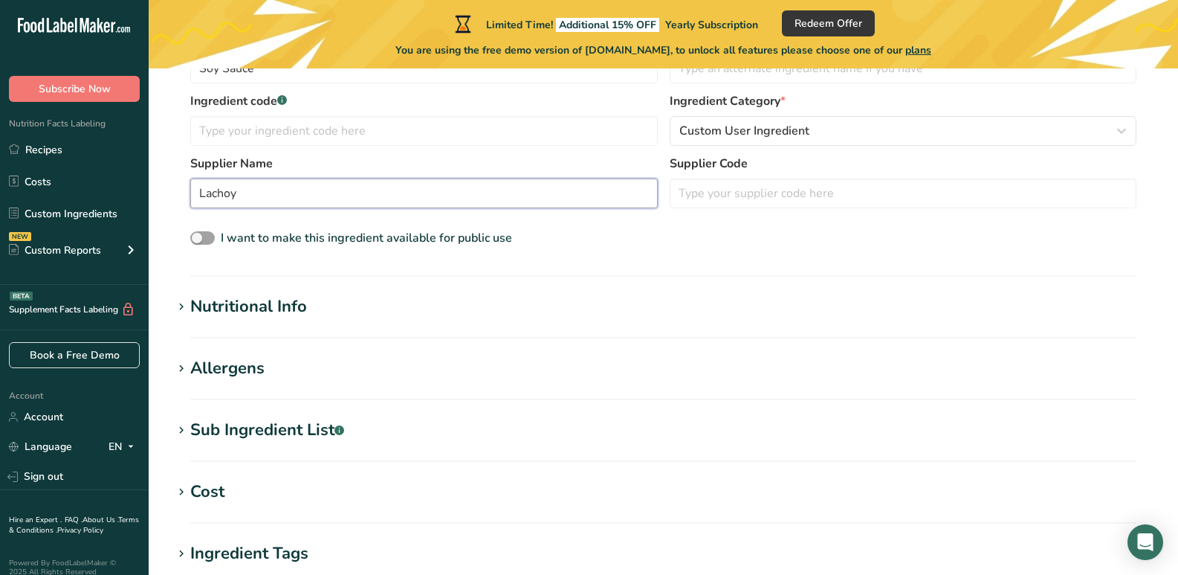
scroll to position [372, 0]
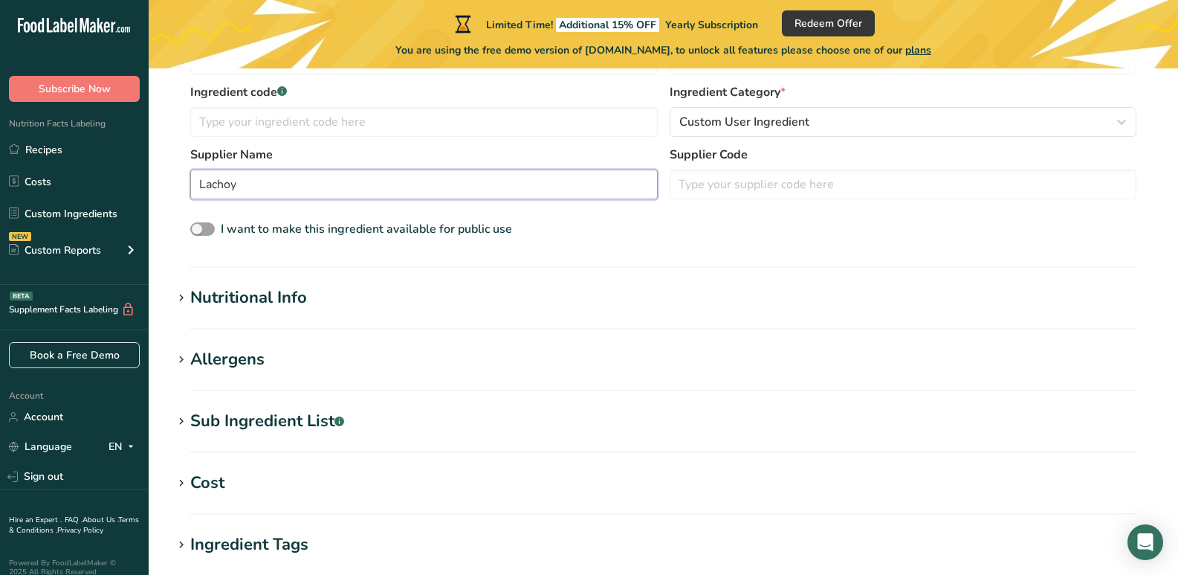
type input "Lachoy"
click at [287, 293] on div "Nutritional Info" at bounding box center [248, 297] width 117 height 25
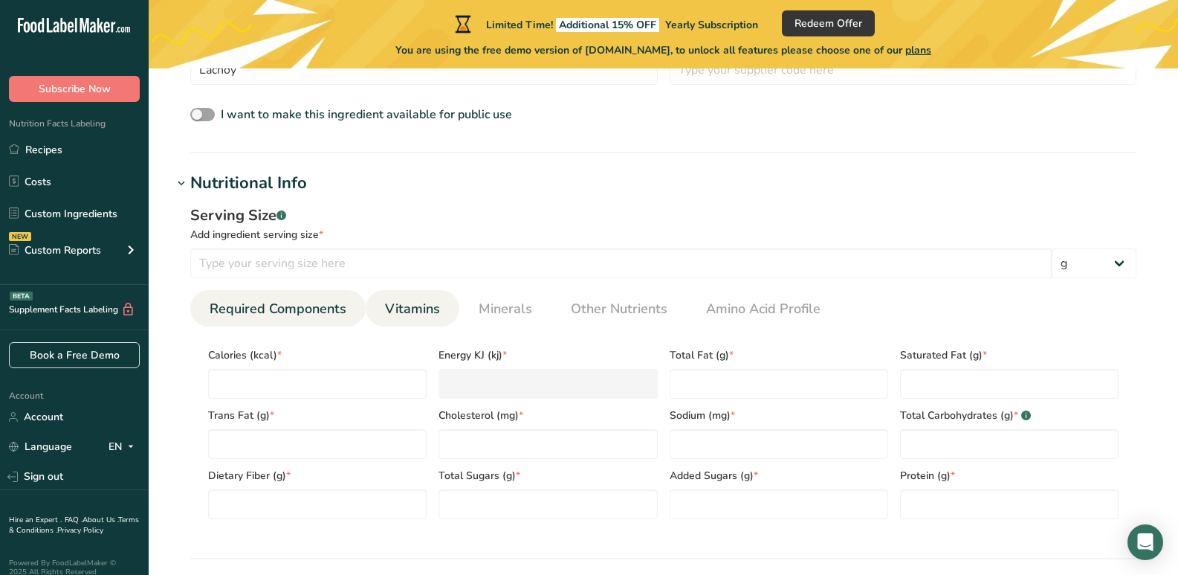
scroll to position [520, 0]
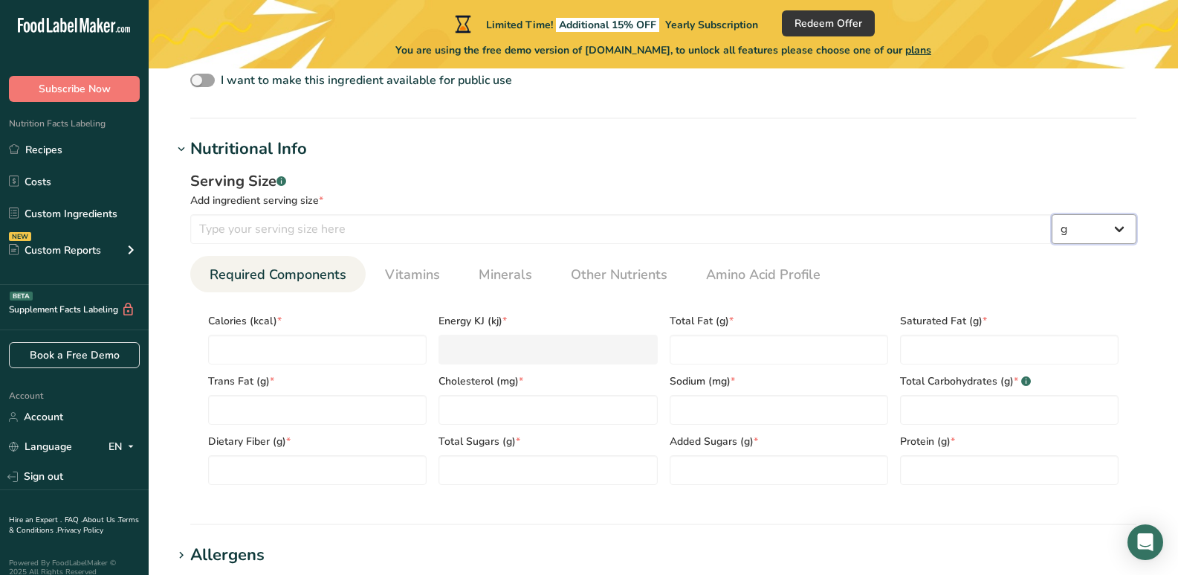
click at [1114, 229] on select "g kg mg mcg lb oz l mL fl oz tbsp tsp cup qt gallon" at bounding box center [1094, 229] width 85 height 30
select select "21"
click at [1052, 214] on select "g kg mg mcg lb oz l mL fl oz tbsp tsp cup qt gallon" at bounding box center [1094, 229] width 85 height 30
select select "22"
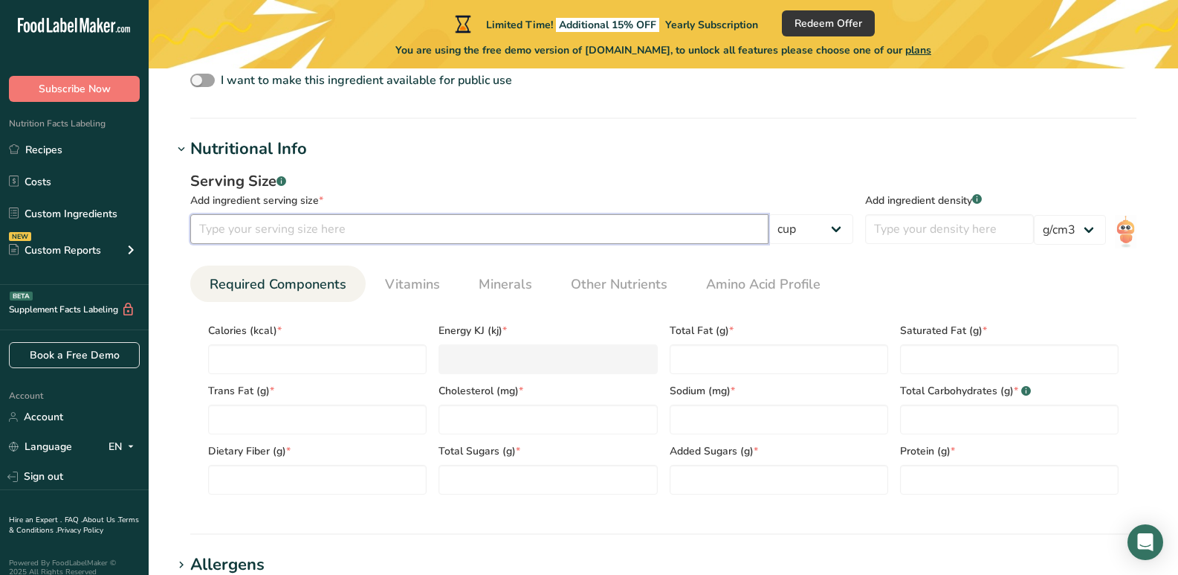
click at [372, 227] on input "number" at bounding box center [479, 229] width 578 height 30
type input "1"
click at [298, 355] on input "number" at bounding box center [317, 359] width 219 height 30
click at [256, 233] on input "1" at bounding box center [479, 229] width 578 height 30
click at [842, 230] on select "g kg mg mcg lb oz l mL fl oz tbsp tsp cup qt gallon" at bounding box center [810, 229] width 85 height 30
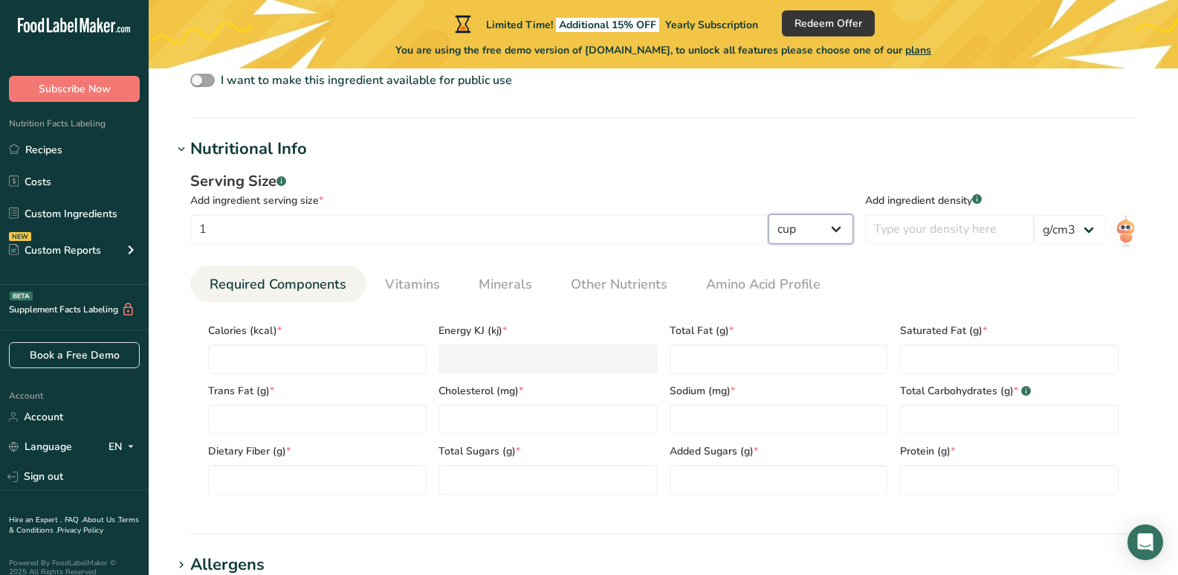
select select "19"
click at [780, 214] on select "g kg mg mcg lb oz l mL fl oz tbsp tsp cup qt gallon" at bounding box center [810, 229] width 85 height 30
click at [297, 349] on input "number" at bounding box center [317, 359] width 219 height 30
type input "0"
type KJ "0"
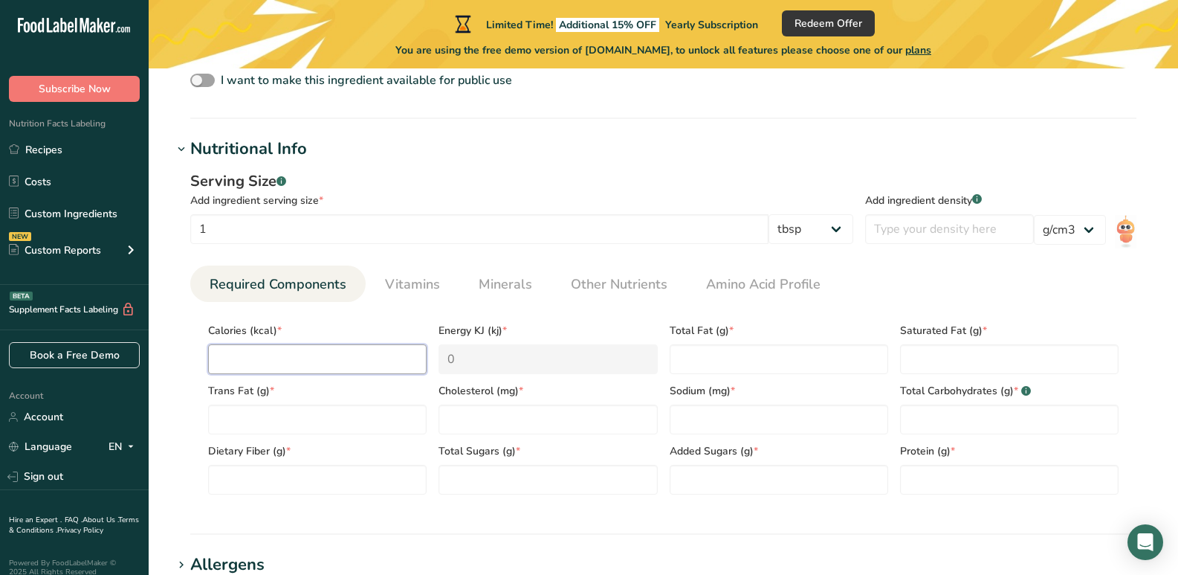
type input "1"
type KJ "4.2"
type input "15"
type KJ "62.8"
type input "15"
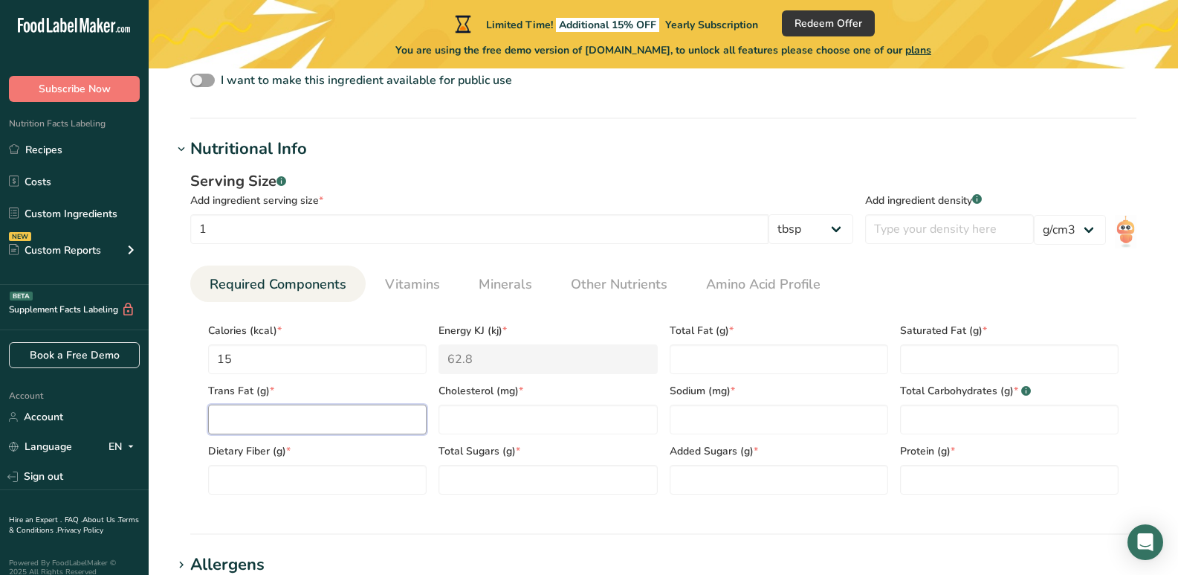
click at [287, 410] on Fat "number" at bounding box center [317, 419] width 219 height 30
type Fat "0"
click at [697, 354] on Fat "number" at bounding box center [779, 359] width 219 height 30
type Fat "0"
click at [936, 355] on Fat "number" at bounding box center [1009, 359] width 219 height 30
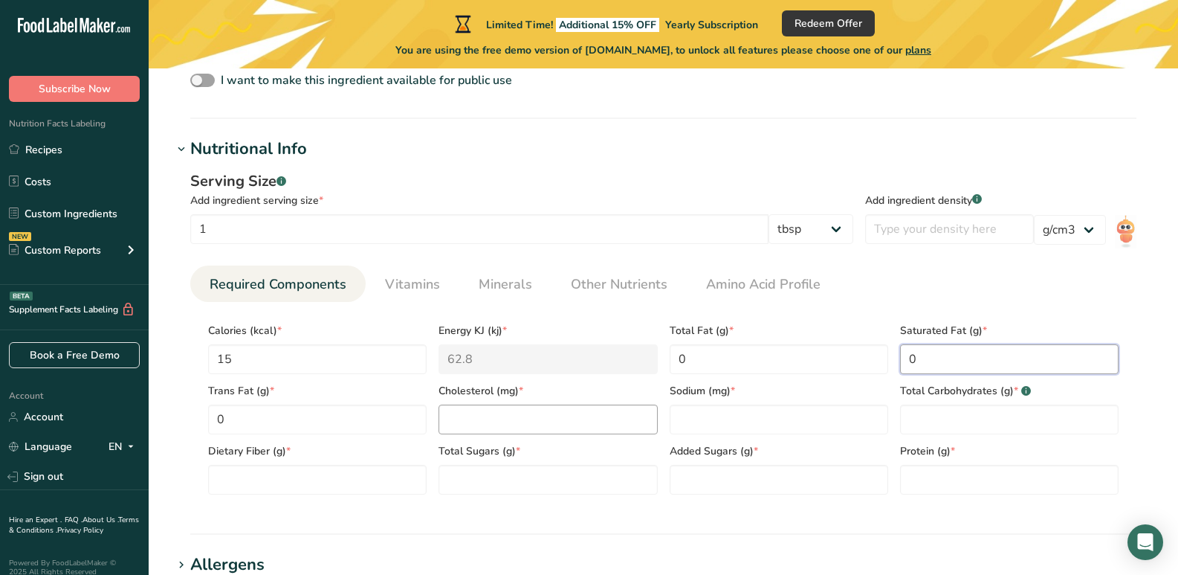
type Fat "0"
click at [528, 418] on input "number" at bounding box center [547, 419] width 219 height 30
type input "0"
click at [733, 413] on input "number" at bounding box center [779, 419] width 219 height 30
type input "1180"
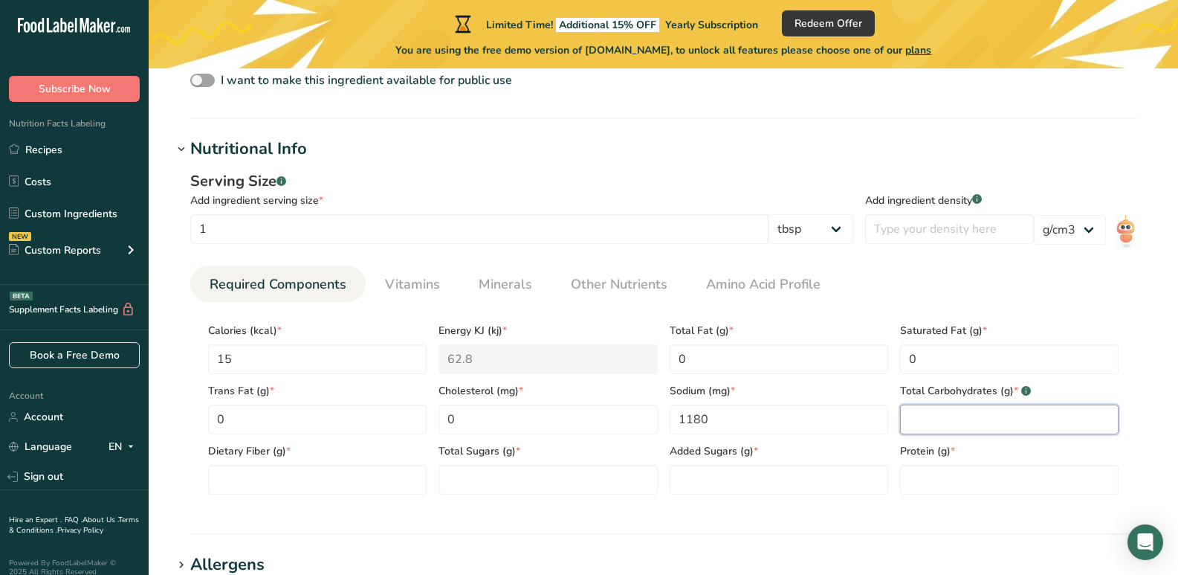
click at [938, 409] on Carbohydrates "number" at bounding box center [1009, 419] width 219 height 30
type Carbohydrates "2"
click at [931, 467] on input "number" at bounding box center [1009, 480] width 219 height 30
type input "1"
click at [256, 473] on Fiber "number" at bounding box center [317, 480] width 219 height 30
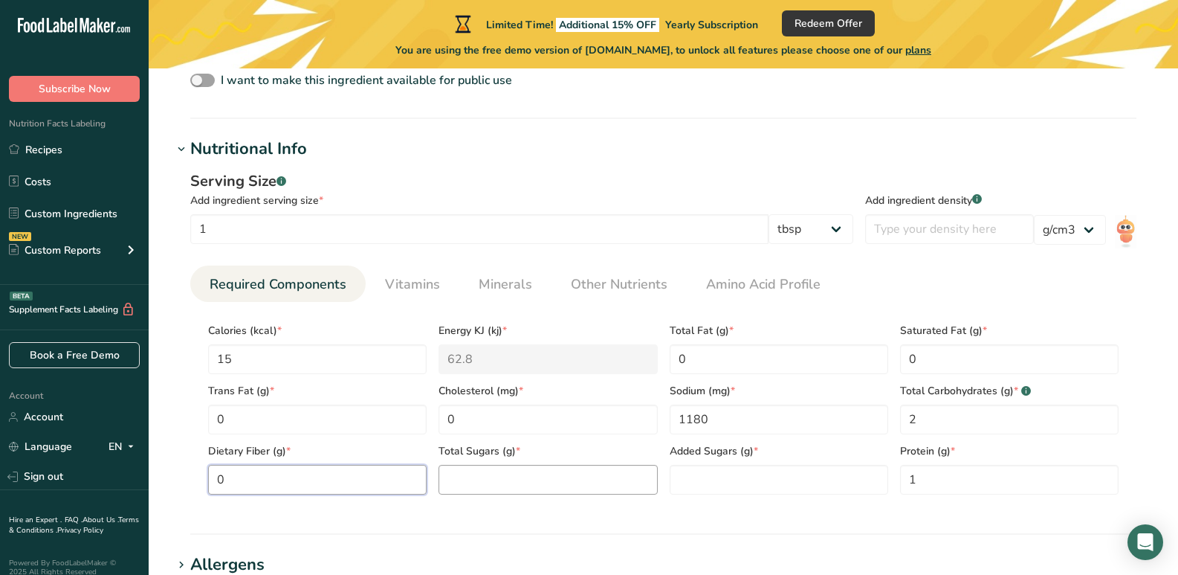
type Fiber "0"
click at [487, 484] on Sugars "number" at bounding box center [547, 480] width 219 height 30
type Sugars "0"
click at [690, 477] on Sugars "number" at bounding box center [779, 480] width 219 height 30
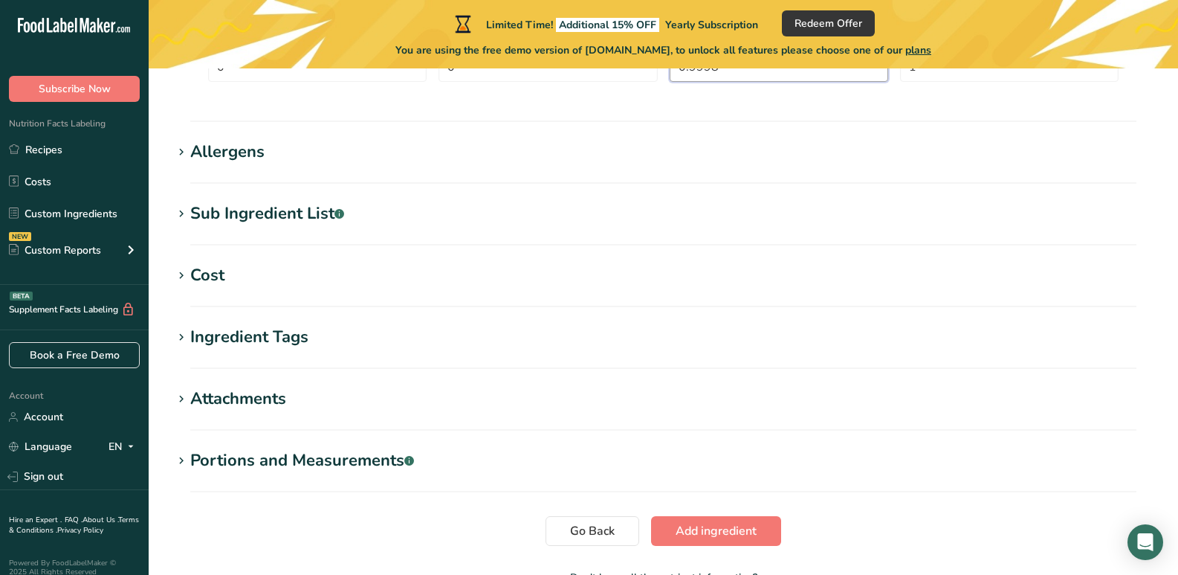
scroll to position [966, 0]
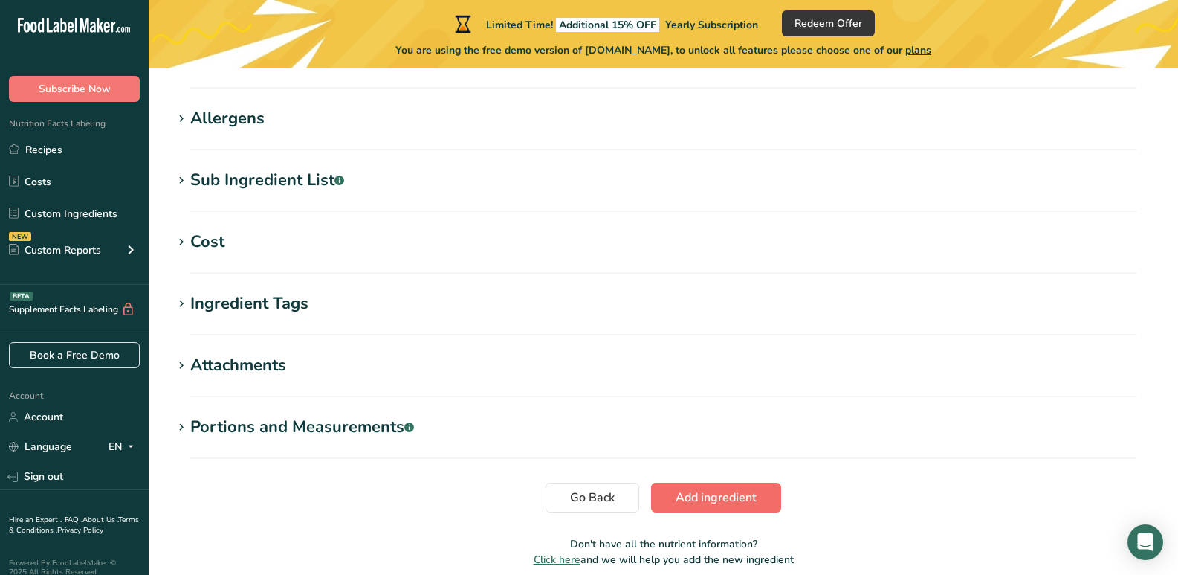
type Sugars "0.9998"
click at [700, 496] on span "Add ingredient" at bounding box center [716, 497] width 81 height 18
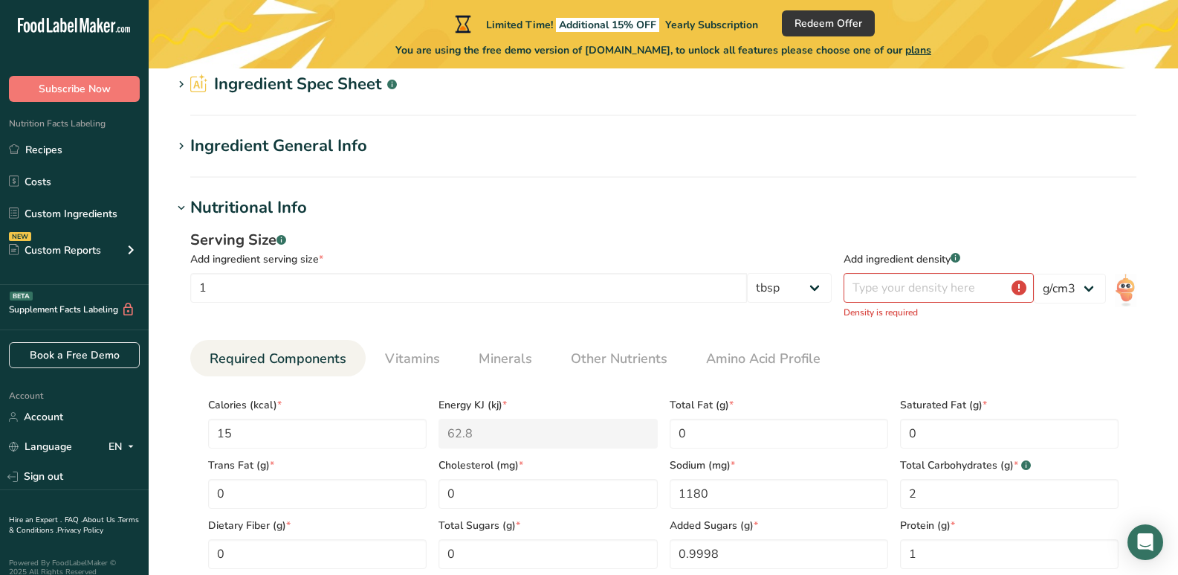
scroll to position [62, 0]
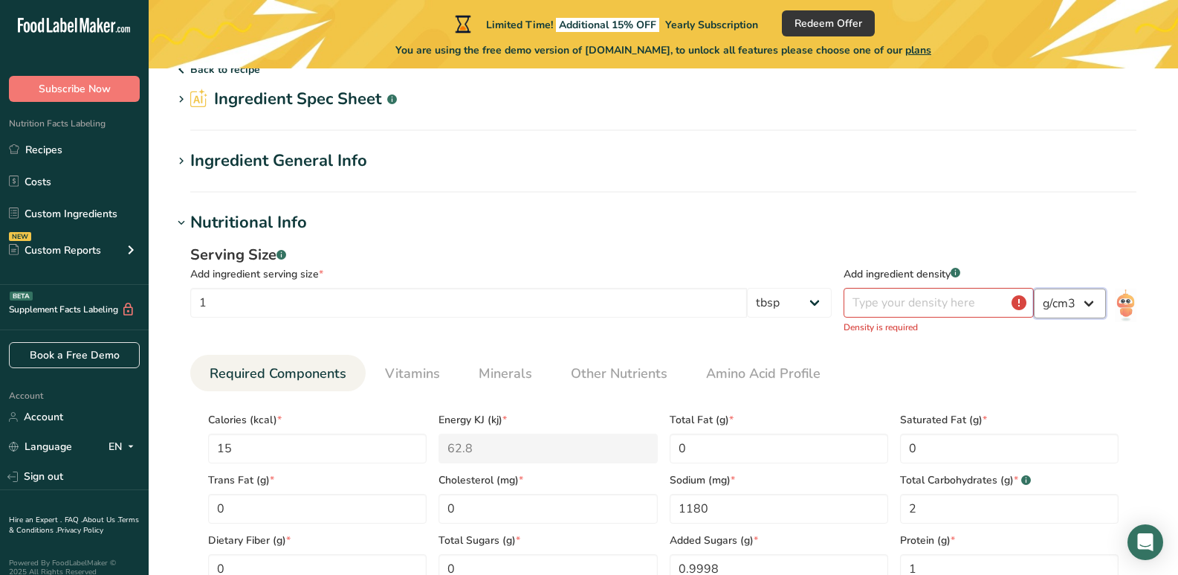
click at [1091, 303] on select "lb/ft3 g/cm3" at bounding box center [1070, 303] width 72 height 30
click at [973, 314] on input "number" at bounding box center [939, 303] width 190 height 30
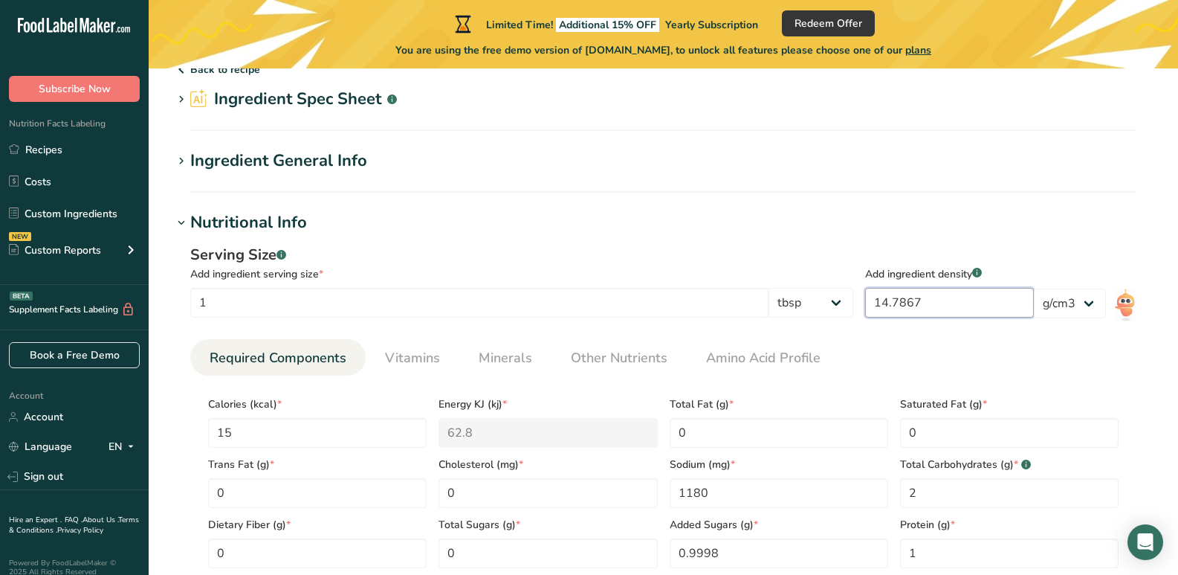
type input "14.7867"
click at [1004, 158] on h1 "Ingredient General Info" at bounding box center [663, 161] width 982 height 25
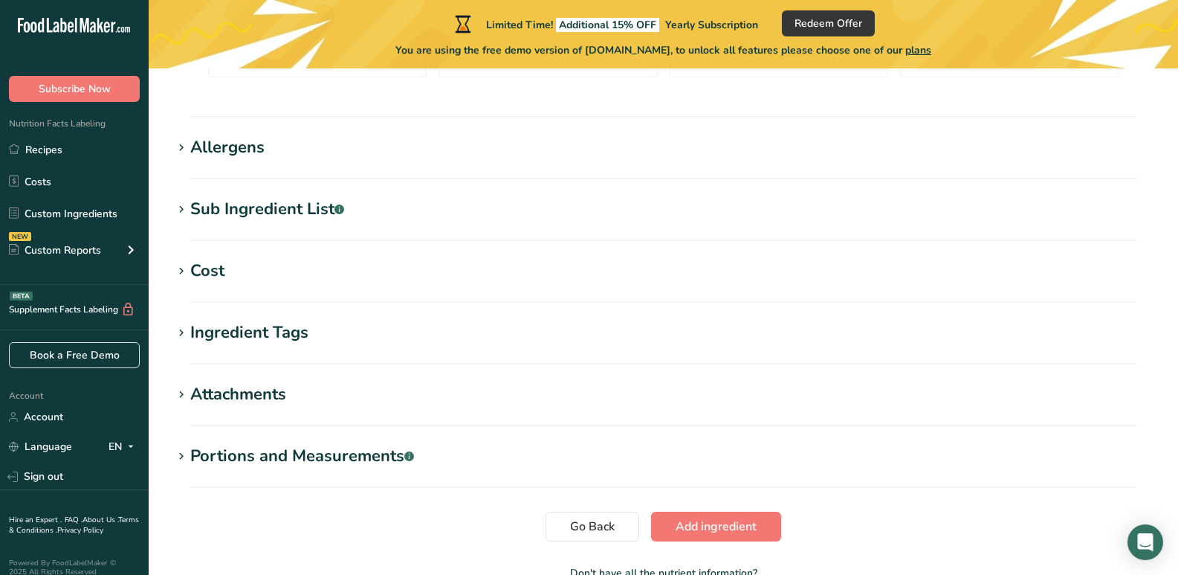
scroll to position [806, 0]
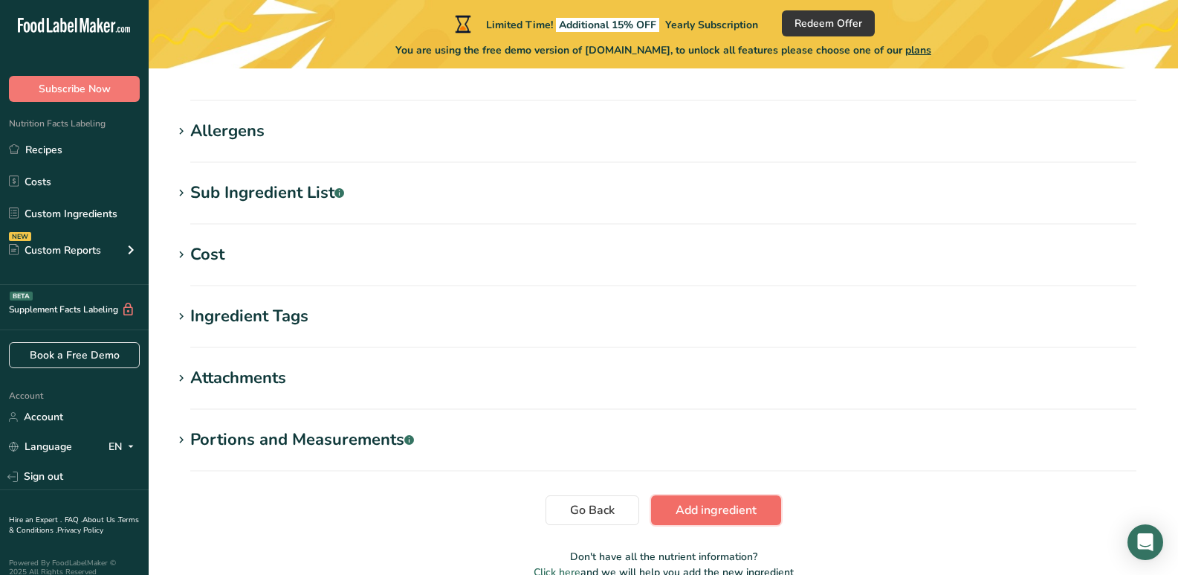
click at [748, 515] on span "Add ingredient" at bounding box center [716, 510] width 81 height 18
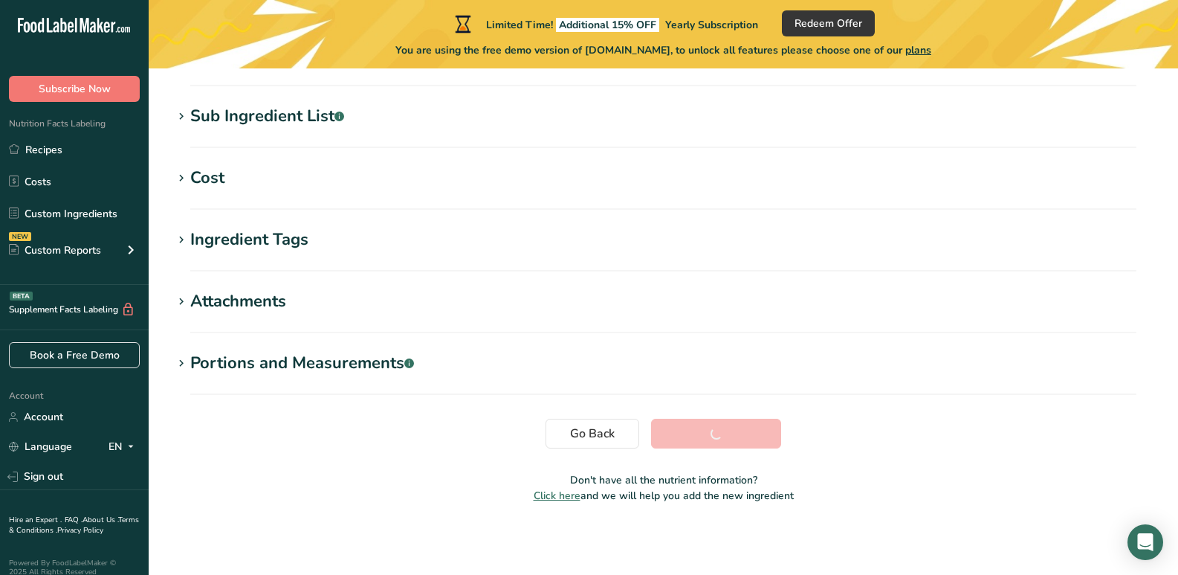
scroll to position [292, 0]
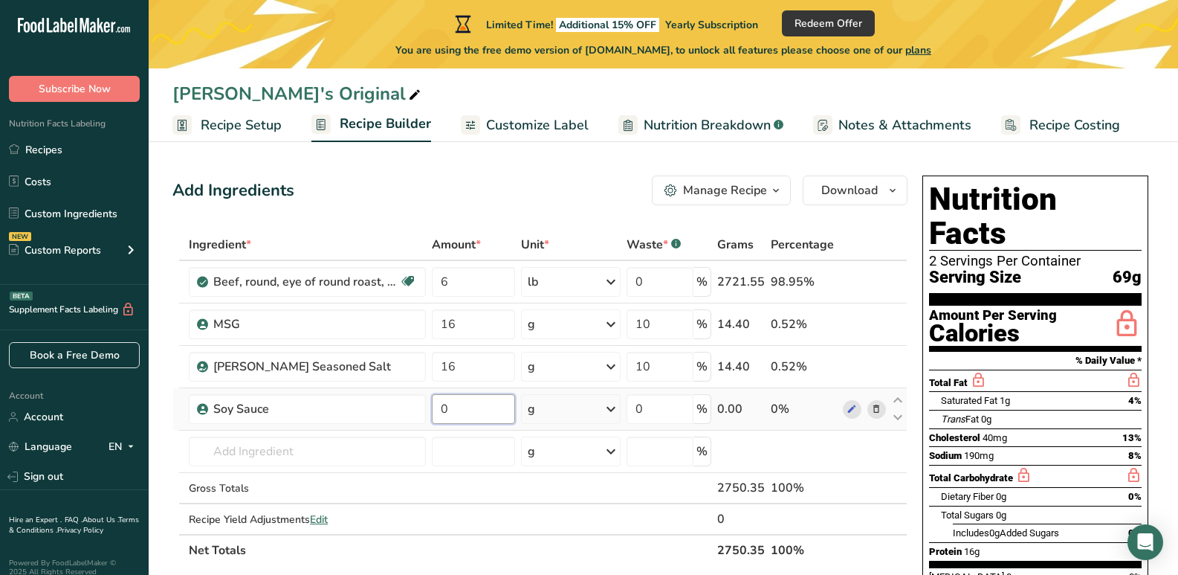
click at [485, 412] on input "0" at bounding box center [473, 409] width 82 height 30
type input "1"
click at [536, 416] on div "Ingredient * Amount * Unit * Waste * .a-a{fill:#347362;}.b-a{fill:#fff;} Grams …" at bounding box center [539, 397] width 735 height 337
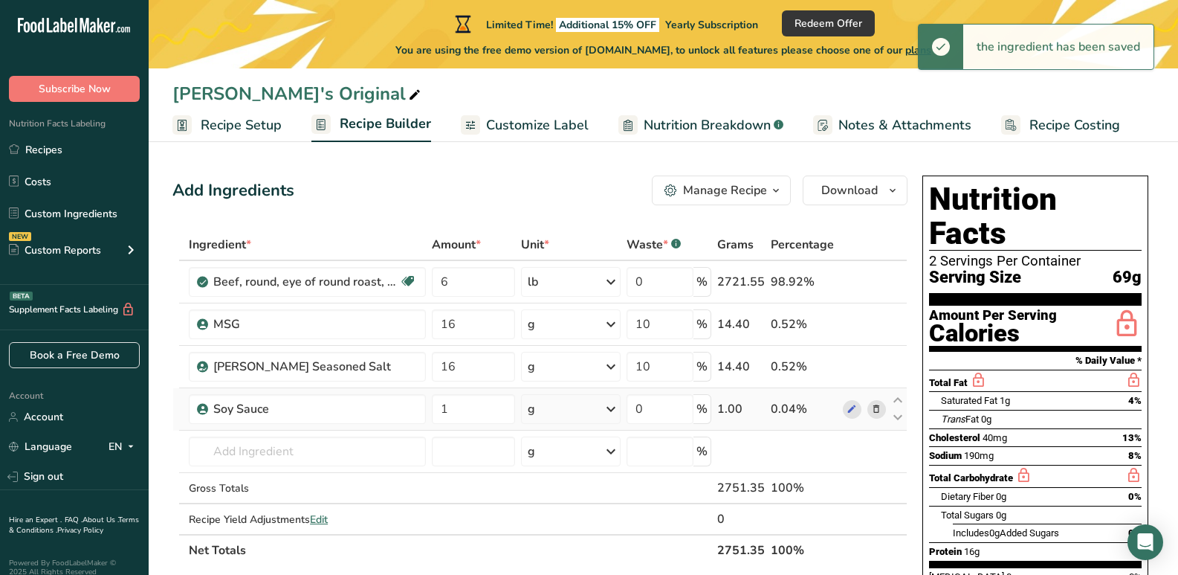
click at [531, 409] on div "g" at bounding box center [531, 409] width 7 height 18
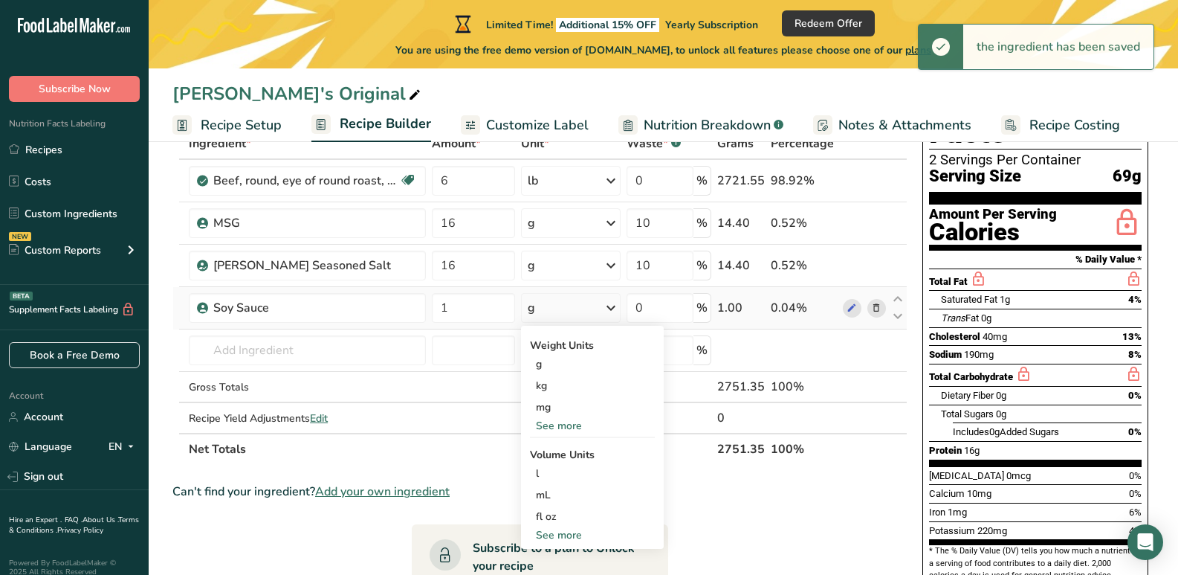
scroll to position [149, 0]
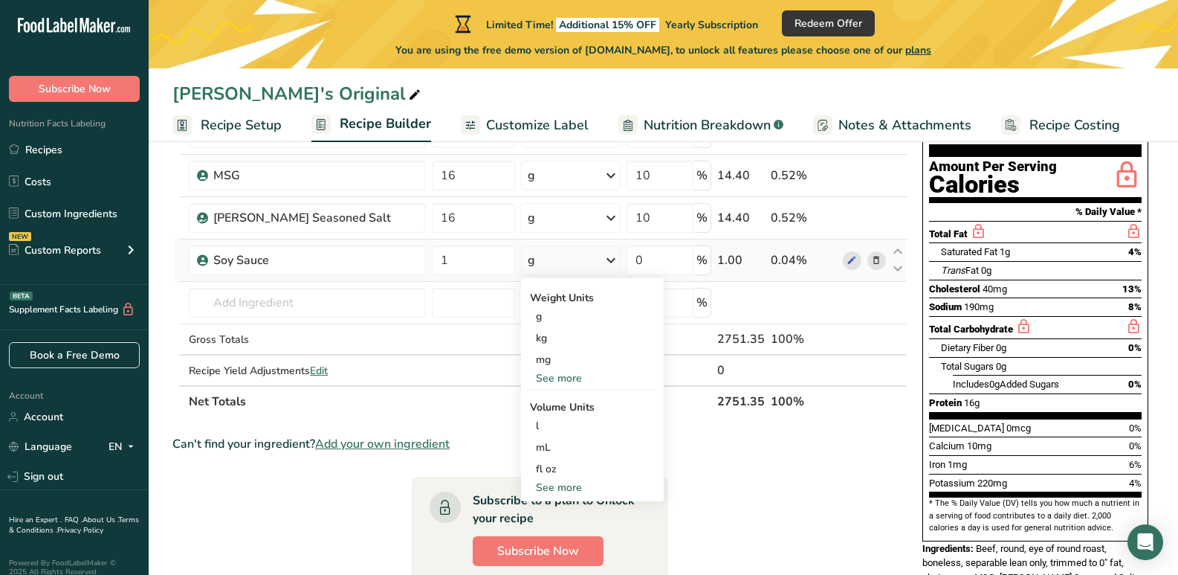
click at [561, 482] on div "See more" at bounding box center [592, 487] width 125 height 16
select select "22"
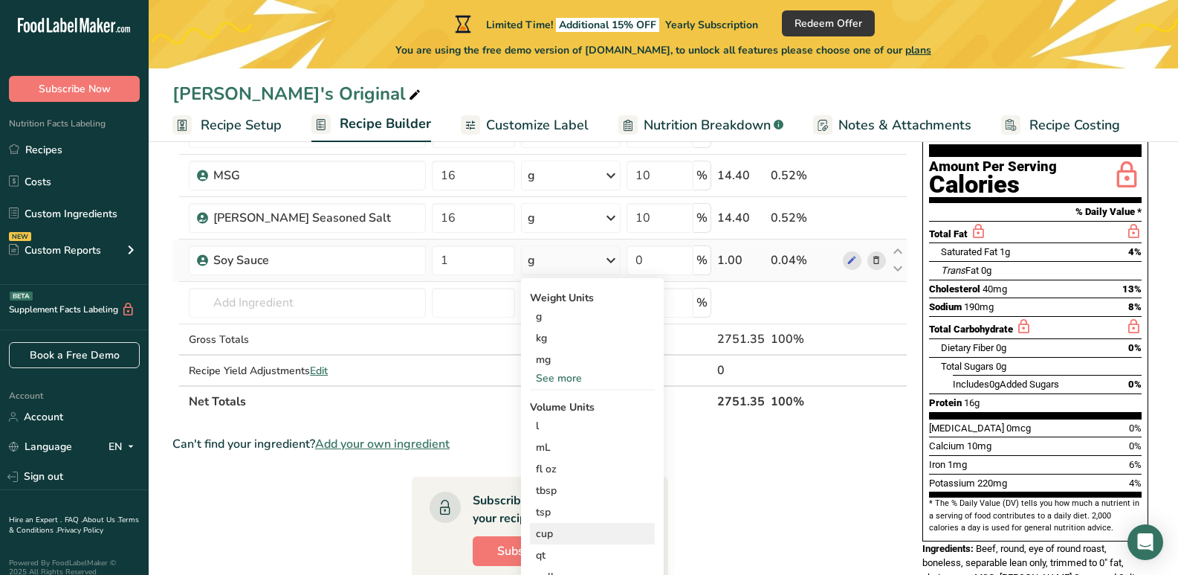
click at [551, 529] on div "cup" at bounding box center [592, 533] width 113 height 16
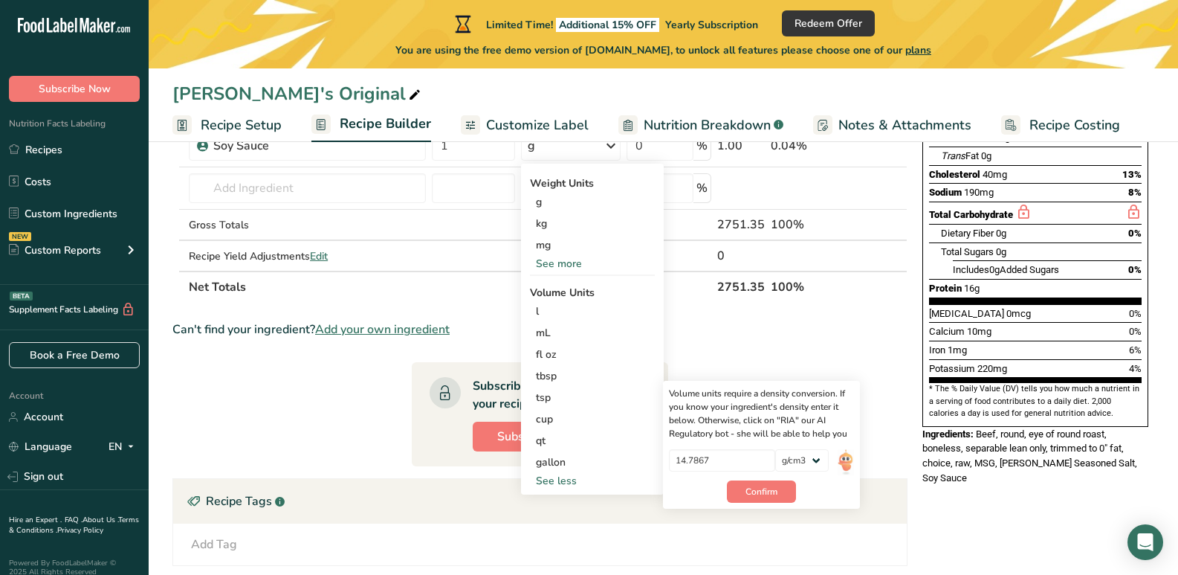
scroll to position [297, 0]
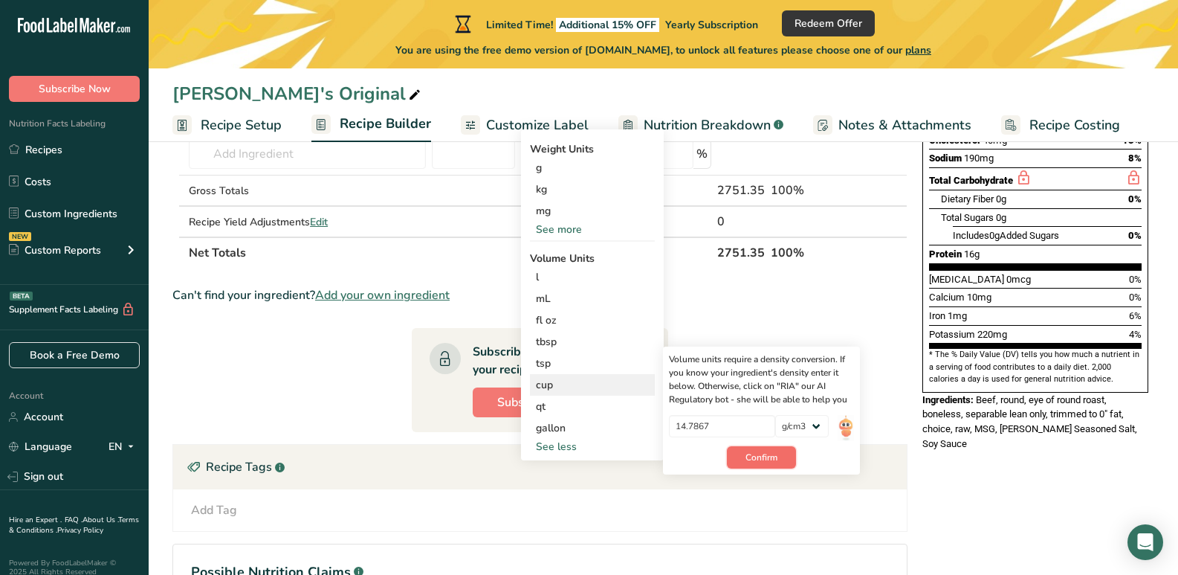
click at [784, 453] on button "Confirm" at bounding box center [761, 457] width 69 height 22
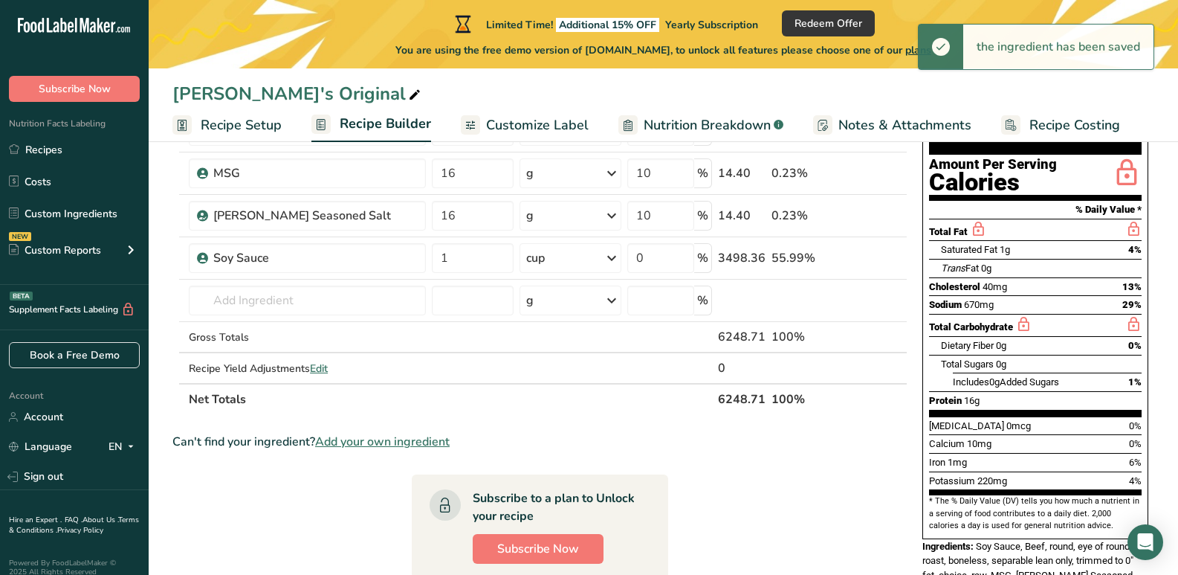
scroll to position [149, 0]
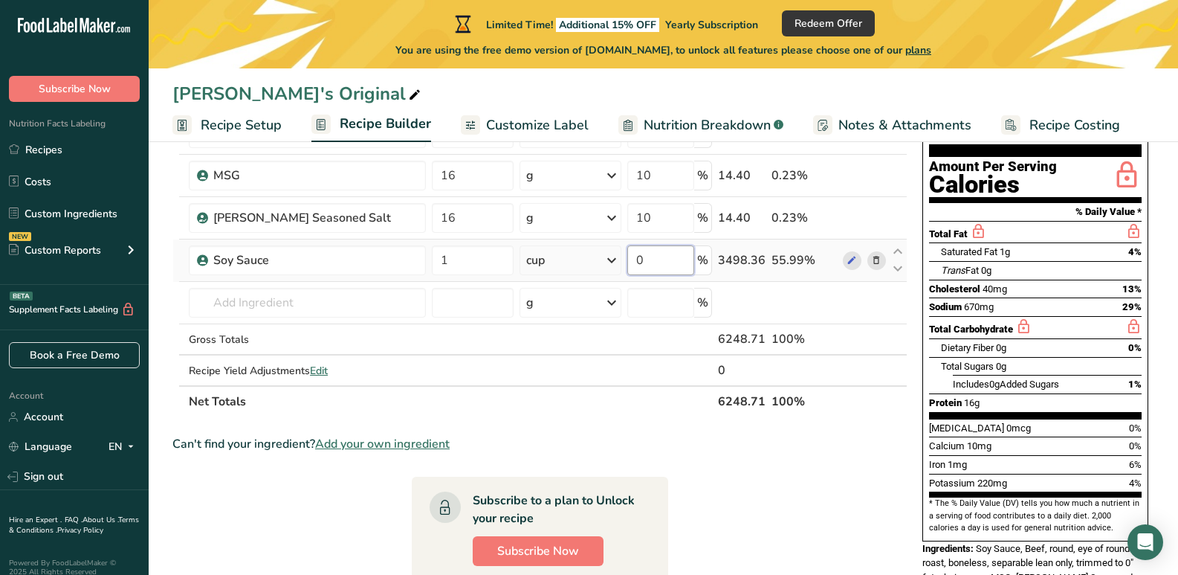
click at [654, 259] on input "0" at bounding box center [660, 260] width 66 height 30
type input "10"
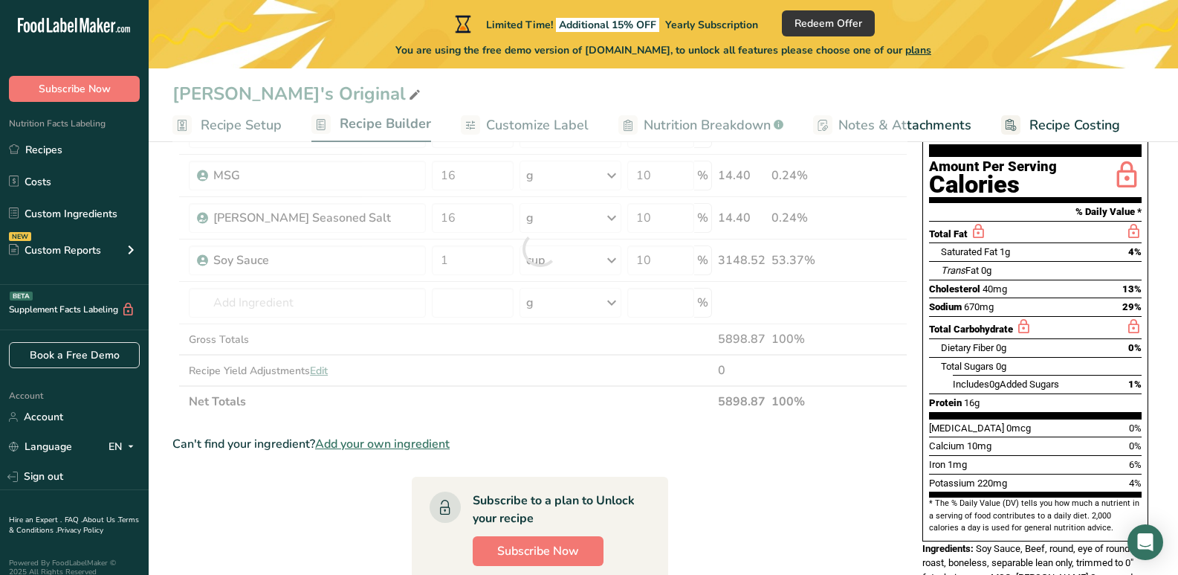
click at [857, 467] on section "Ingredient * Amount * Unit * Waste * .a-a{fill:#347362;}.b-a{fill:#fff;} Grams …" at bounding box center [539, 446] width 735 height 733
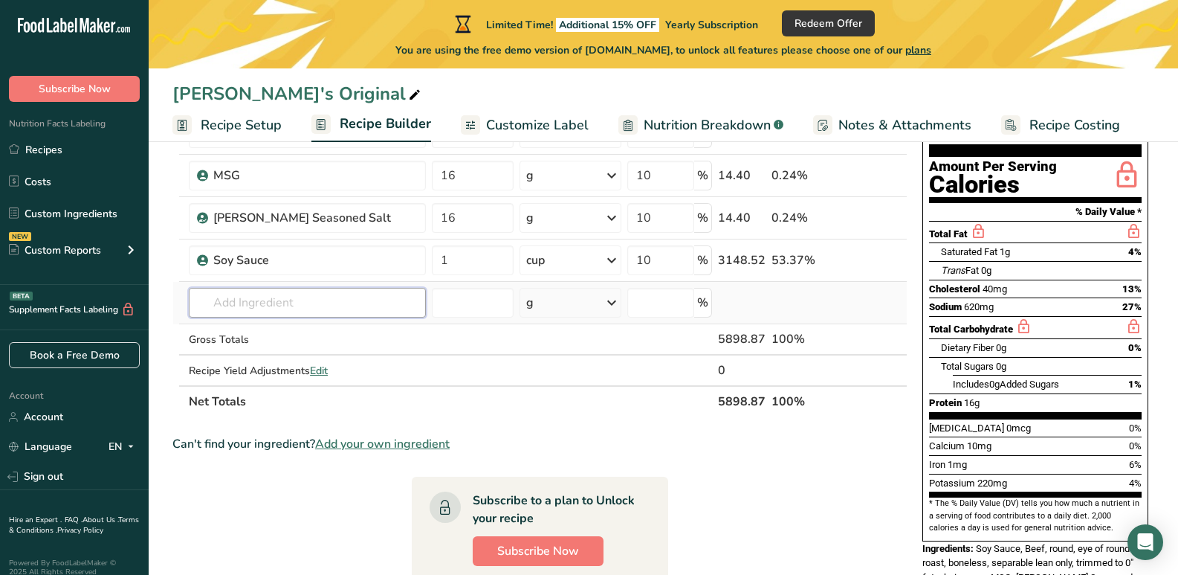
click at [241, 297] on input "text" at bounding box center [307, 303] width 237 height 30
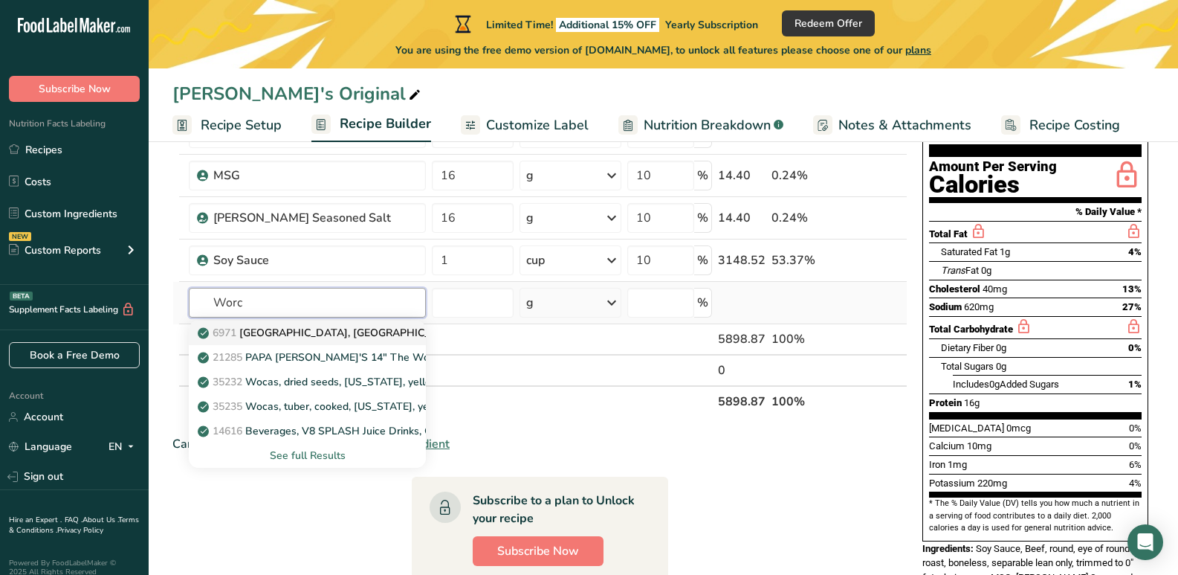
type input "Worc"
click at [286, 330] on p "6971 [GEOGRAPHIC_DATA], [GEOGRAPHIC_DATA]" at bounding box center [331, 333] width 261 height 16
type input "[GEOGRAPHIC_DATA], [GEOGRAPHIC_DATA]"
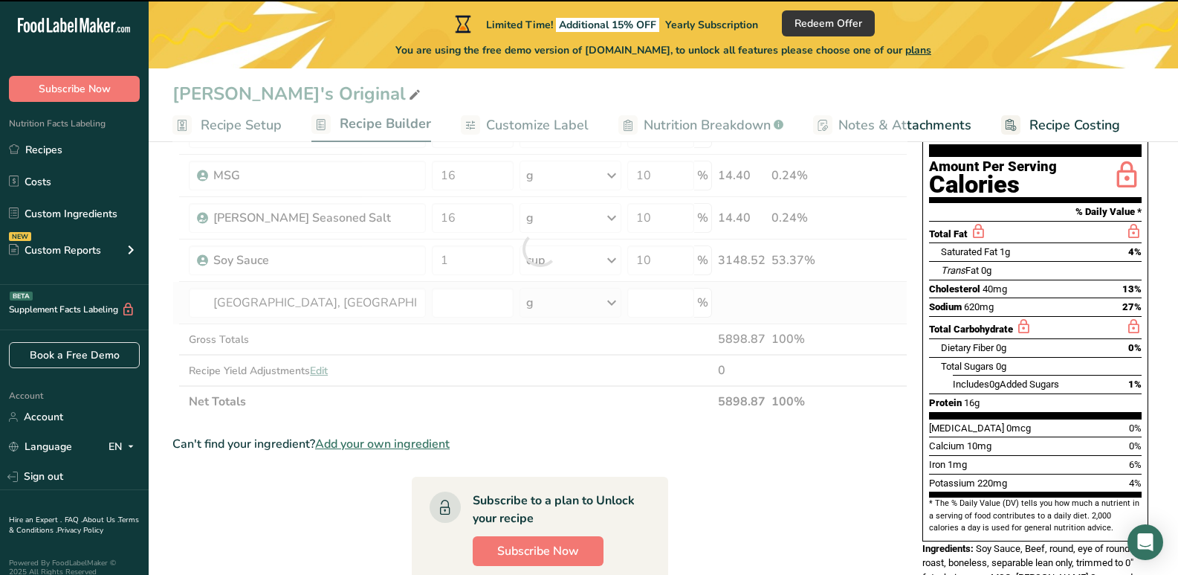
type input "0"
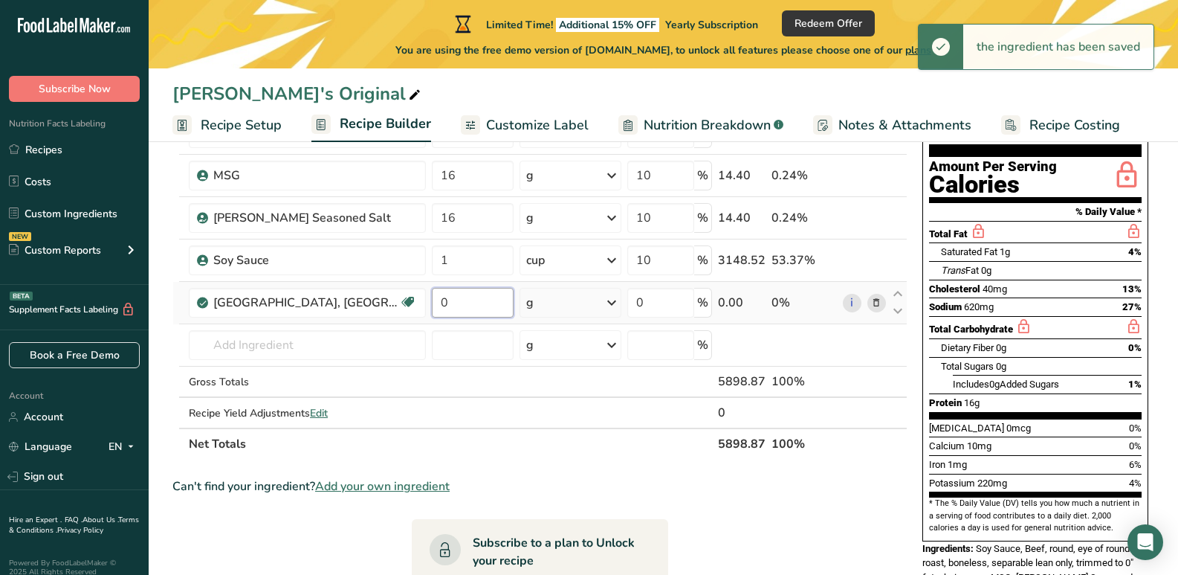
click at [464, 306] on input "0" at bounding box center [473, 303] width 82 height 30
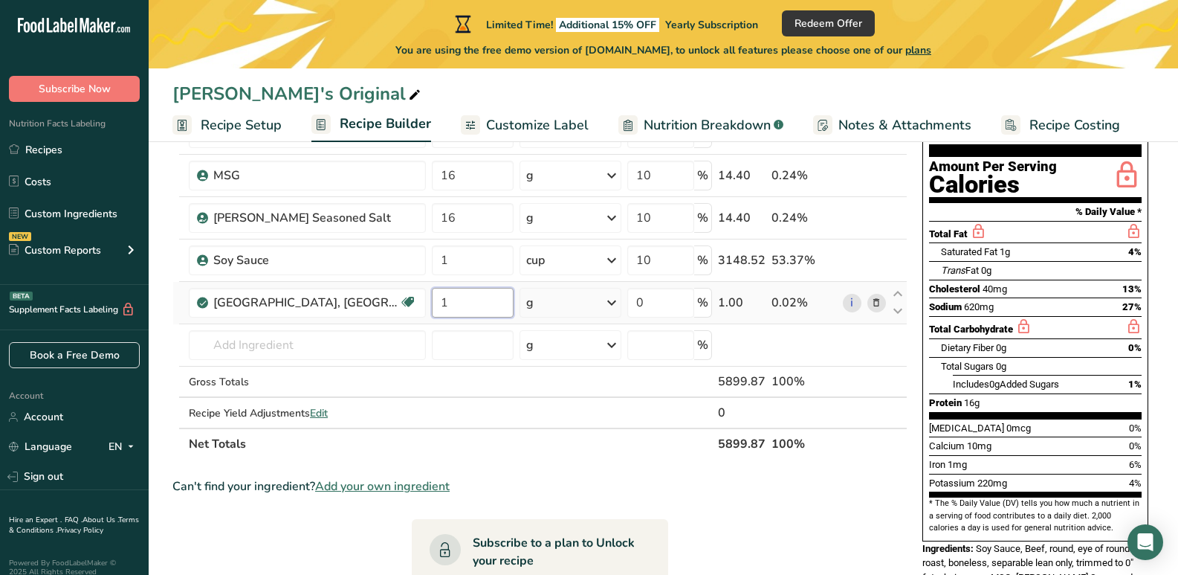
type input "1"
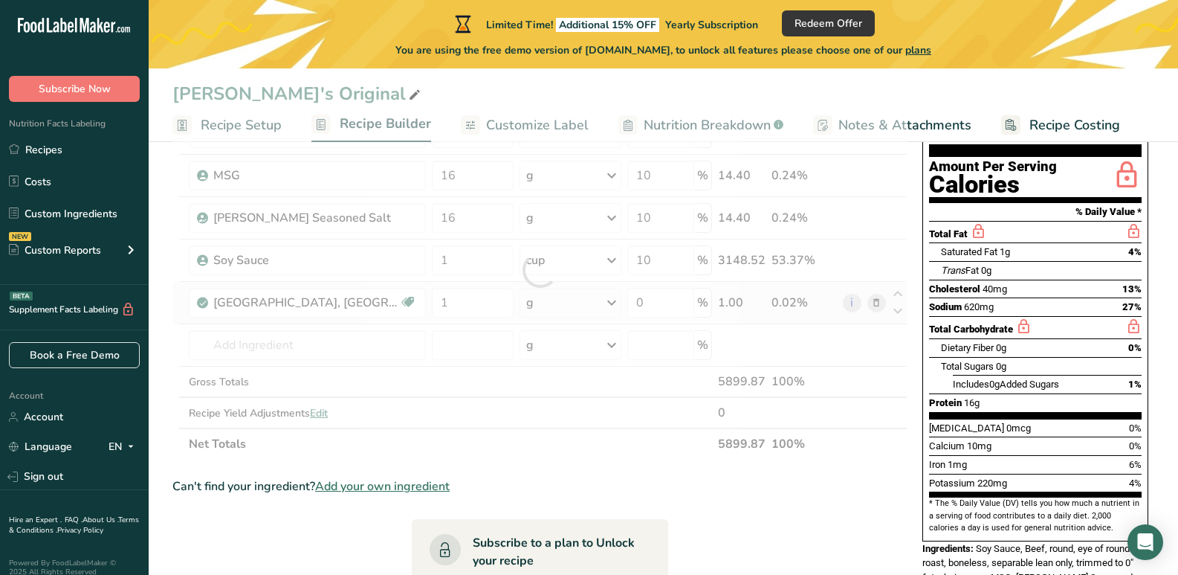
click at [532, 303] on div "Ingredient * Amount * Unit * Waste * .a-a{fill:#347362;}.b-a{fill:#fff;} Grams …" at bounding box center [539, 269] width 735 height 379
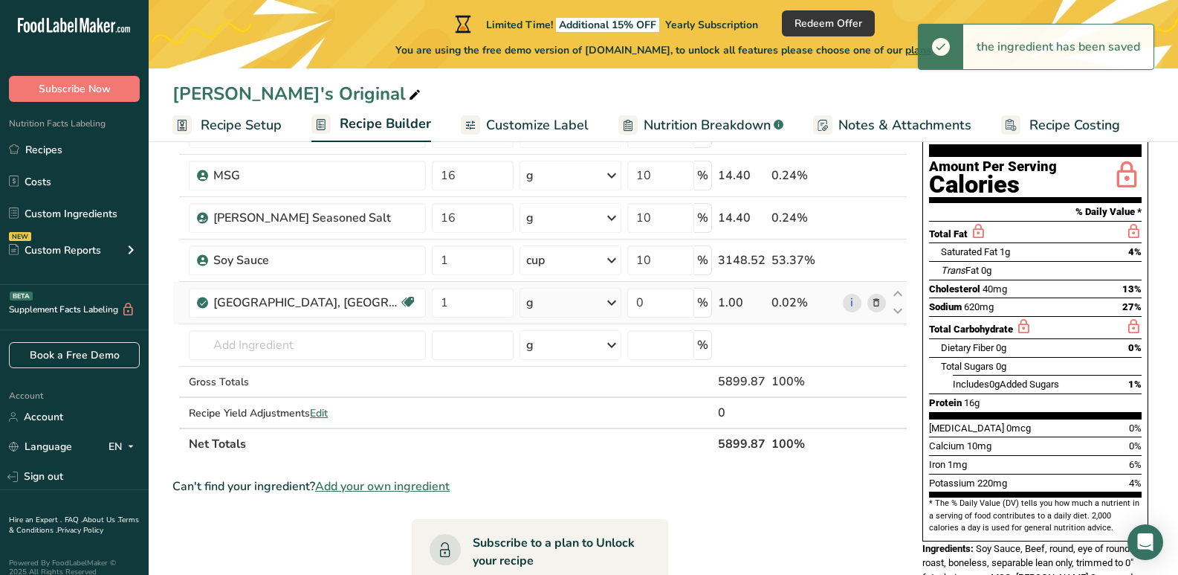
click at [532, 303] on div "g" at bounding box center [529, 303] width 7 height 18
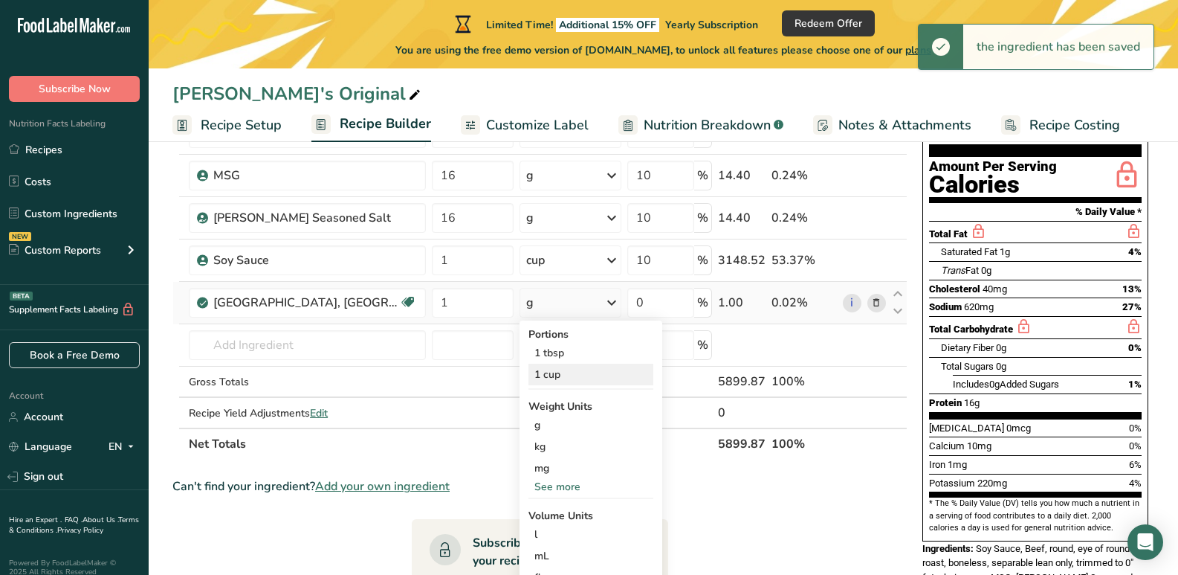
click at [549, 375] on div "1 cup" at bounding box center [590, 374] width 125 height 22
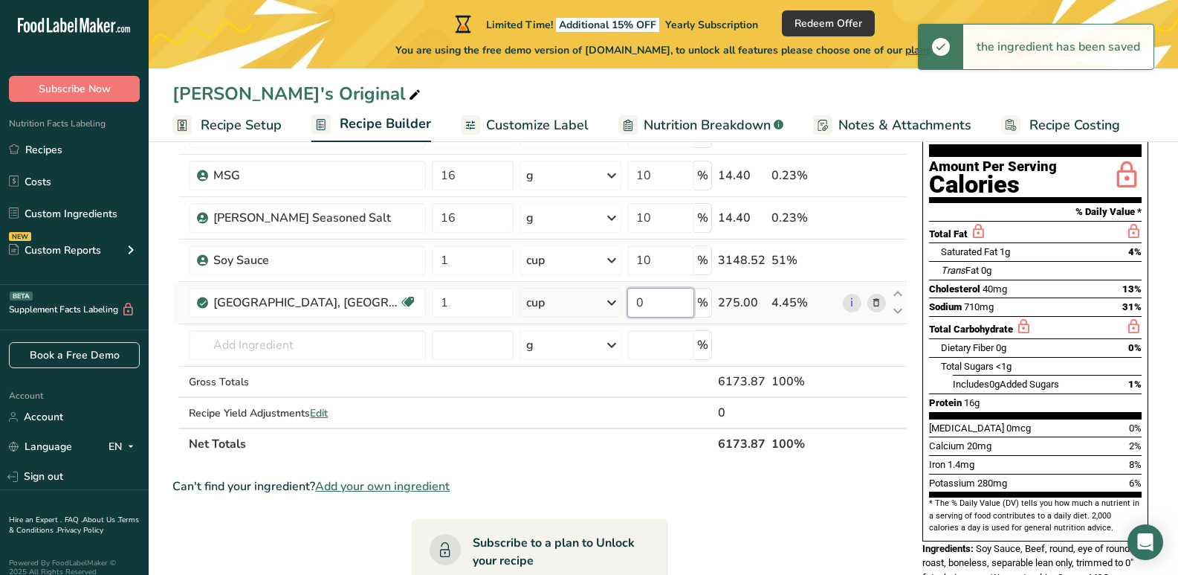
click at [656, 311] on input "0" at bounding box center [660, 303] width 66 height 30
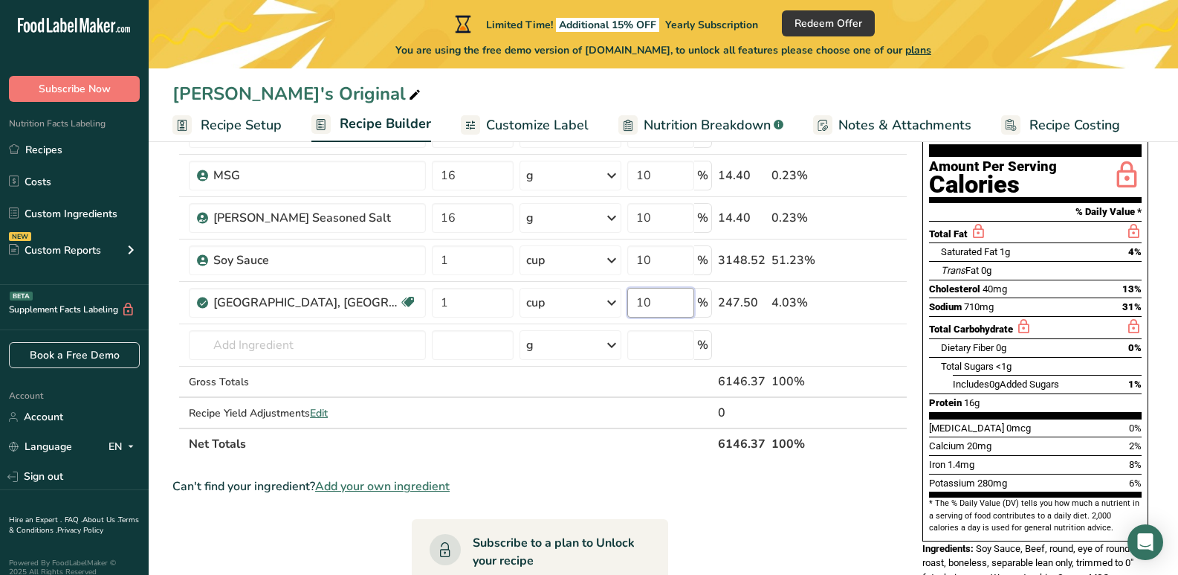
type input "10"
click at [870, 469] on section "Ingredient * Amount * Unit * Waste * .a-a{fill:#347362;}.b-a{fill:#fff;} Grams …" at bounding box center [539, 467] width 735 height 775
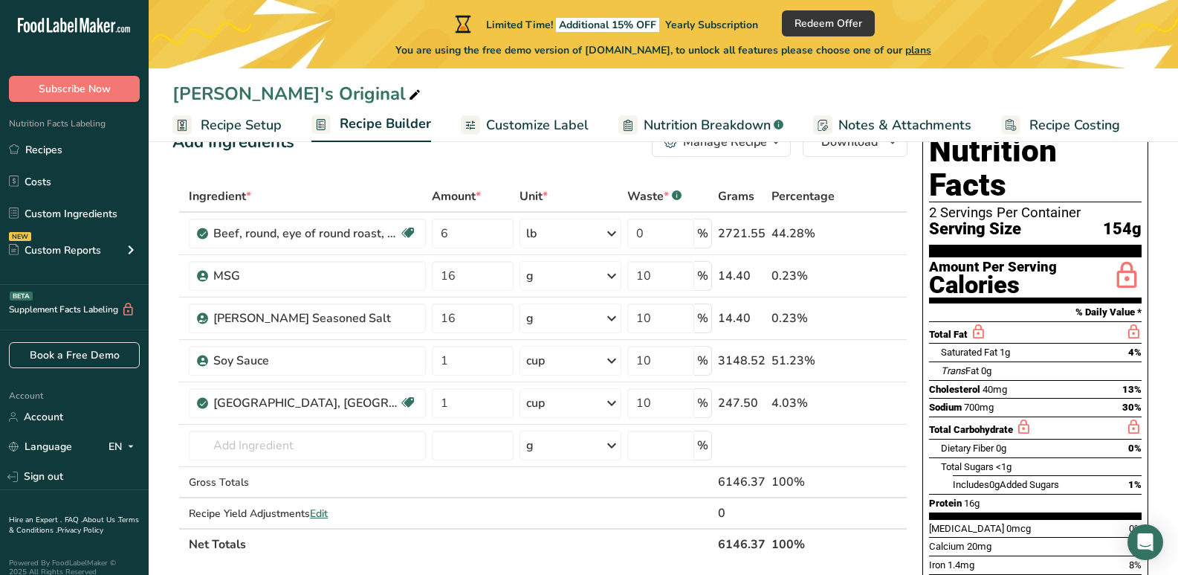
scroll to position [74, 0]
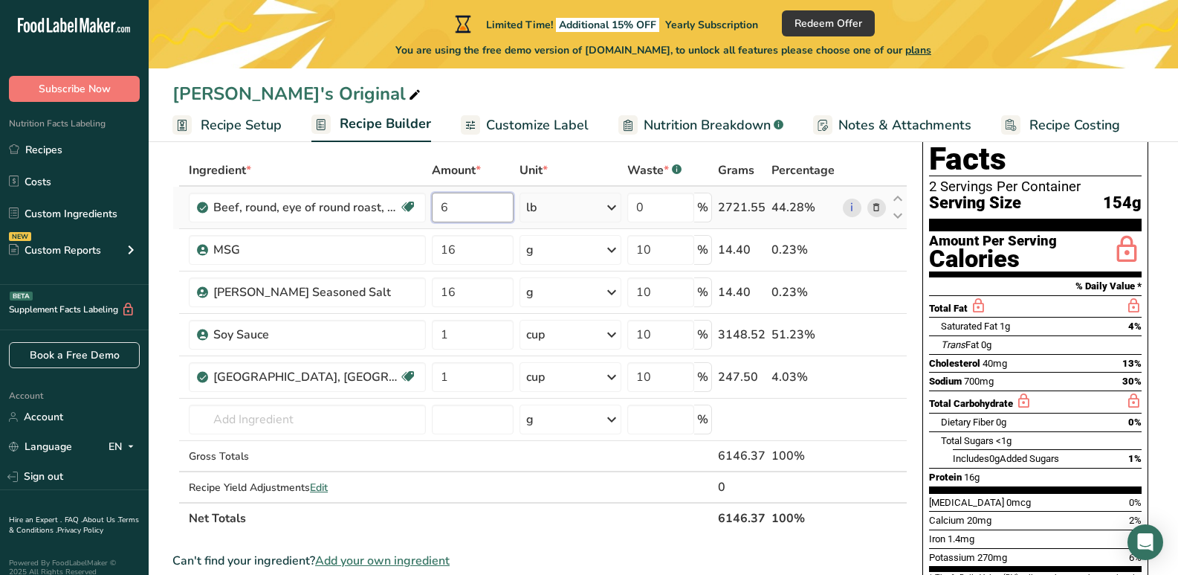
click at [464, 216] on input "6" at bounding box center [473, 207] width 82 height 30
type input "7"
click at [891, 528] on div "Ingredient * Amount * Unit * Waste * .a-a{fill:#347362;}.b-a{fill:#fff;} Grams …" at bounding box center [539, 344] width 735 height 379
click at [279, 426] on input "text" at bounding box center [307, 419] width 237 height 30
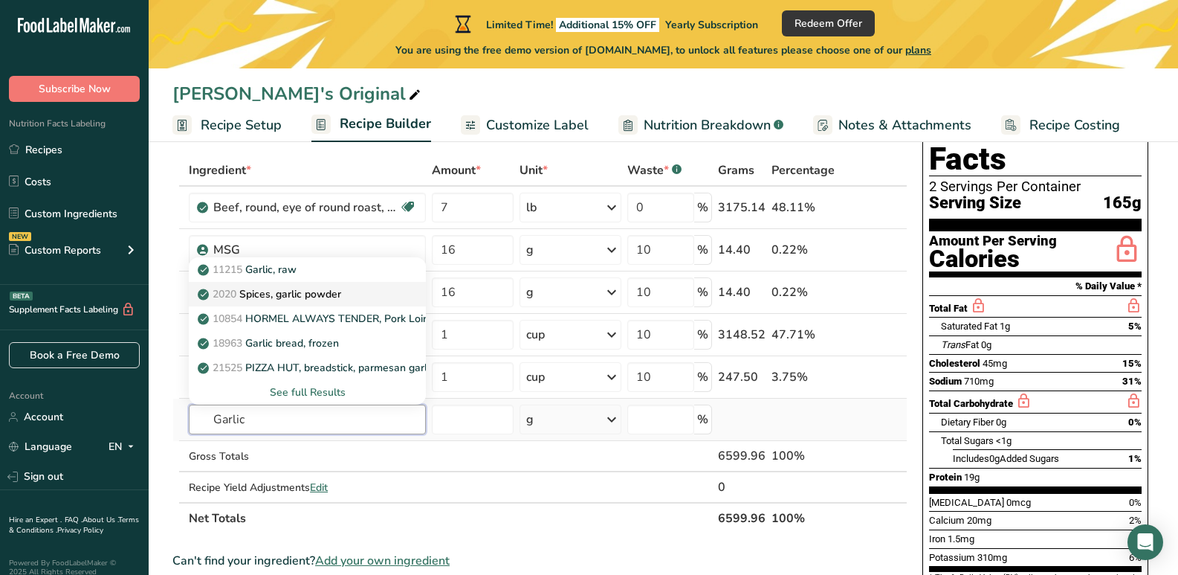
type input "Garlic"
click at [301, 294] on p "2020 Spices, garlic powder" at bounding box center [271, 294] width 140 height 16
type input "Spices, garlic powder"
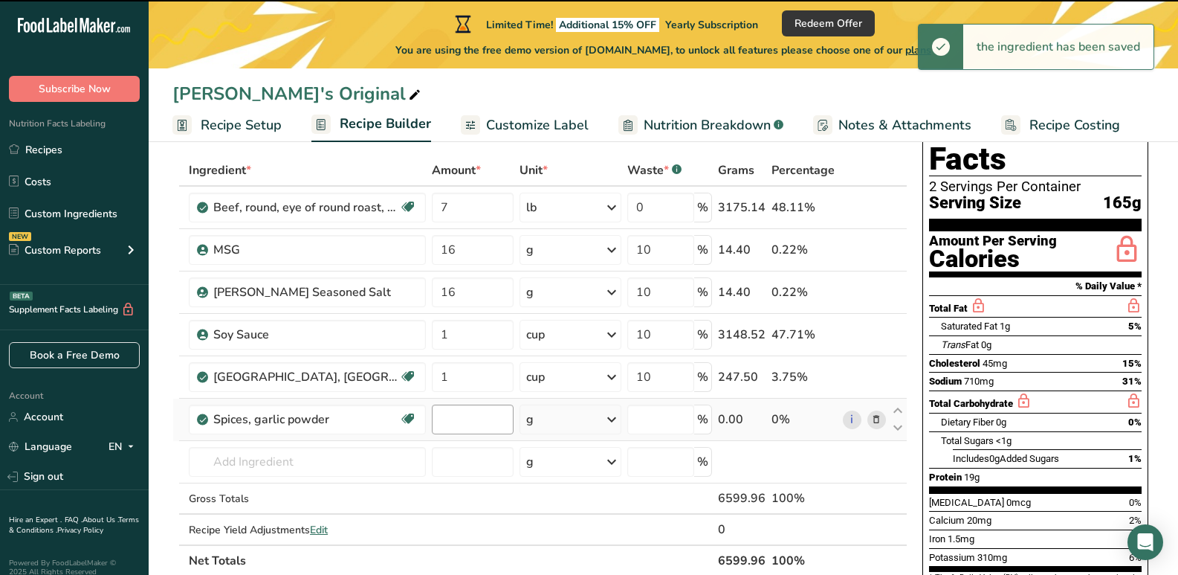
type input "0"
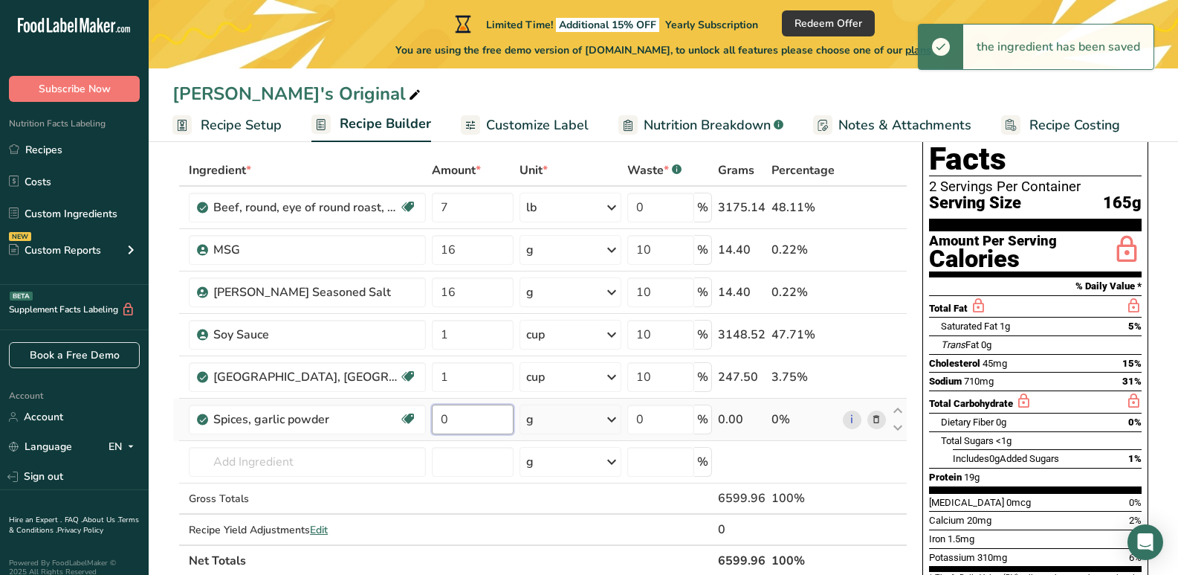
click at [459, 418] on input "0" at bounding box center [473, 419] width 82 height 30
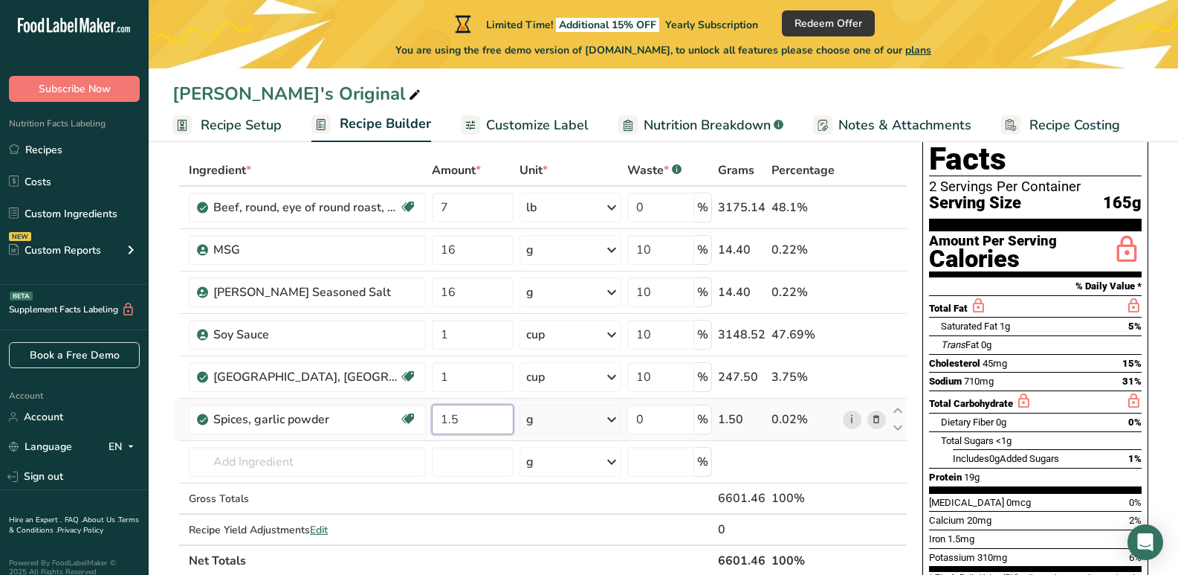
type input "1.5"
click at [530, 424] on div "Ingredient * Amount * Unit * Waste * .a-a{fill:#347362;}.b-a{fill:#fff;} Grams …" at bounding box center [539, 365] width 735 height 421
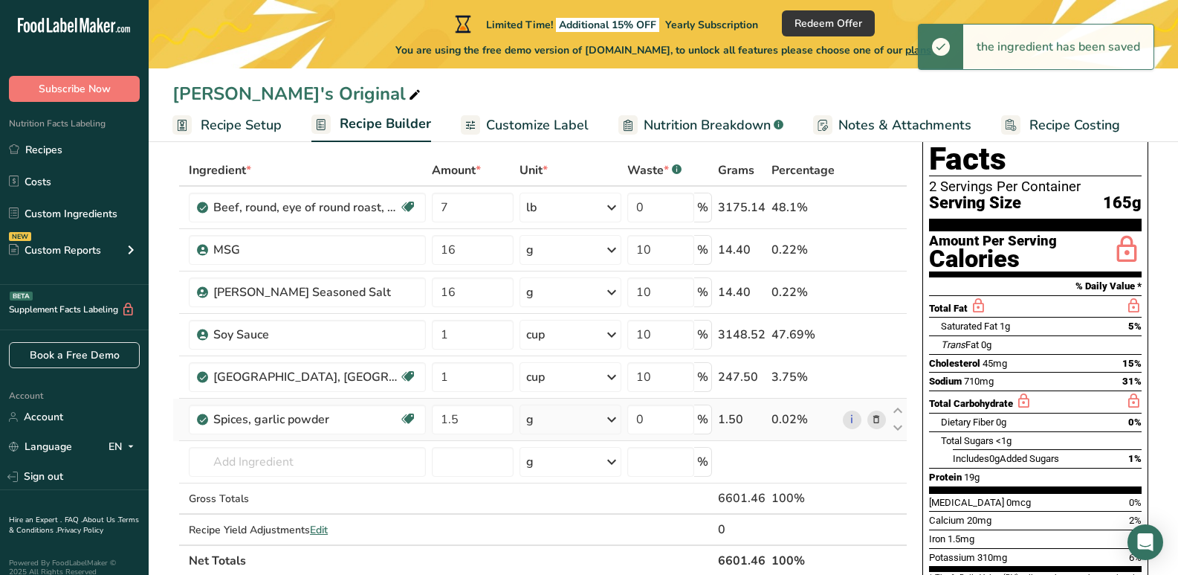
click at [530, 424] on div "g" at bounding box center [529, 419] width 7 height 18
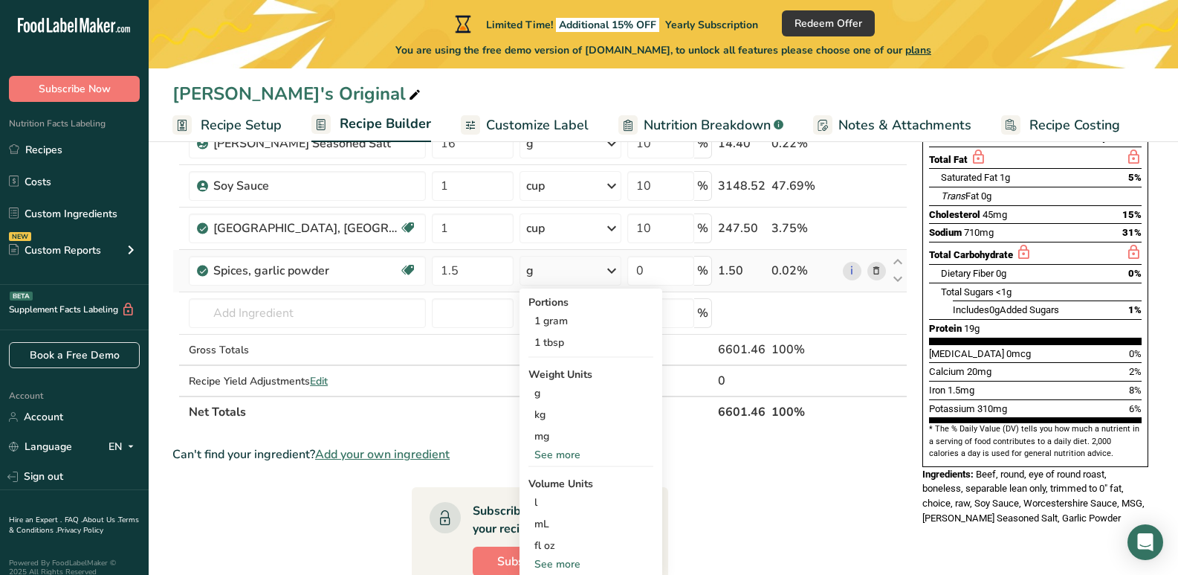
scroll to position [297, 0]
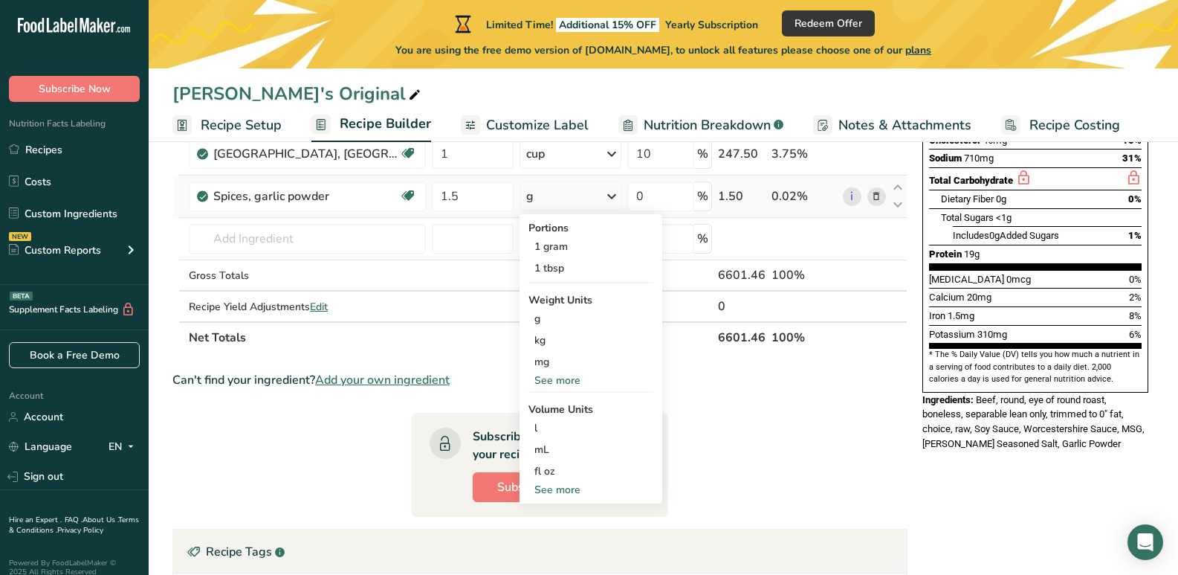
click at [557, 491] on div "See more" at bounding box center [590, 490] width 125 height 16
select select "22"
click at [546, 509] on div "tsp" at bounding box center [590, 514] width 113 height 16
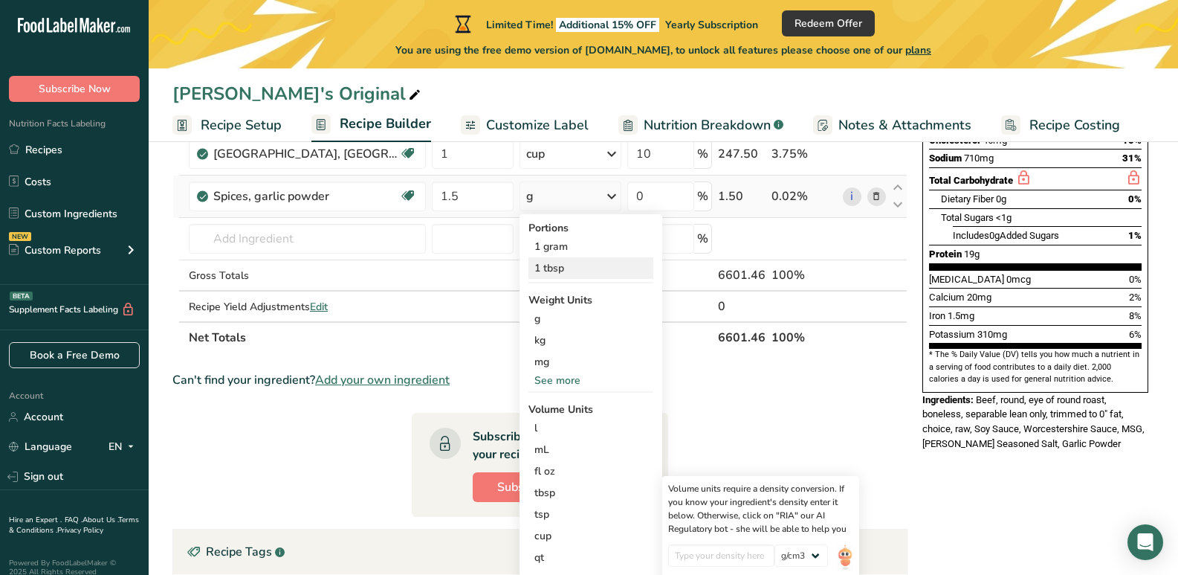
click at [566, 267] on div "1 tbsp" at bounding box center [590, 268] width 125 height 22
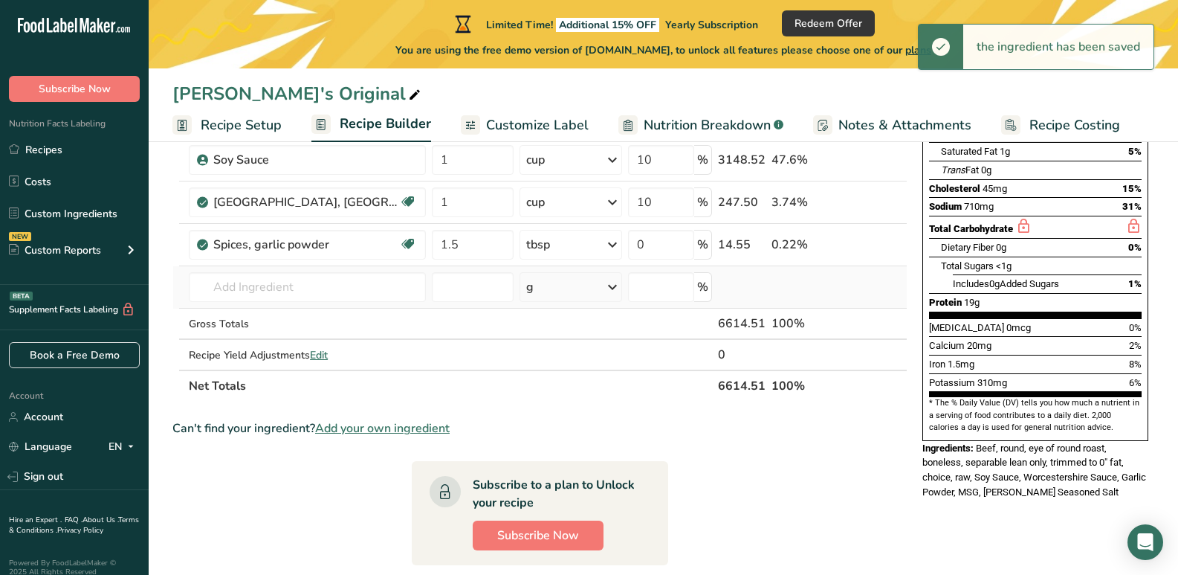
scroll to position [223, 0]
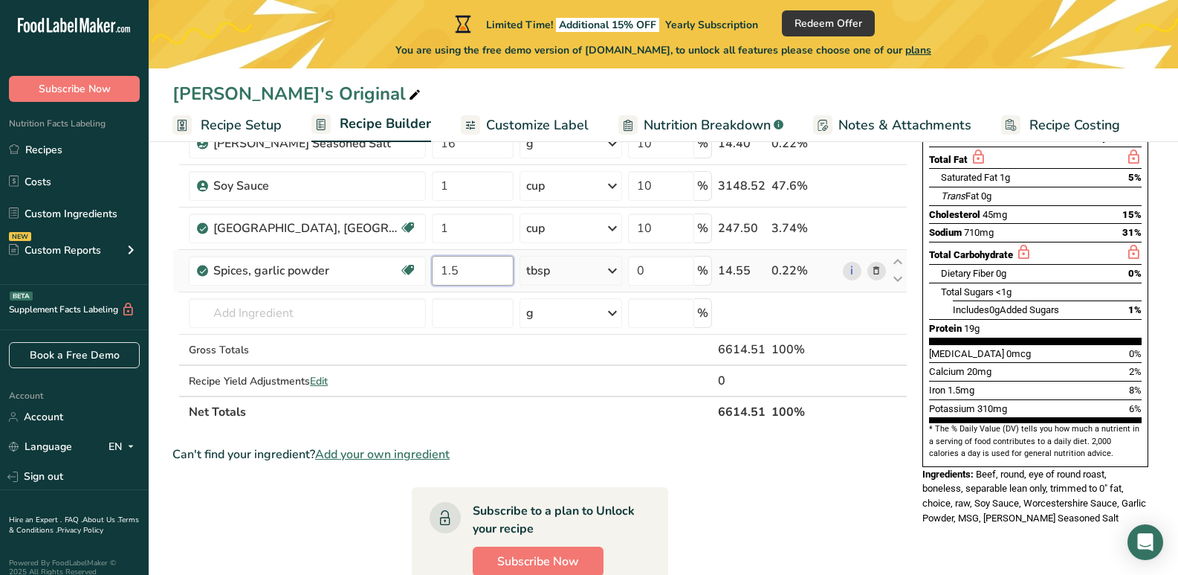
click at [447, 269] on input "1.5" at bounding box center [473, 271] width 82 height 30
type input "0.5"
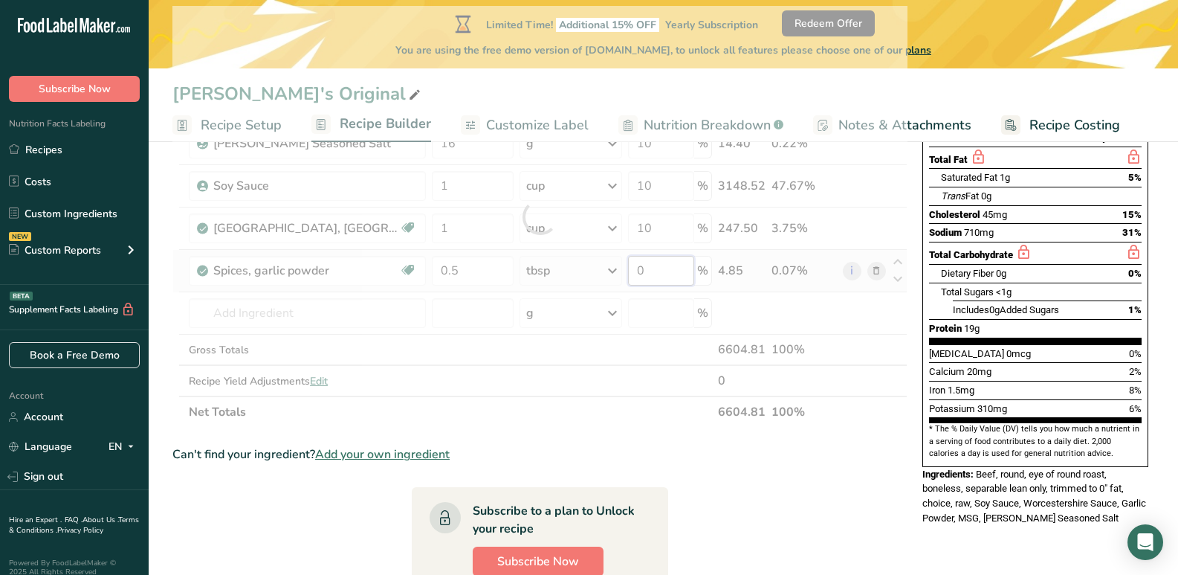
click at [682, 268] on div "Ingredient * Amount * Unit * Waste * .a-a{fill:#347362;}.b-a{fill:#fff;} Grams …" at bounding box center [539, 216] width 735 height 421
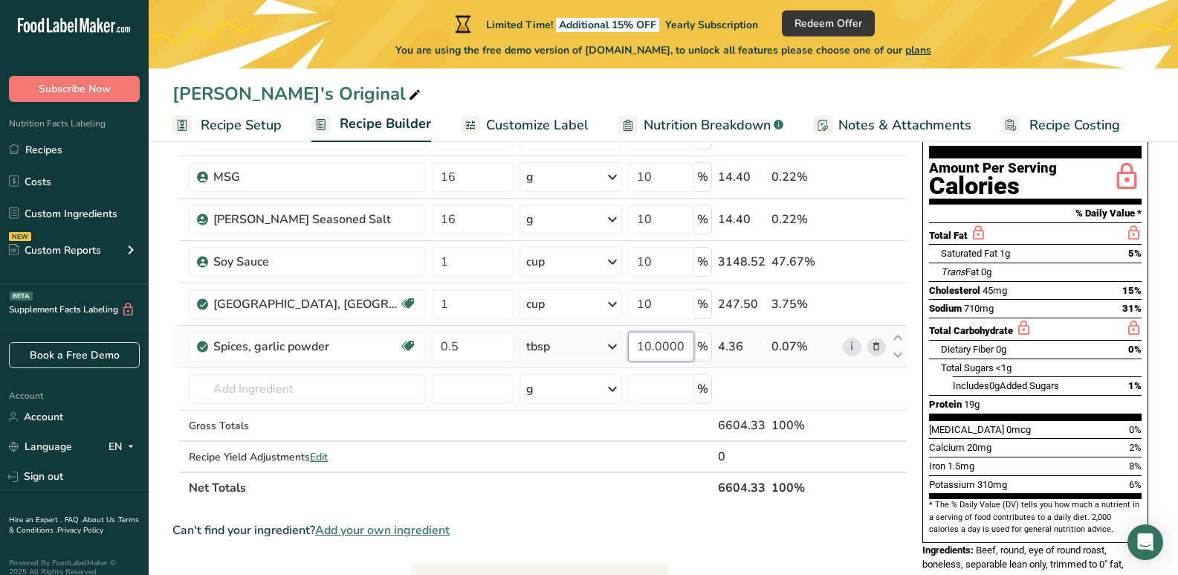
scroll to position [74, 0]
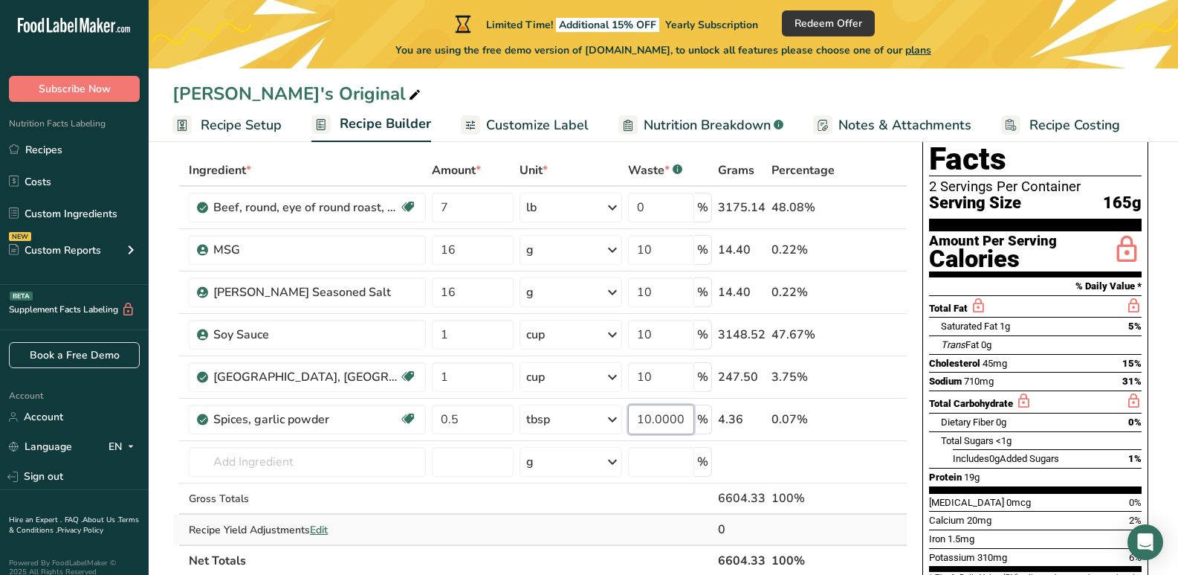
type input "10.000001"
click at [882, 522] on div "Ingredient * Amount * Unit * Waste * .a-a{fill:#347362;}.b-a{fill:#fff;} Grams …" at bounding box center [539, 365] width 735 height 421
click at [302, 467] on input "text" at bounding box center [307, 462] width 237 height 30
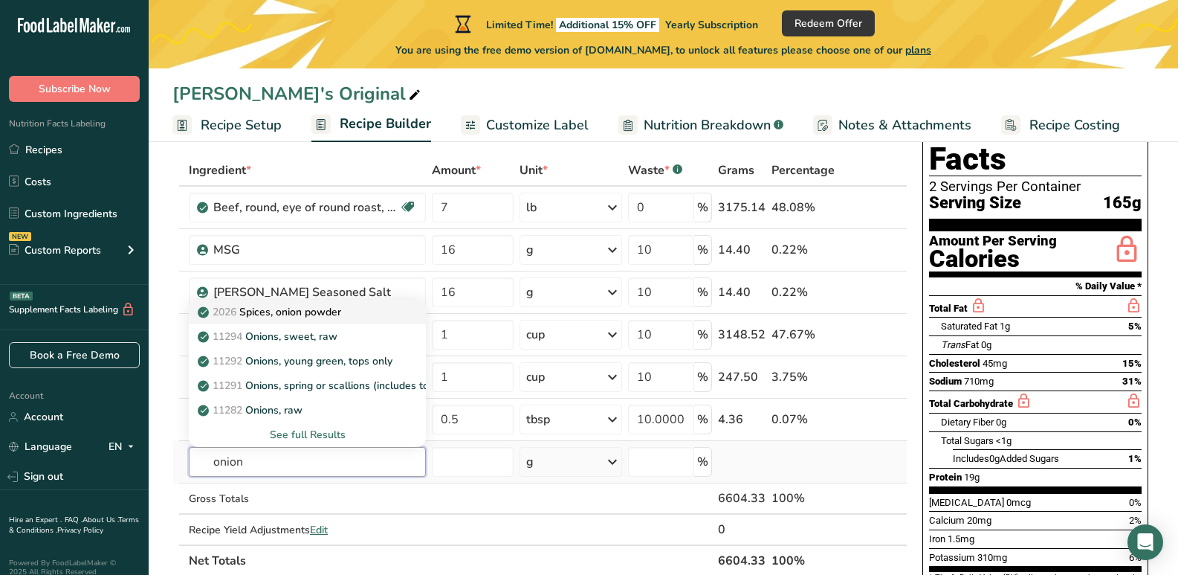
type input "onion"
click at [271, 311] on p "2026 Spices, onion powder" at bounding box center [271, 312] width 140 height 16
type input "Spices, onion powder"
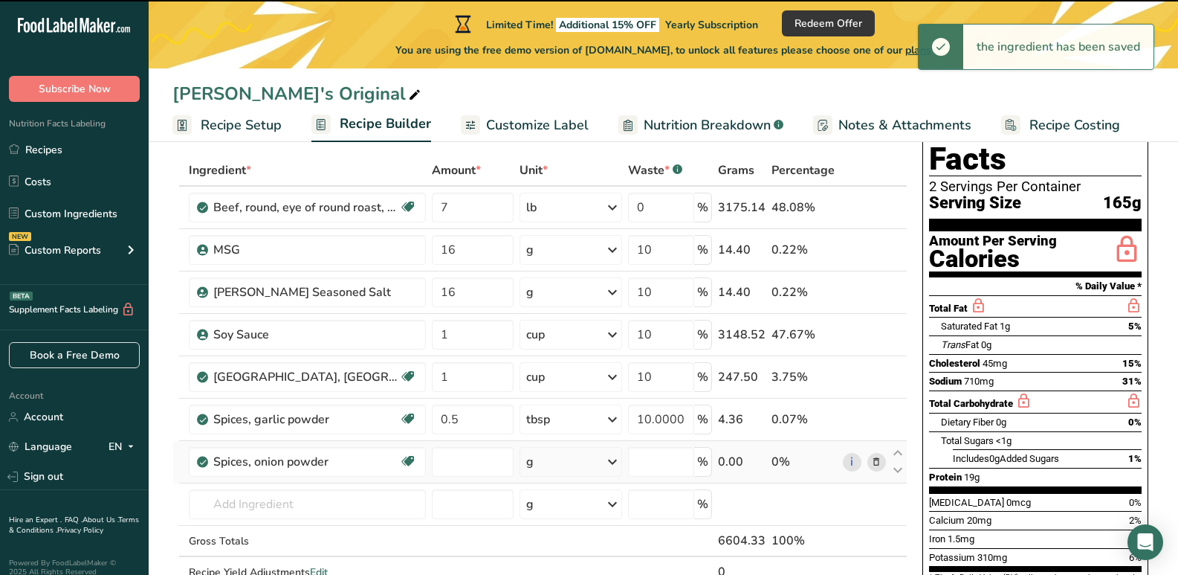
type input "0"
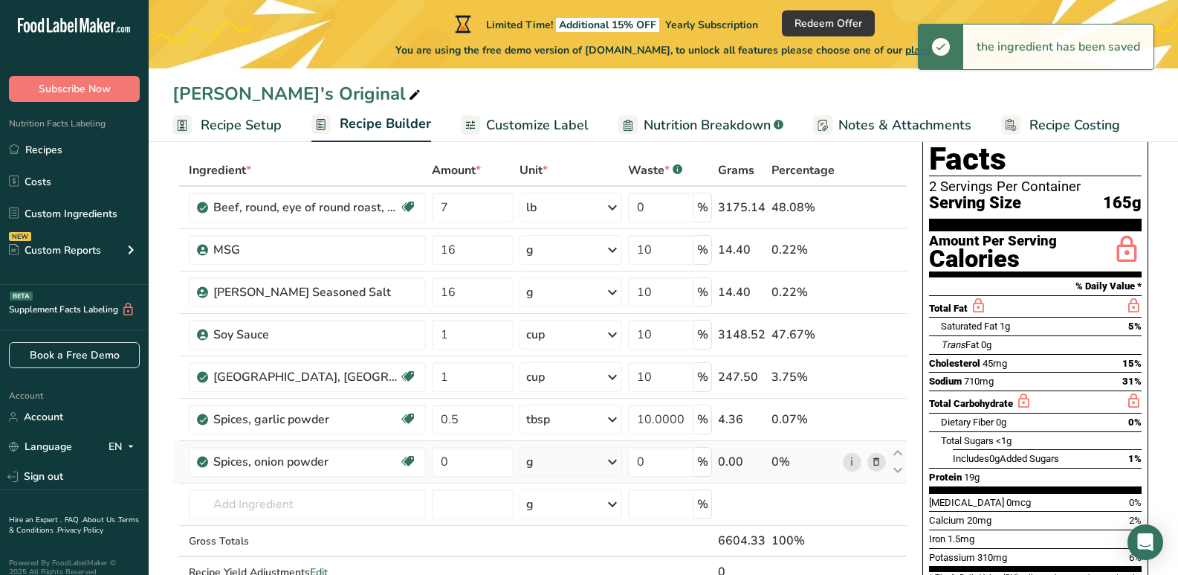
click at [536, 461] on div "g" at bounding box center [571, 462] width 103 height 30
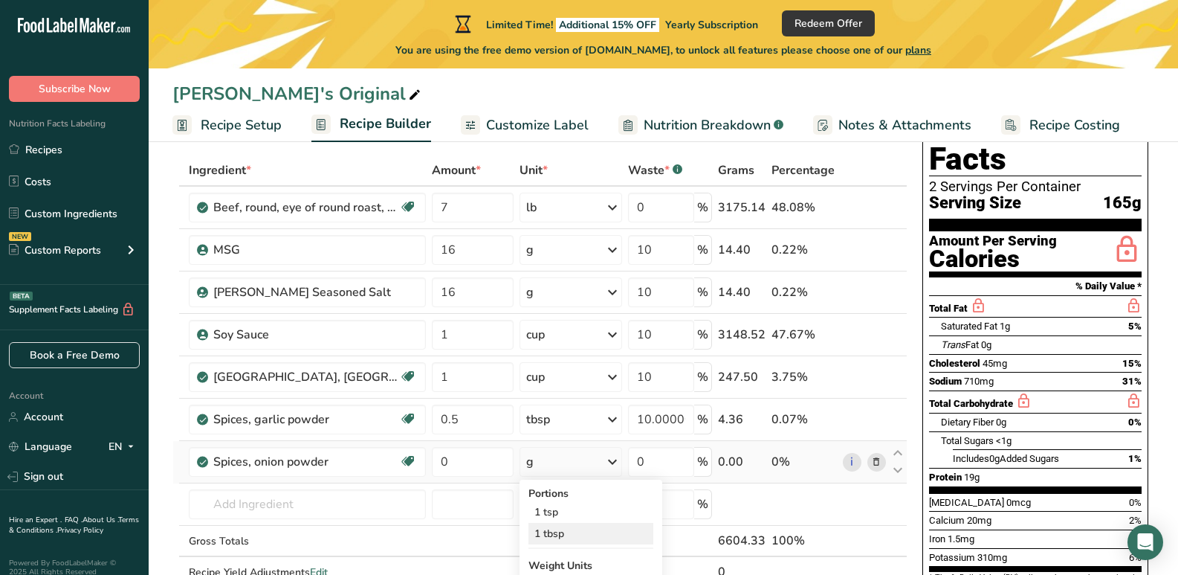
click at [557, 531] on div "1 tbsp" at bounding box center [590, 533] width 125 height 22
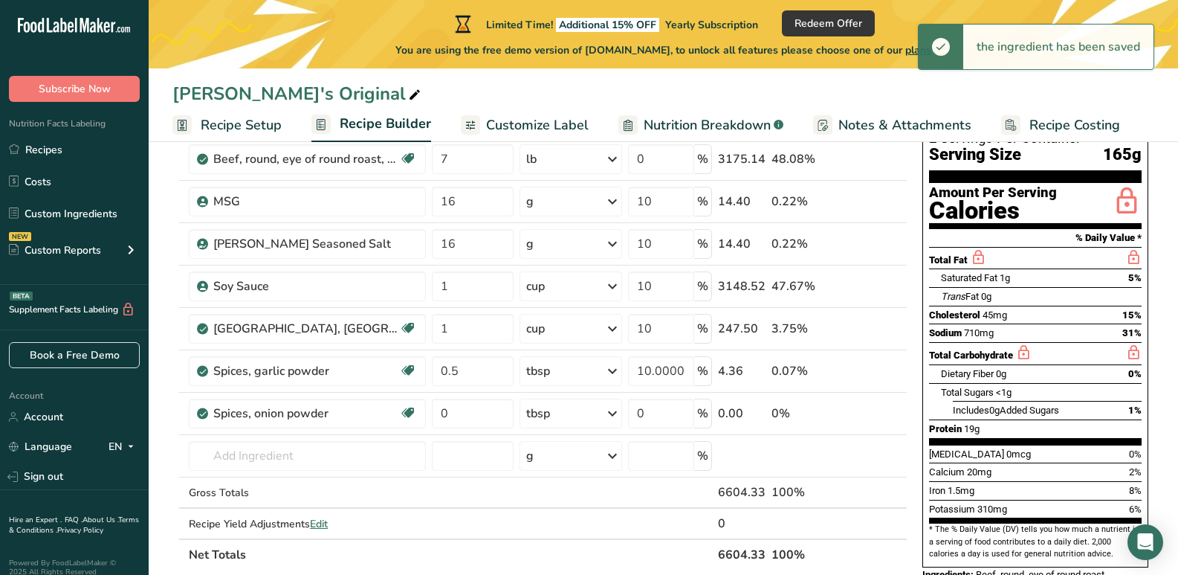
scroll to position [149, 0]
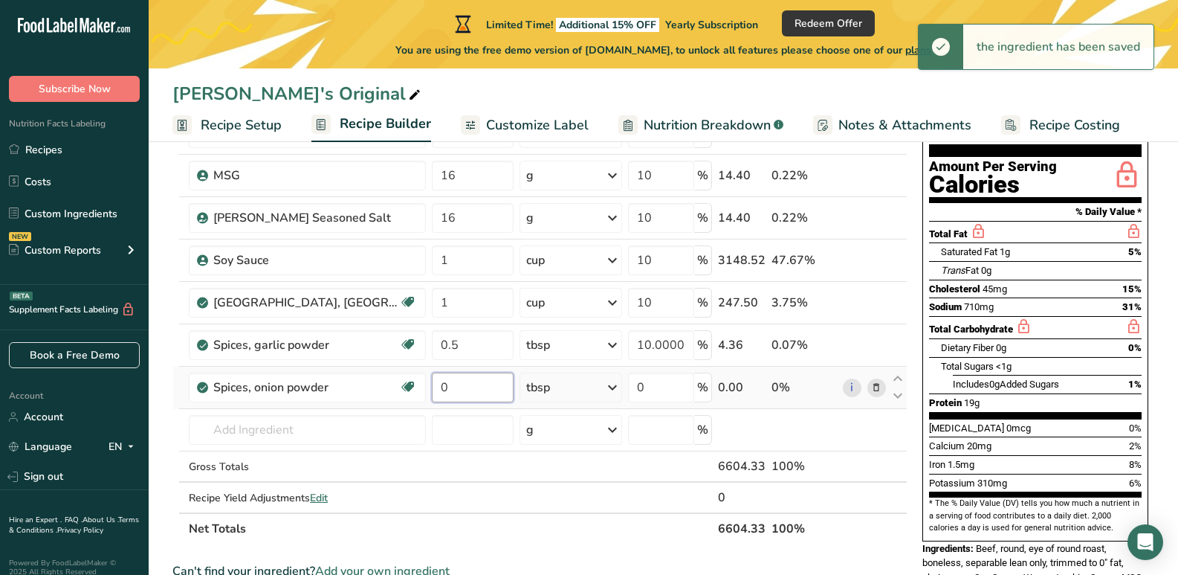
click at [459, 389] on input "0" at bounding box center [473, 387] width 82 height 30
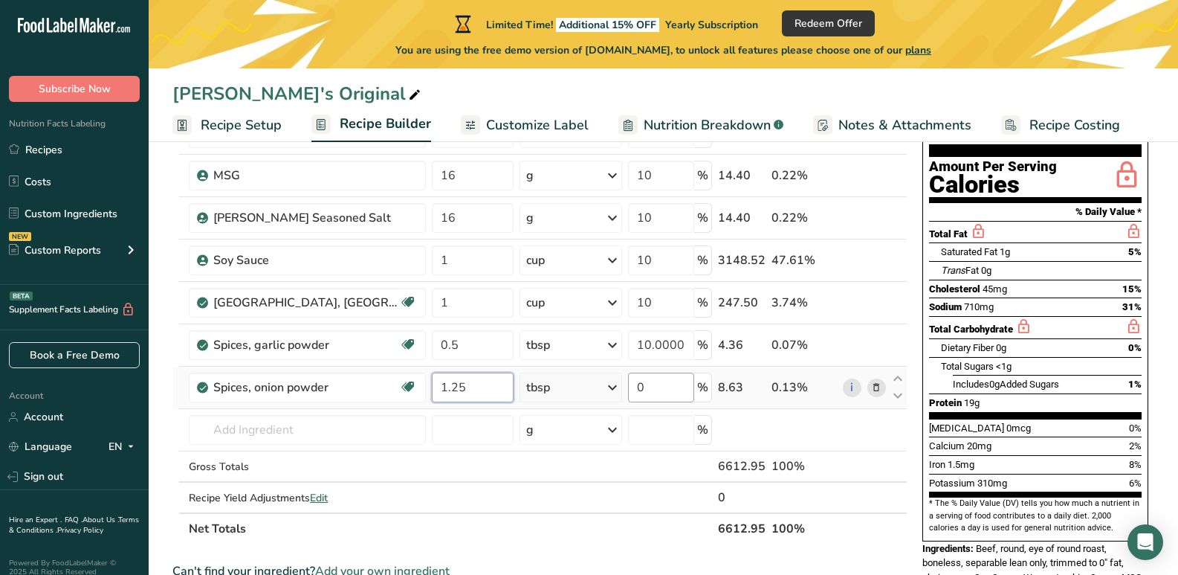
type input "1.25"
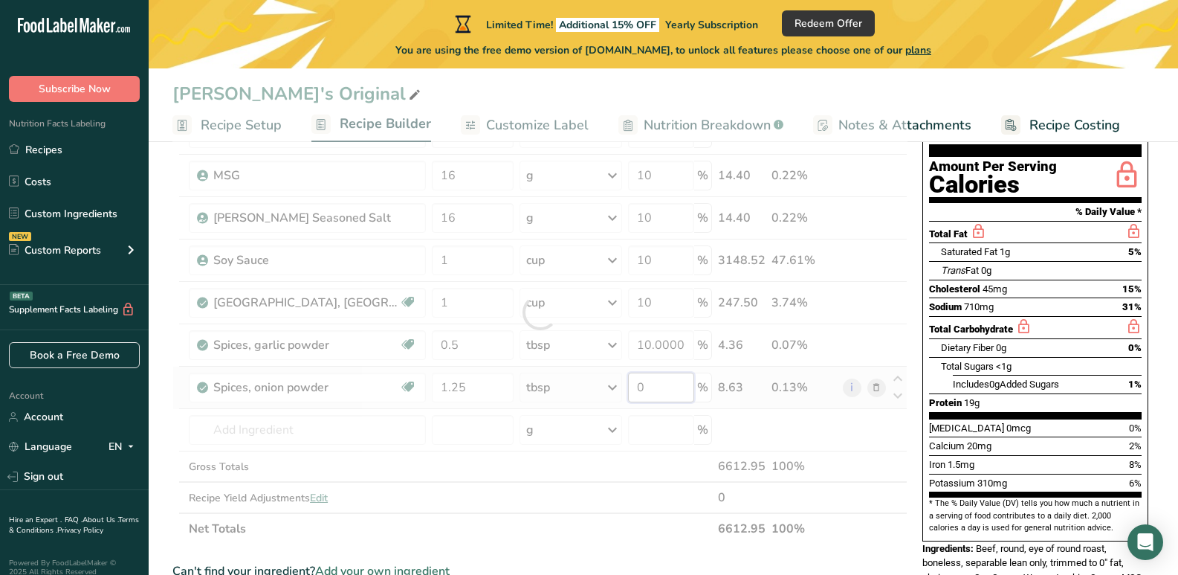
click at [647, 384] on div "Ingredient * Amount * Unit * Waste * .a-a{fill:#347362;}.b-a{fill:#fff;} Grams …" at bounding box center [539, 312] width 735 height 464
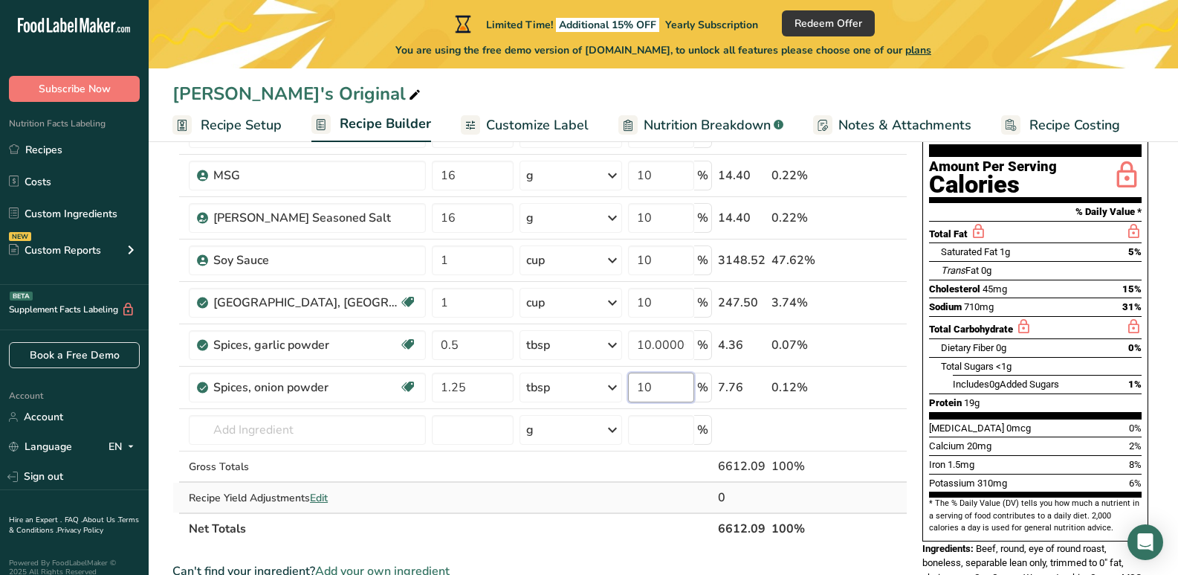
type input "10"
click at [877, 493] on div "Ingredient * Amount * Unit * Waste * .a-a{fill:#347362;}.b-a{fill:#fff;} Grams …" at bounding box center [539, 312] width 735 height 464
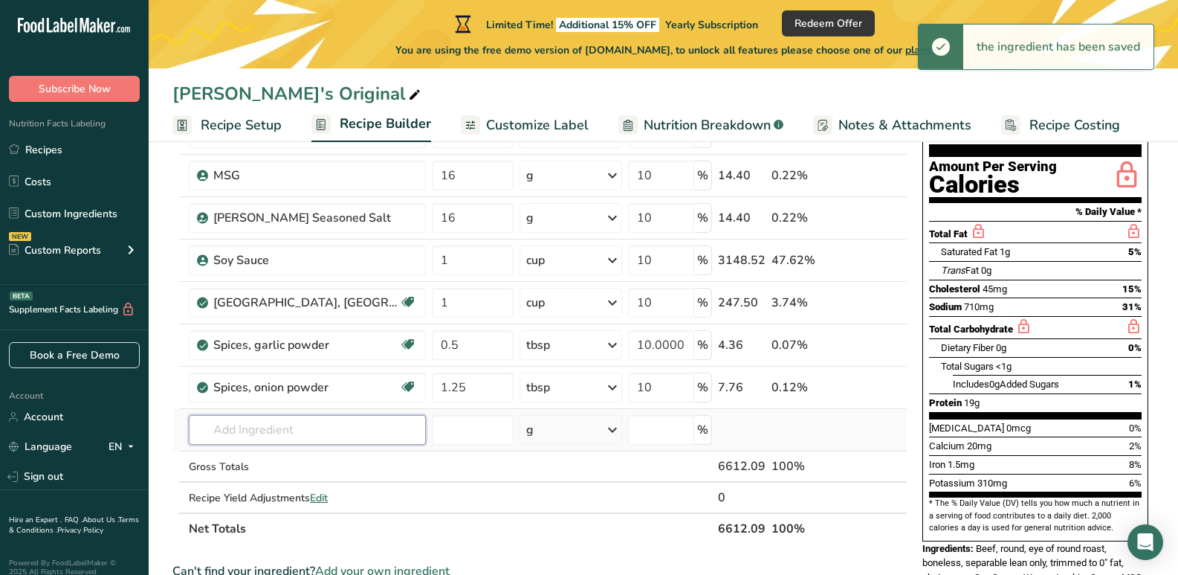
click at [274, 426] on input "text" at bounding box center [307, 430] width 237 height 30
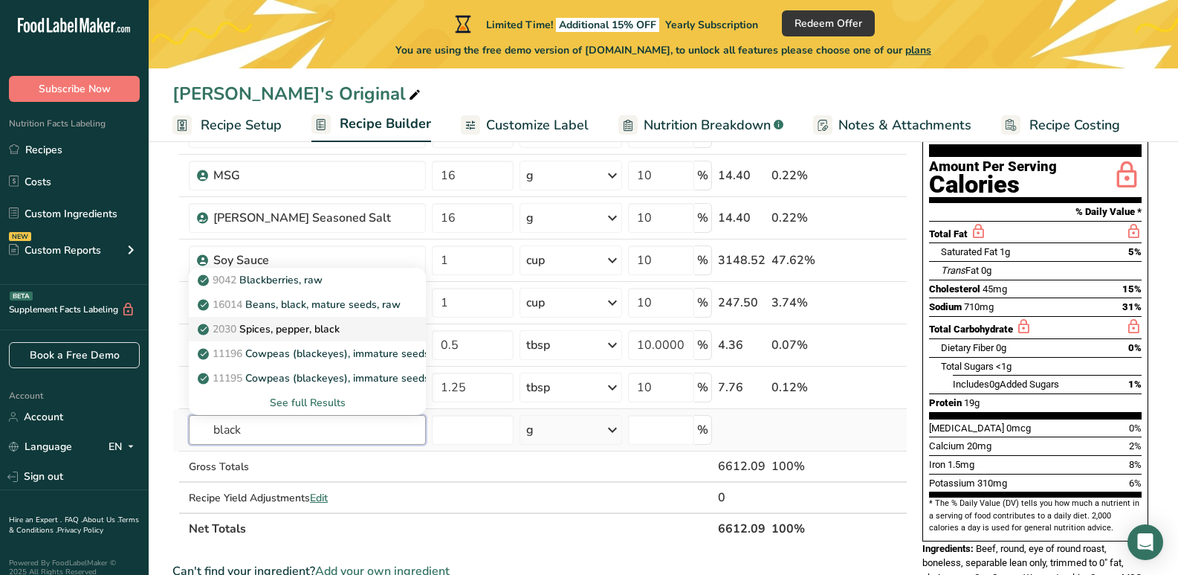
type input "black"
click at [256, 326] on p "2030 Spices, pepper, black" at bounding box center [270, 329] width 139 height 16
type input "Spices, pepper, black"
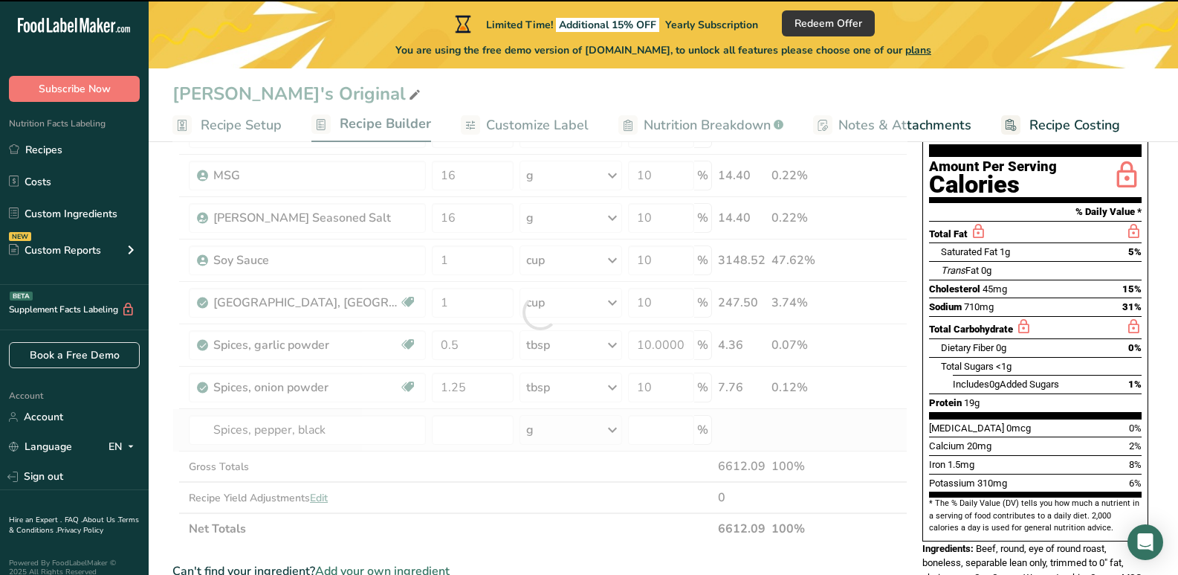
type input "0"
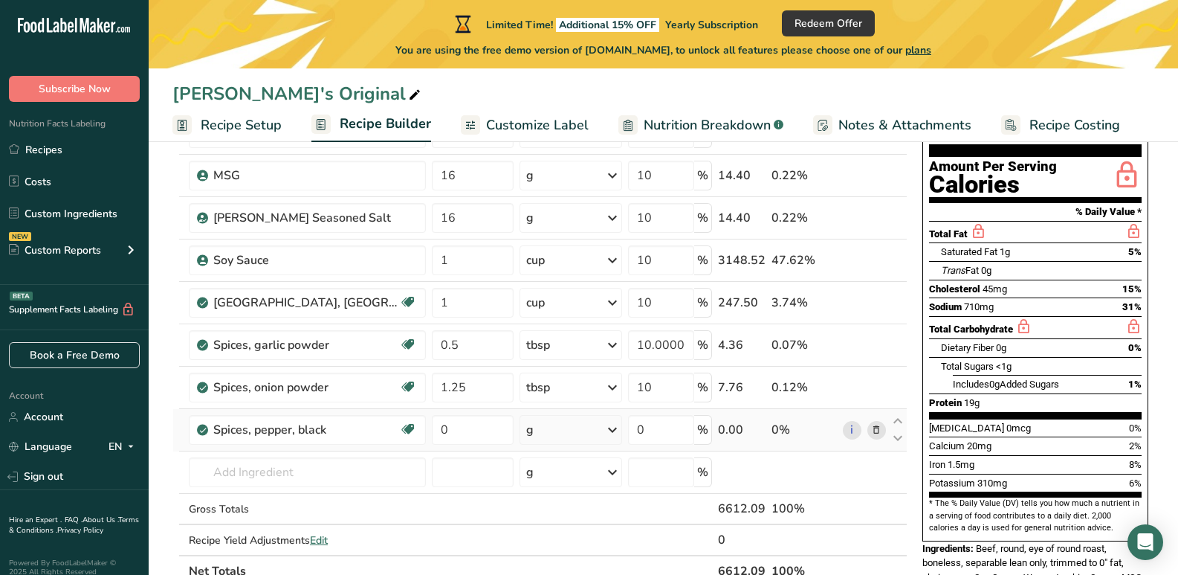
click at [526, 431] on div "g" at bounding box center [529, 430] width 7 height 18
click at [574, 478] on div "1 tsp, ground" at bounding box center [590, 480] width 125 height 22
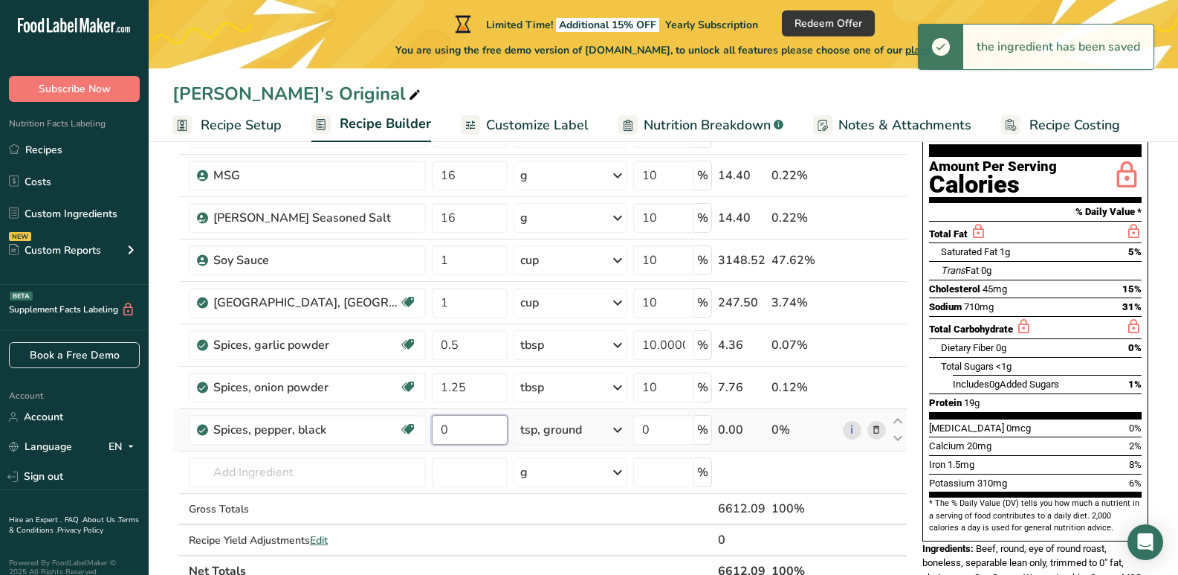
click at [458, 430] on input "0" at bounding box center [470, 430] width 77 height 30
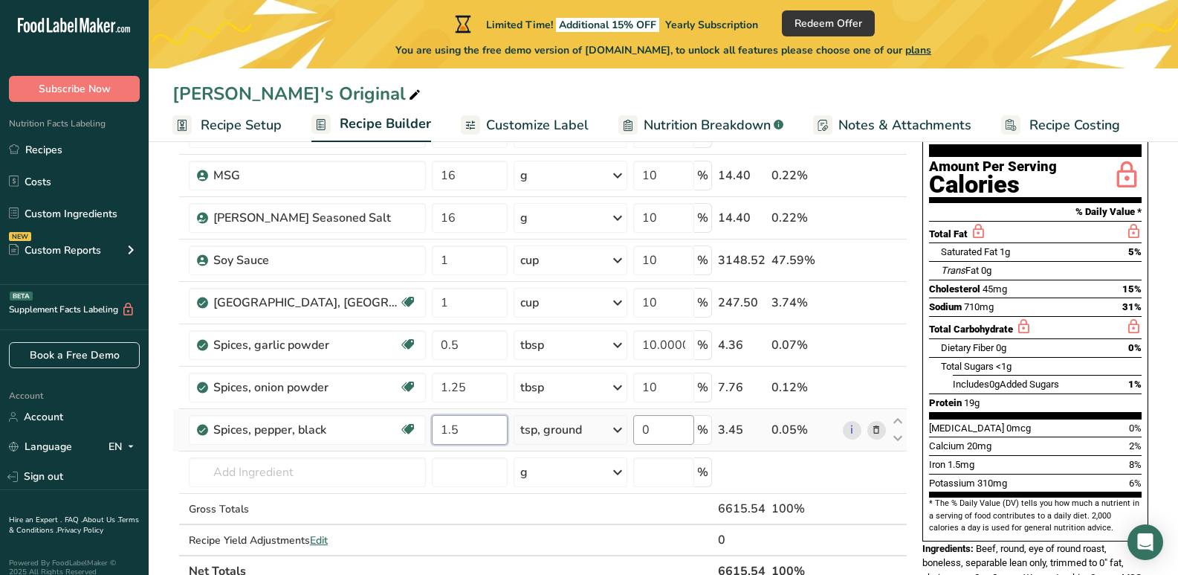
type input "1.5"
click at [674, 436] on div "Ingredient * Amount * Unit * Waste * .a-a{fill:#347362;}.b-a{fill:#fff;} Grams …" at bounding box center [539, 333] width 735 height 506
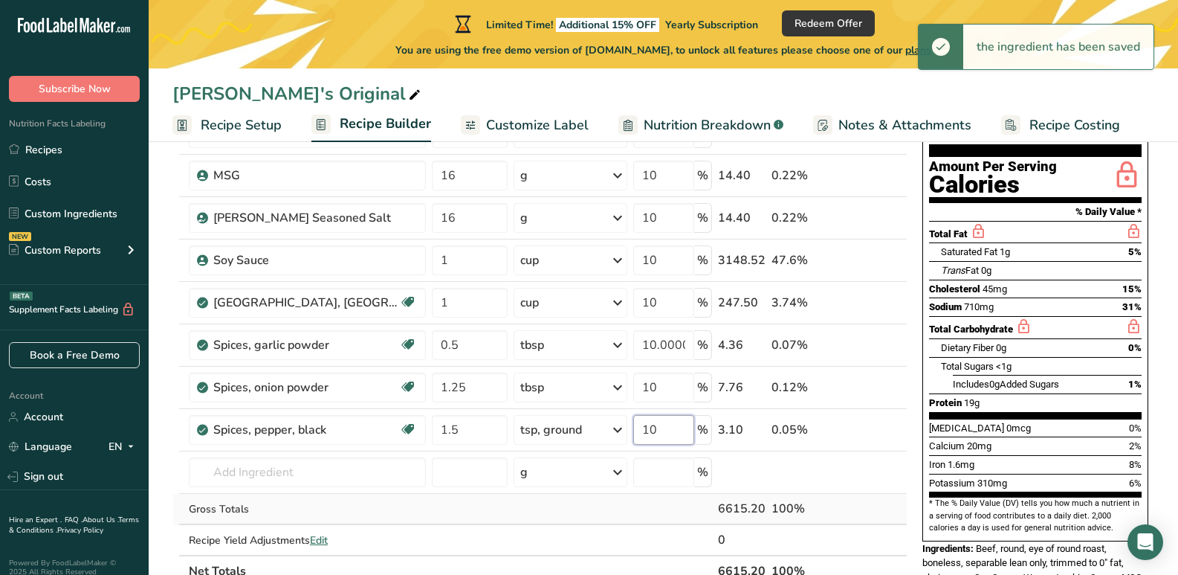
type input "10"
click at [876, 496] on div "Ingredient * Amount * Unit * Waste * .a-a{fill:#347362;}.b-a{fill:#fff;} Grams …" at bounding box center [539, 333] width 735 height 506
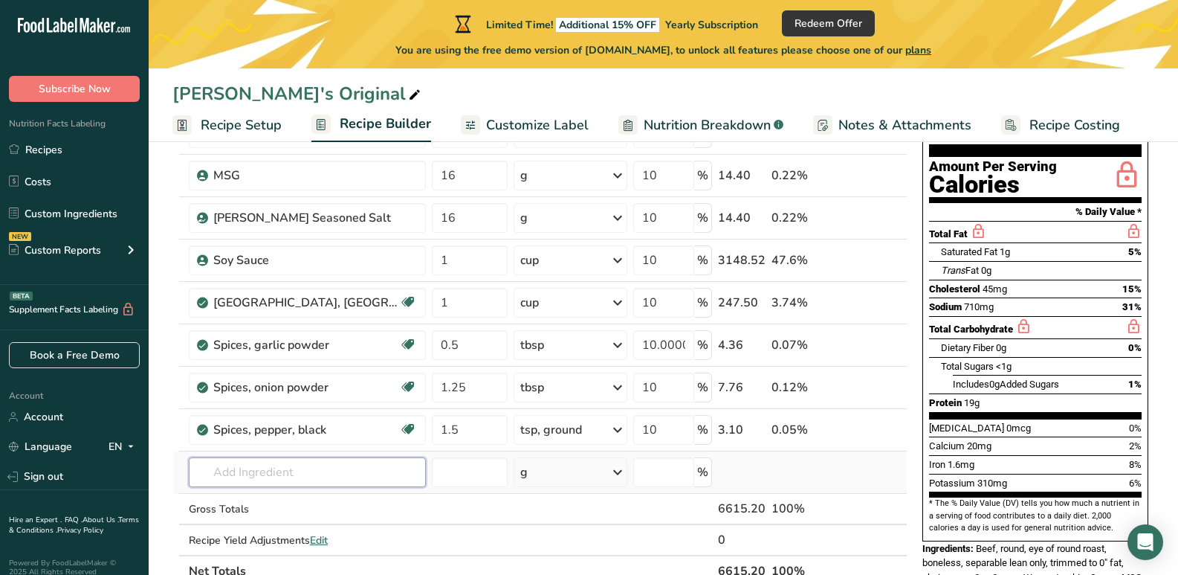
click at [320, 467] on input "text" at bounding box center [307, 472] width 237 height 30
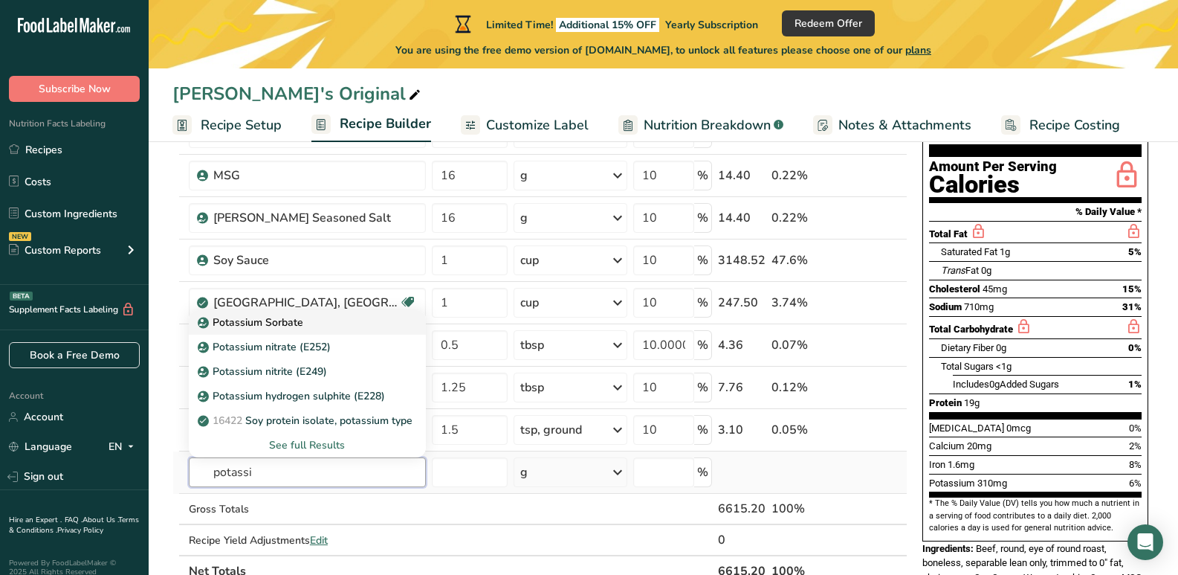
type input "potassi"
click at [273, 323] on p "Potassium Sorbate" at bounding box center [252, 322] width 103 height 16
type input "Potassium Sorbate"
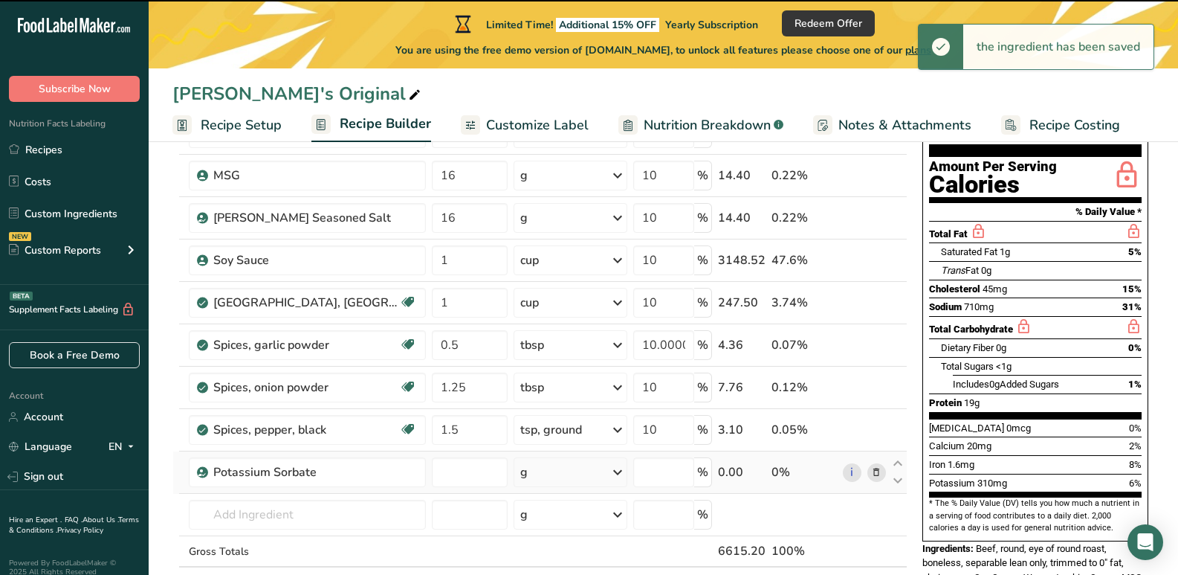
type input "0"
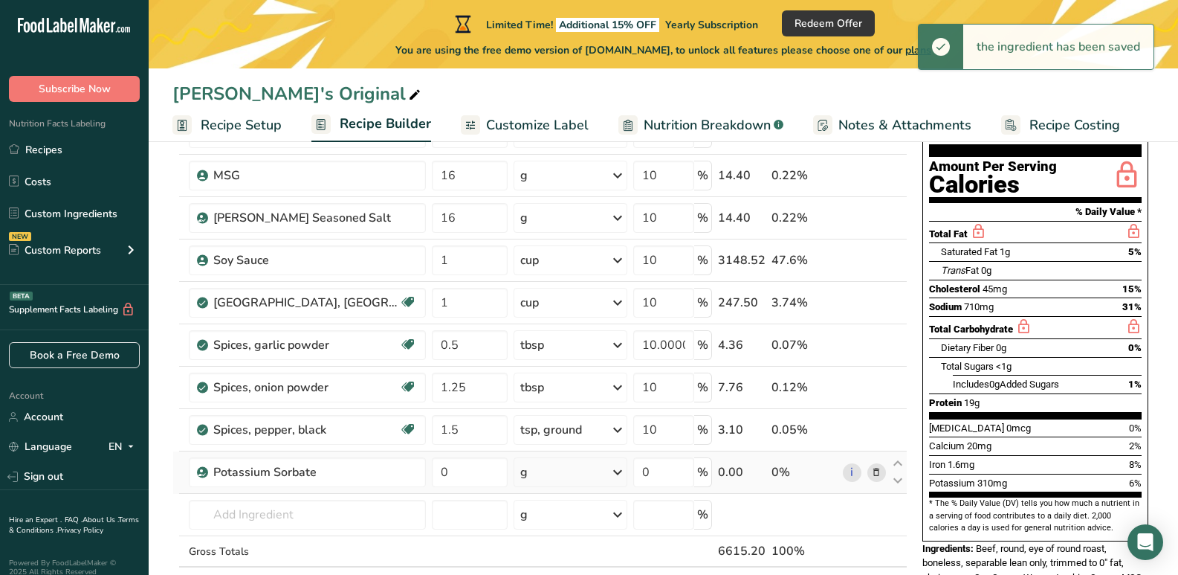
click at [531, 474] on div "g" at bounding box center [571, 472] width 114 height 30
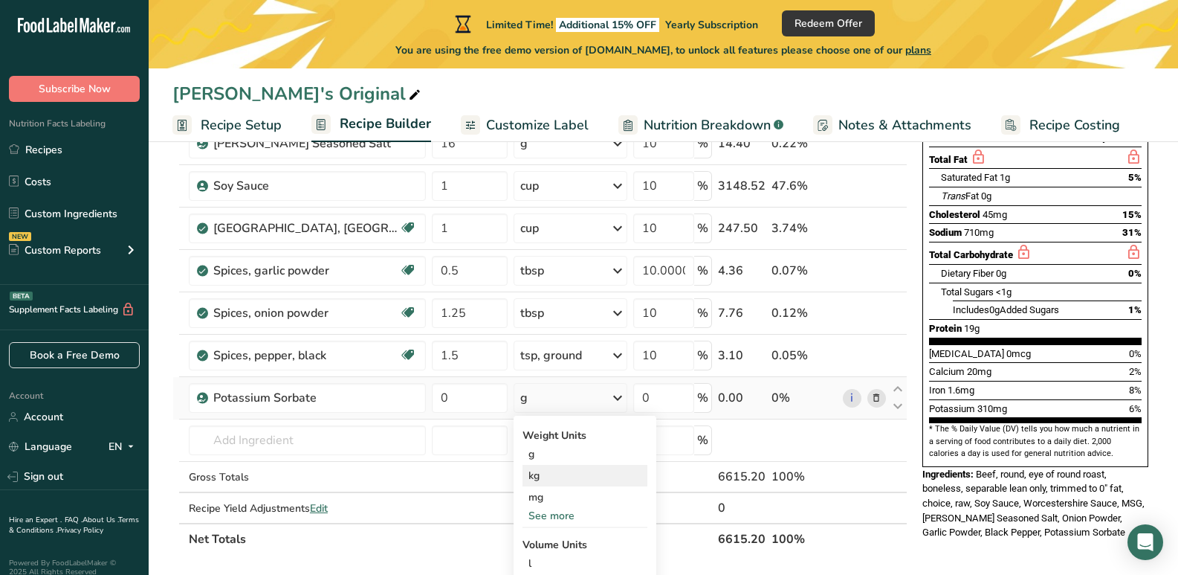
scroll to position [297, 0]
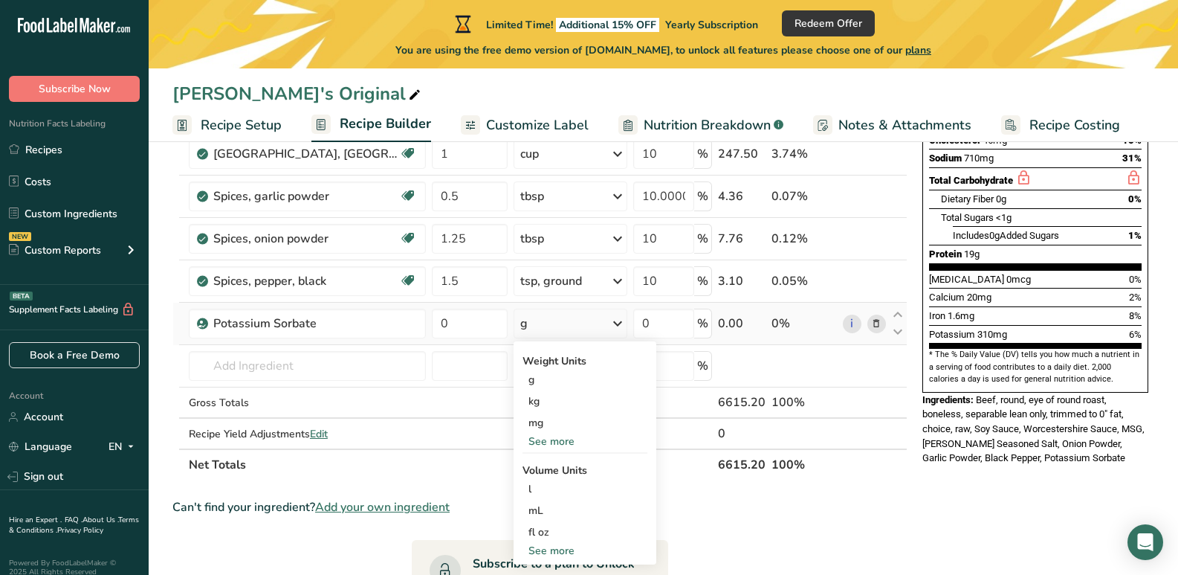
click at [551, 445] on div "See more" at bounding box center [584, 441] width 125 height 16
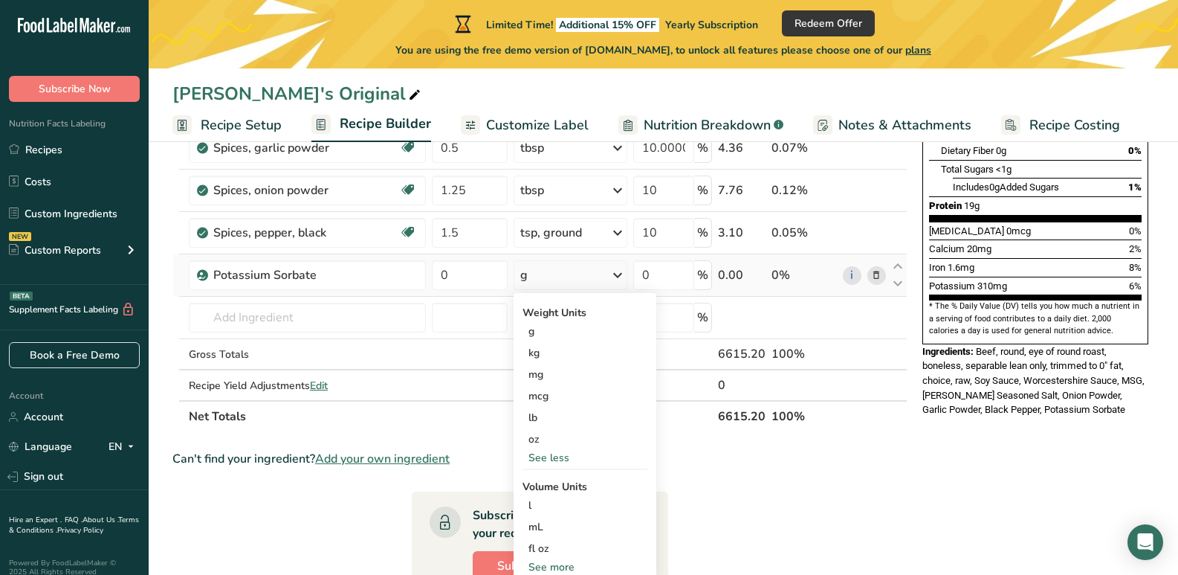
scroll to position [372, 0]
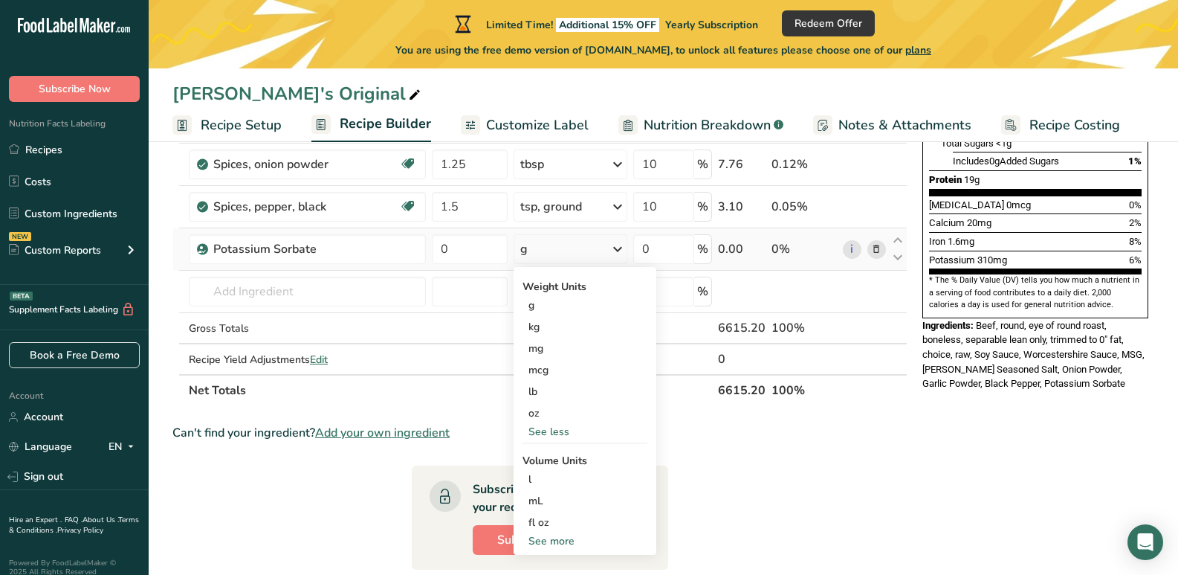
click at [556, 431] on div "See less" at bounding box center [584, 432] width 125 height 16
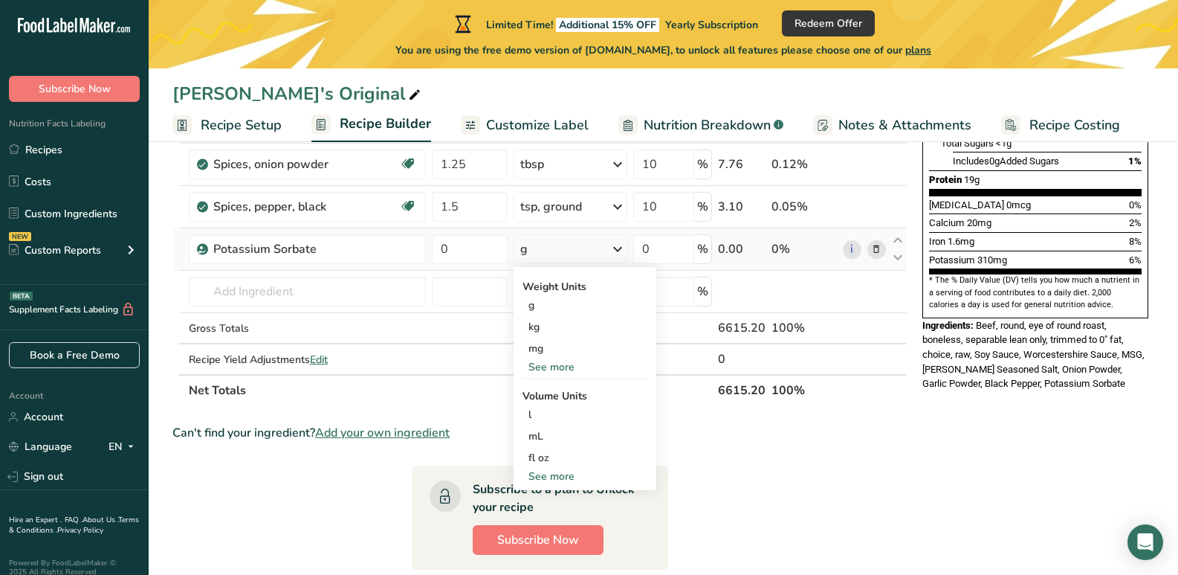
click at [554, 473] on div "See more" at bounding box center [584, 476] width 125 height 16
select select "22"
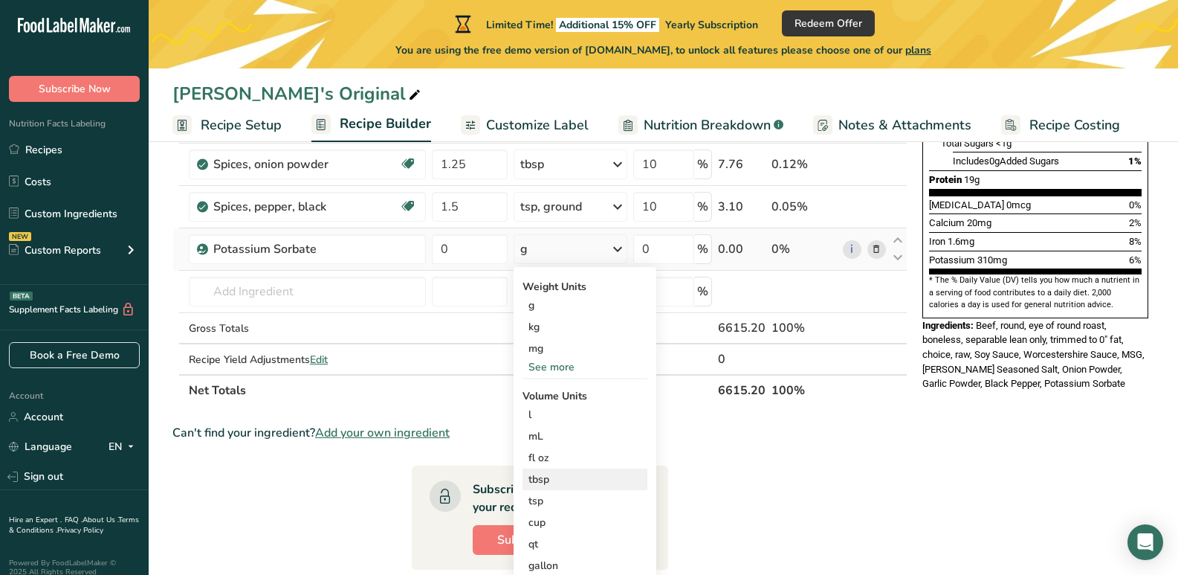
click at [551, 476] on div "tbsp" at bounding box center [584, 479] width 113 height 16
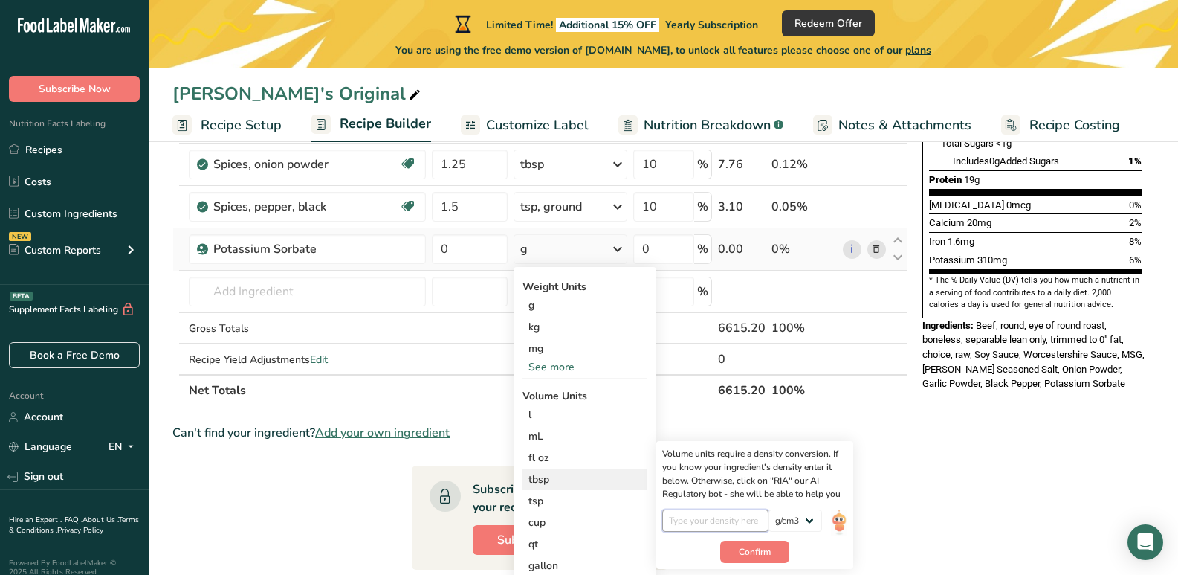
click at [702, 517] on input "number" at bounding box center [715, 520] width 106 height 22
type input "0"
type input "14.7867"
click at [544, 480] on div "tbsp" at bounding box center [584, 479] width 113 height 16
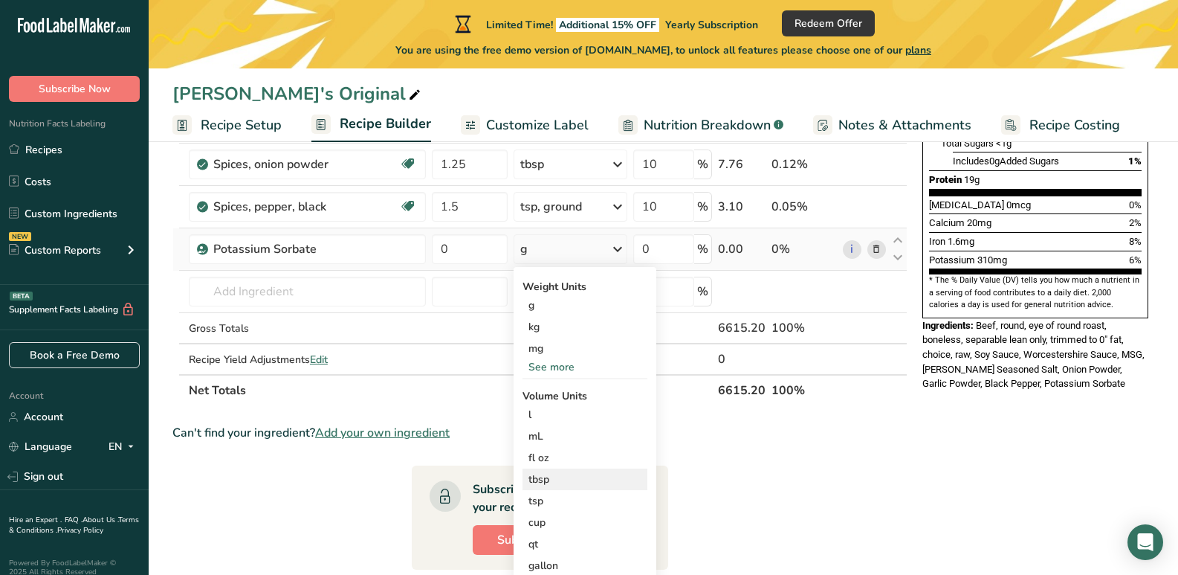
click at [544, 480] on div "tbsp" at bounding box center [584, 479] width 113 height 16
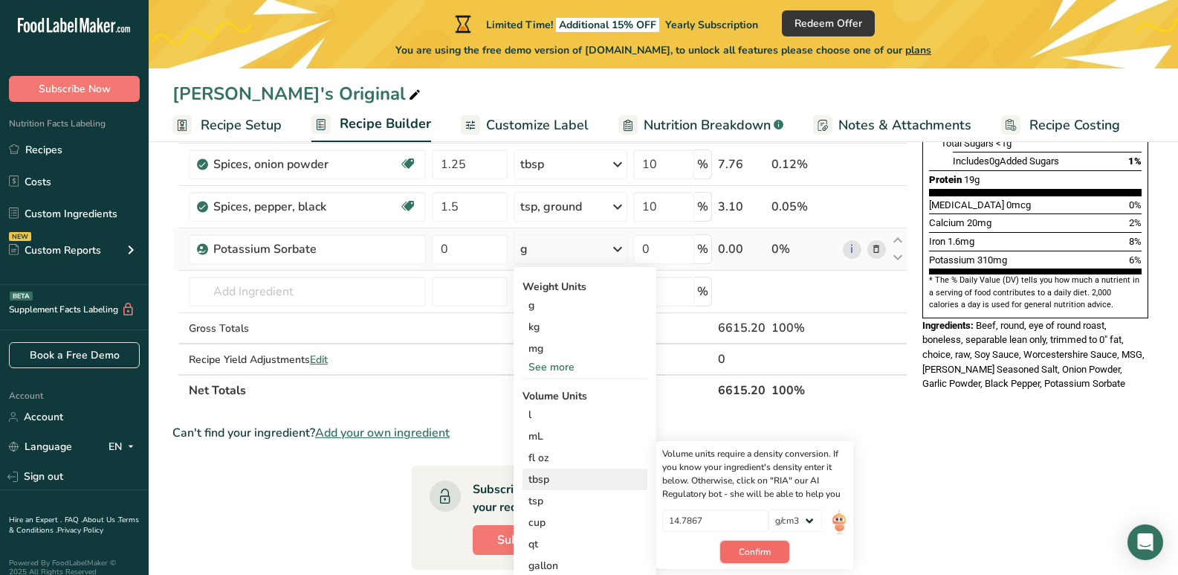
click at [749, 548] on span "Confirm" at bounding box center [755, 551] width 32 height 13
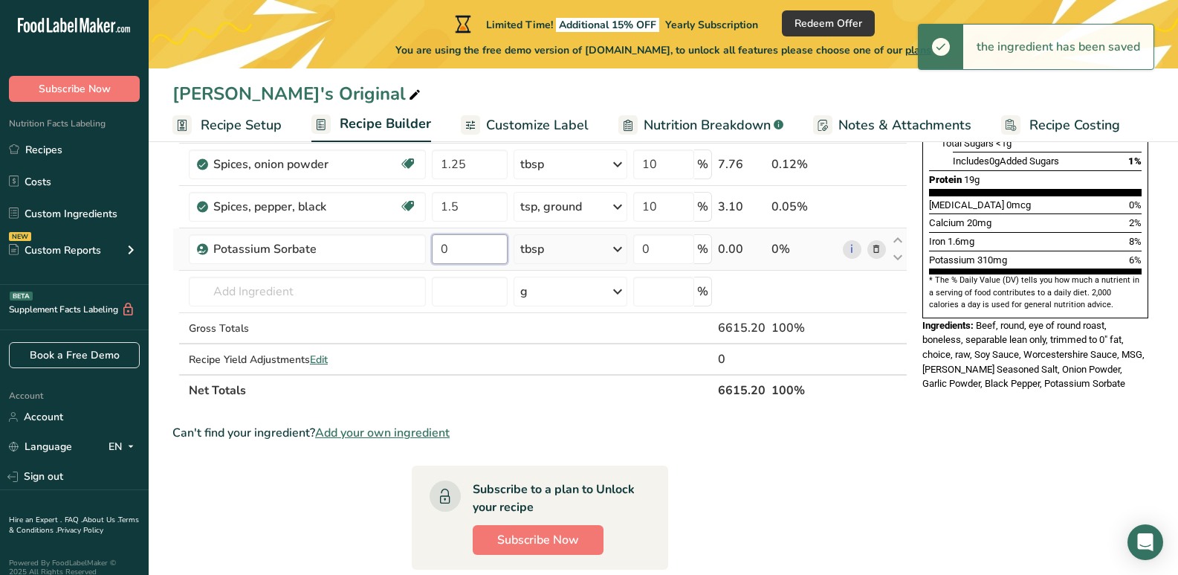
click at [455, 250] on input "0" at bounding box center [470, 249] width 77 height 30
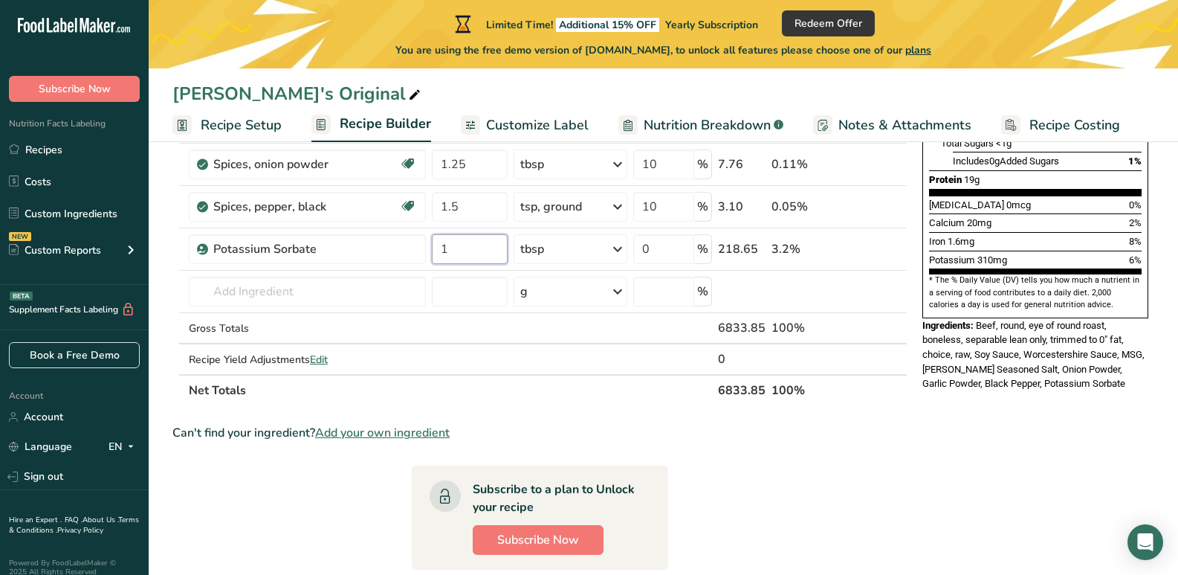
type input "1"
click at [878, 414] on section "Ingredient * Amount * Unit * Waste * .a-a{fill:#347362;}.b-a{fill:#fff;} Grams …" at bounding box center [539, 329] width 735 height 945
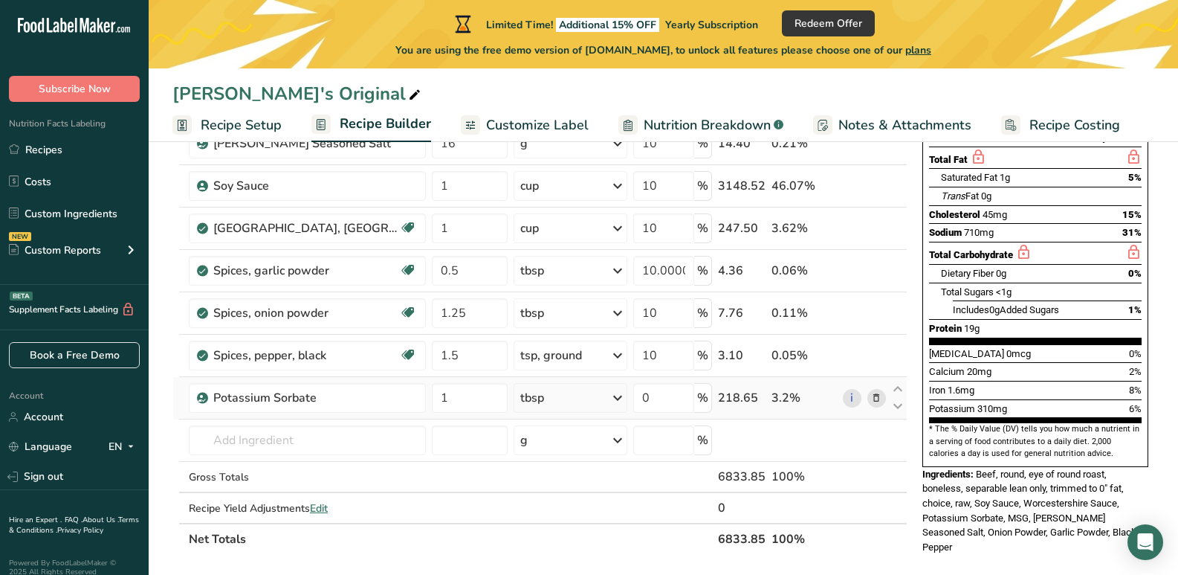
scroll to position [297, 0]
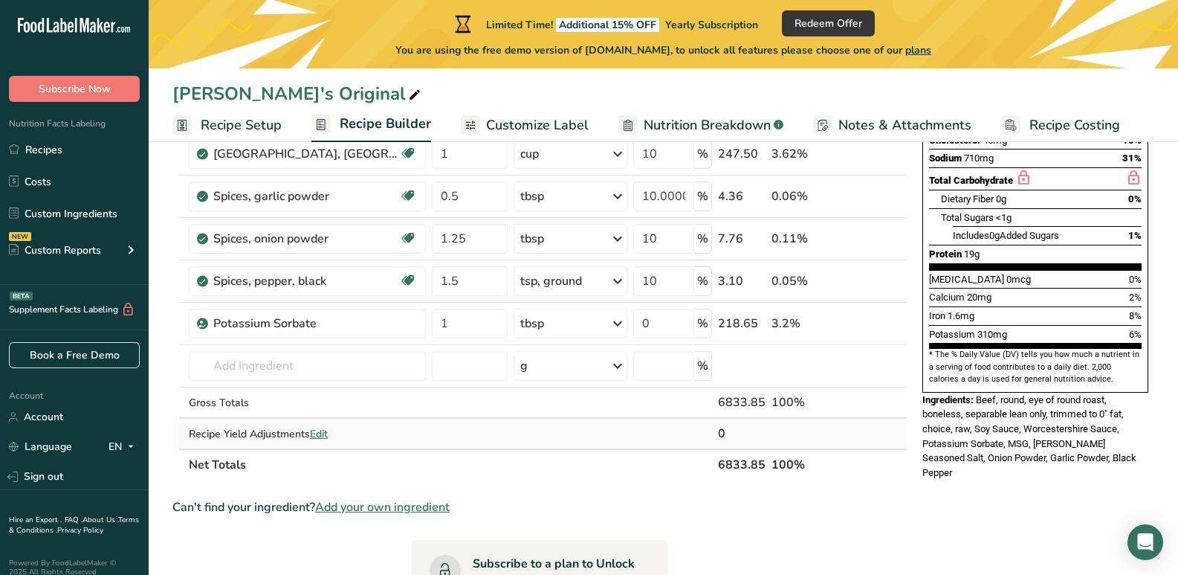
click at [728, 433] on div "0" at bounding box center [742, 433] width 48 height 18
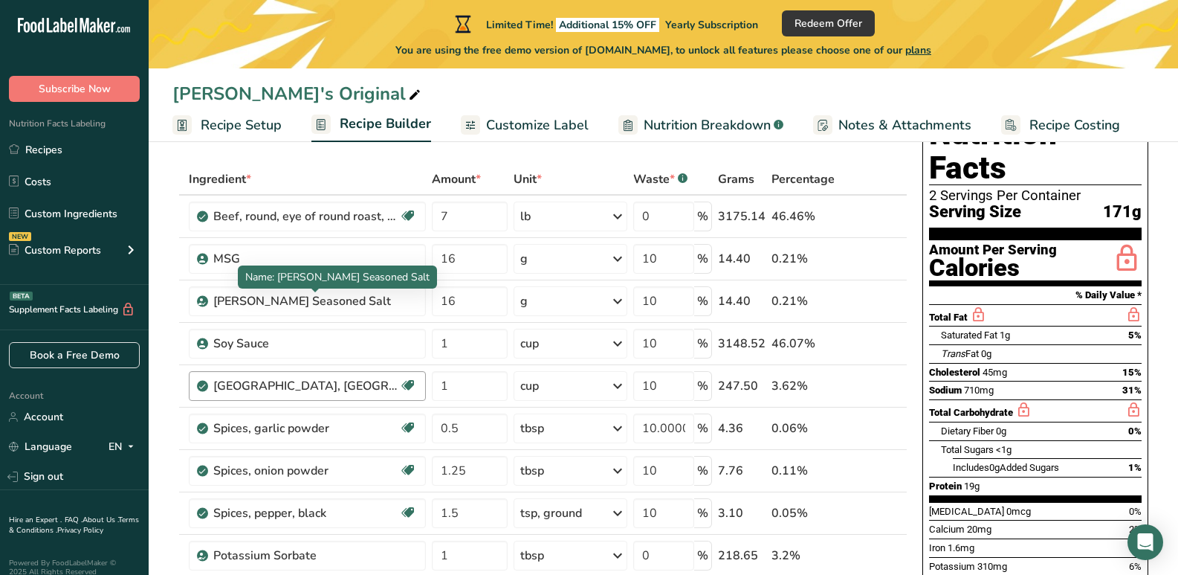
scroll to position [74, 0]
